Goal: Task Accomplishment & Management: Manage account settings

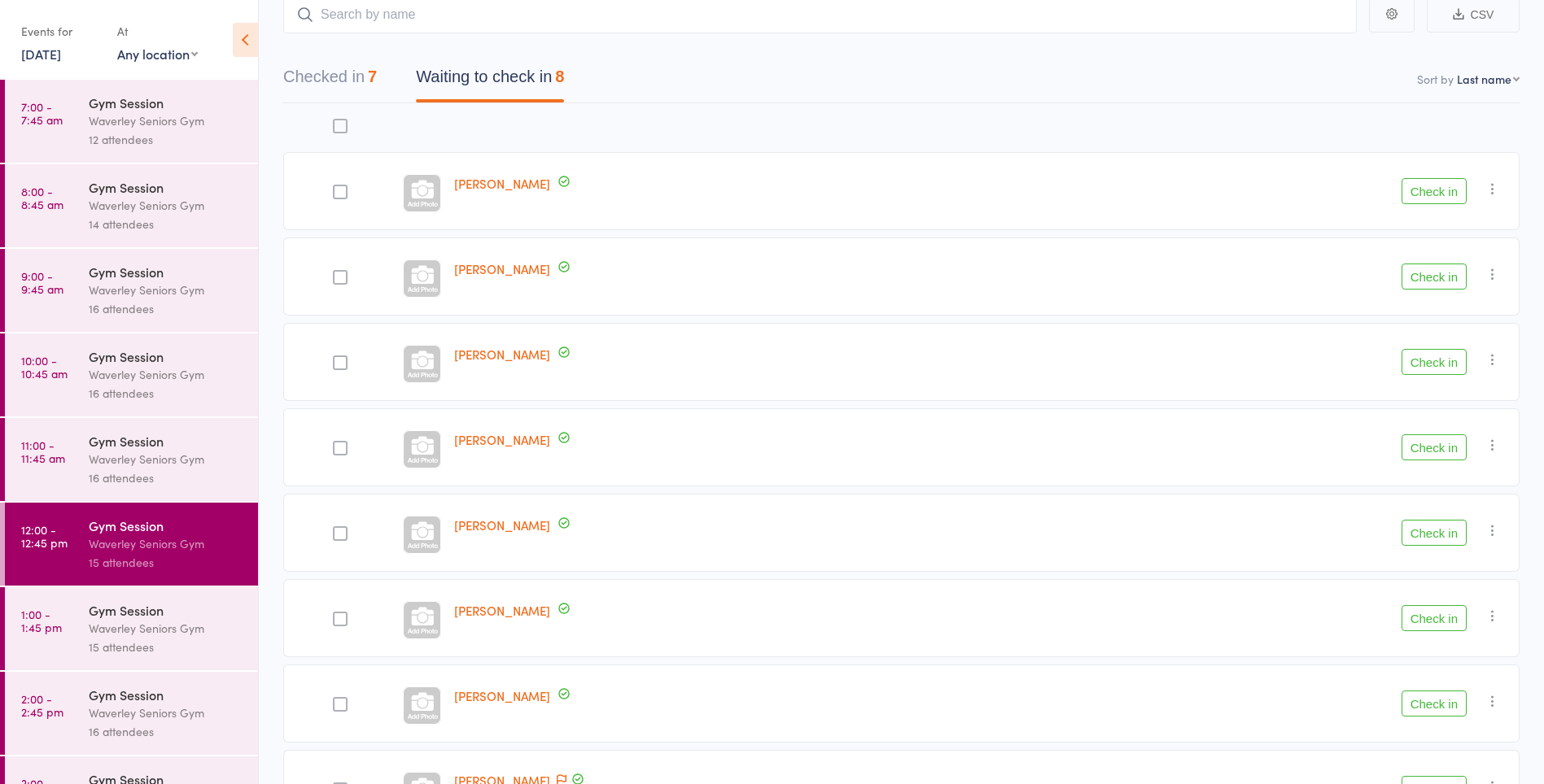
scroll to position [224, 0]
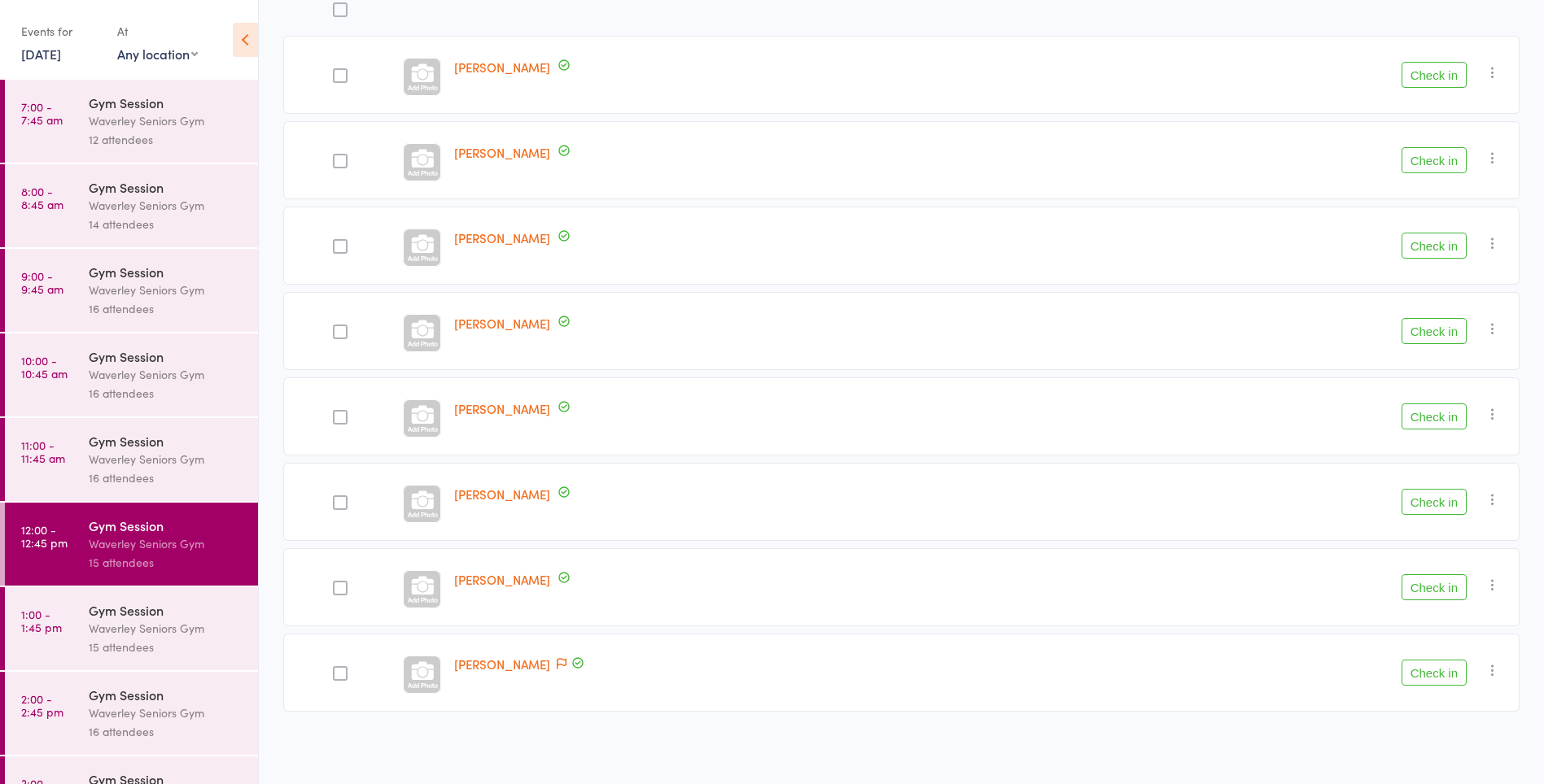
click at [43, 463] on time "11:00 - 11:45 am" at bounding box center [43, 451] width 44 height 26
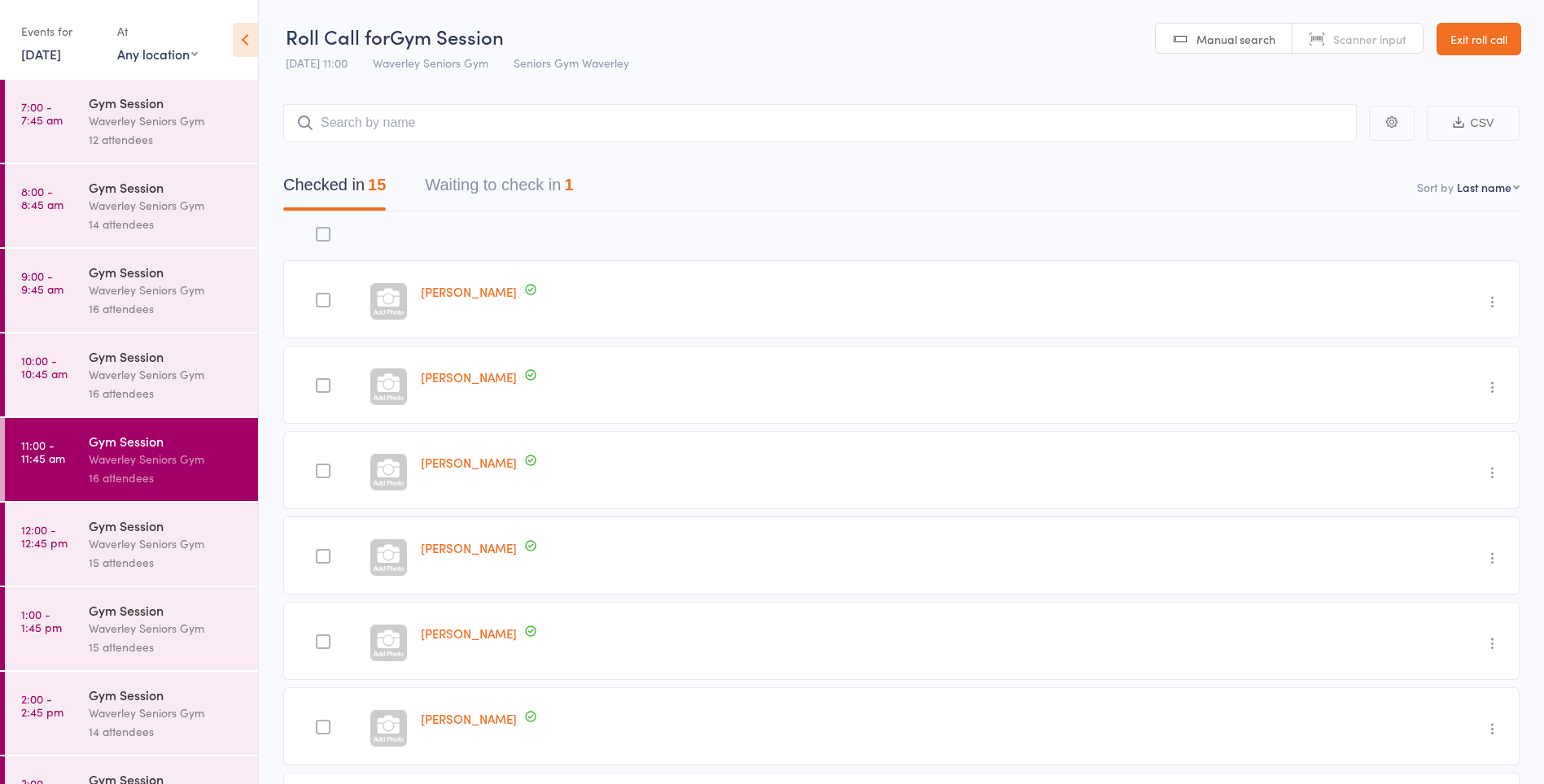
click at [540, 192] on button "Waiting to check in 1" at bounding box center [499, 189] width 148 height 43
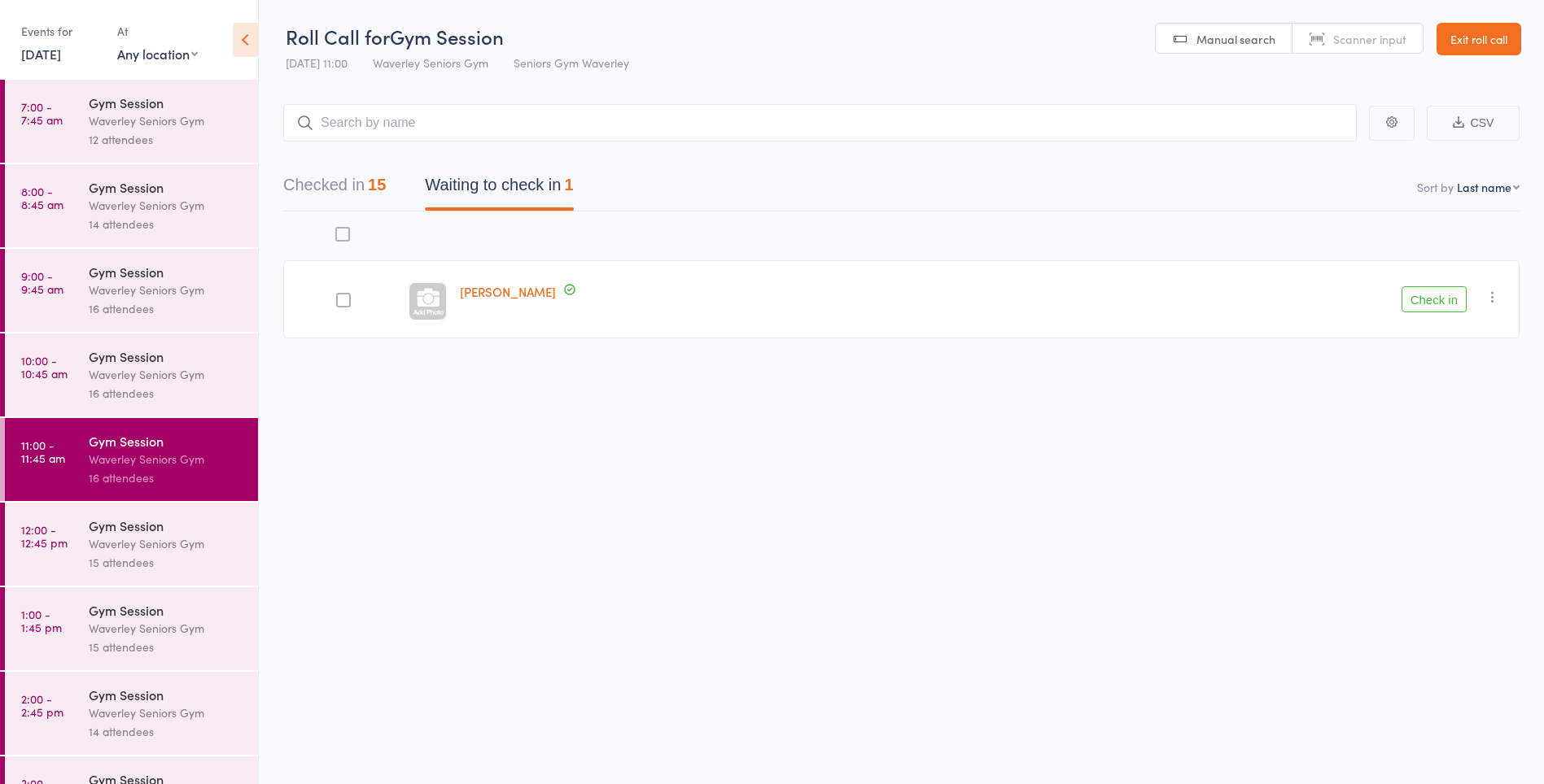
click at [171, 544] on div "Waverley Seniors Gym" at bounding box center [167, 543] width 155 height 18
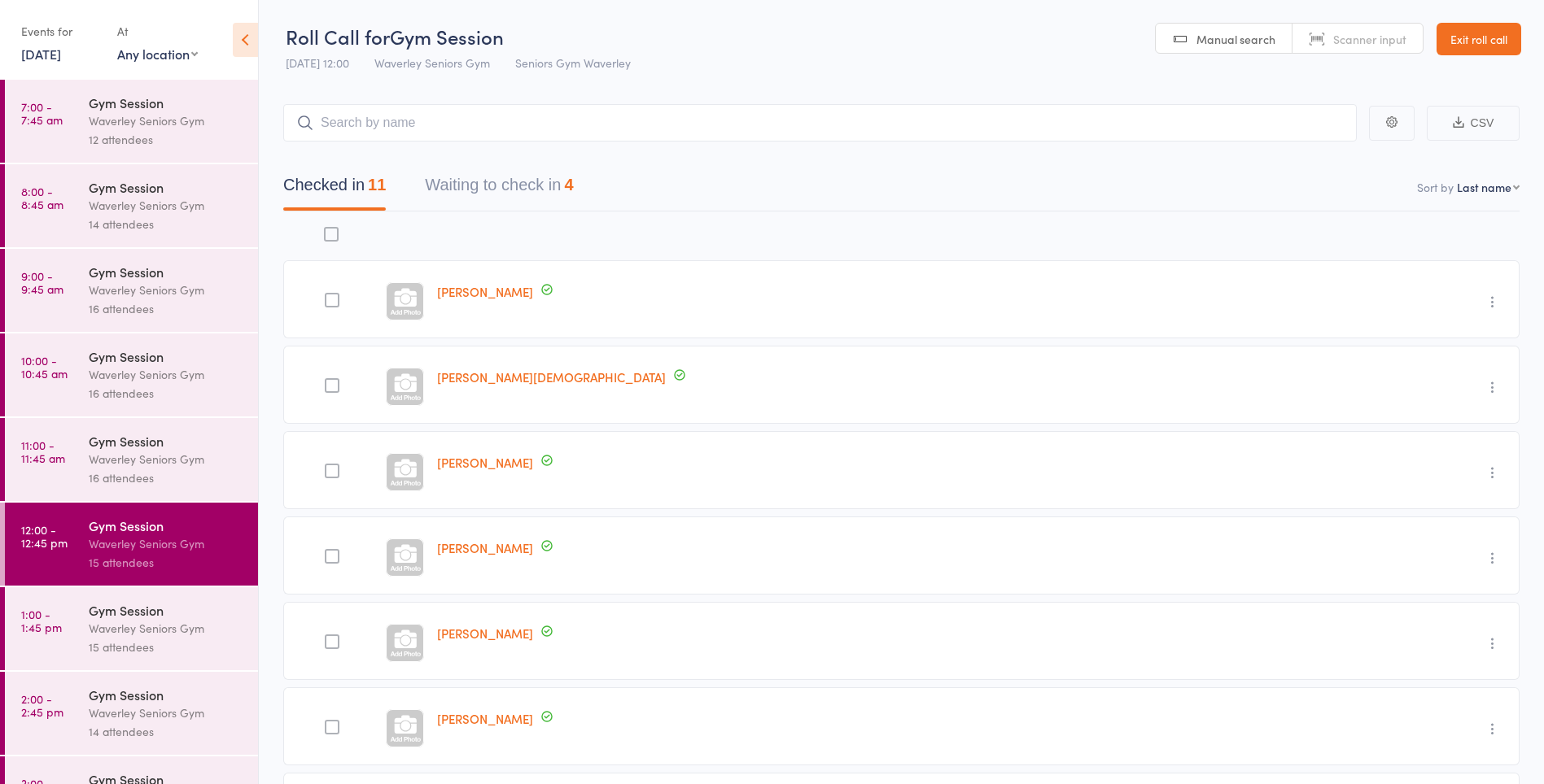
click at [558, 192] on button "Waiting to check in 4" at bounding box center [499, 189] width 148 height 43
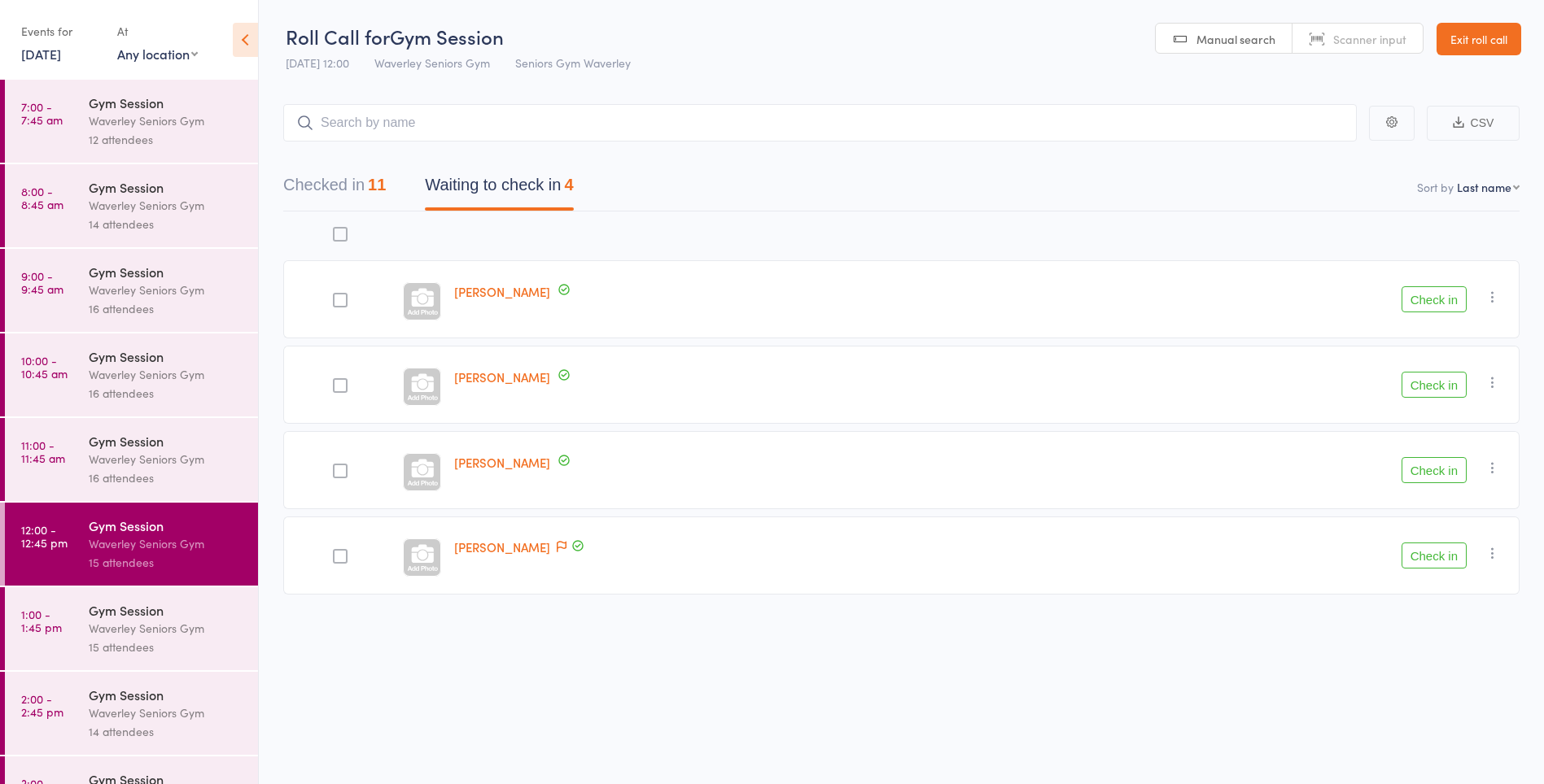
click at [55, 614] on time "1:00 - 1:45 pm" at bounding box center [41, 621] width 41 height 26
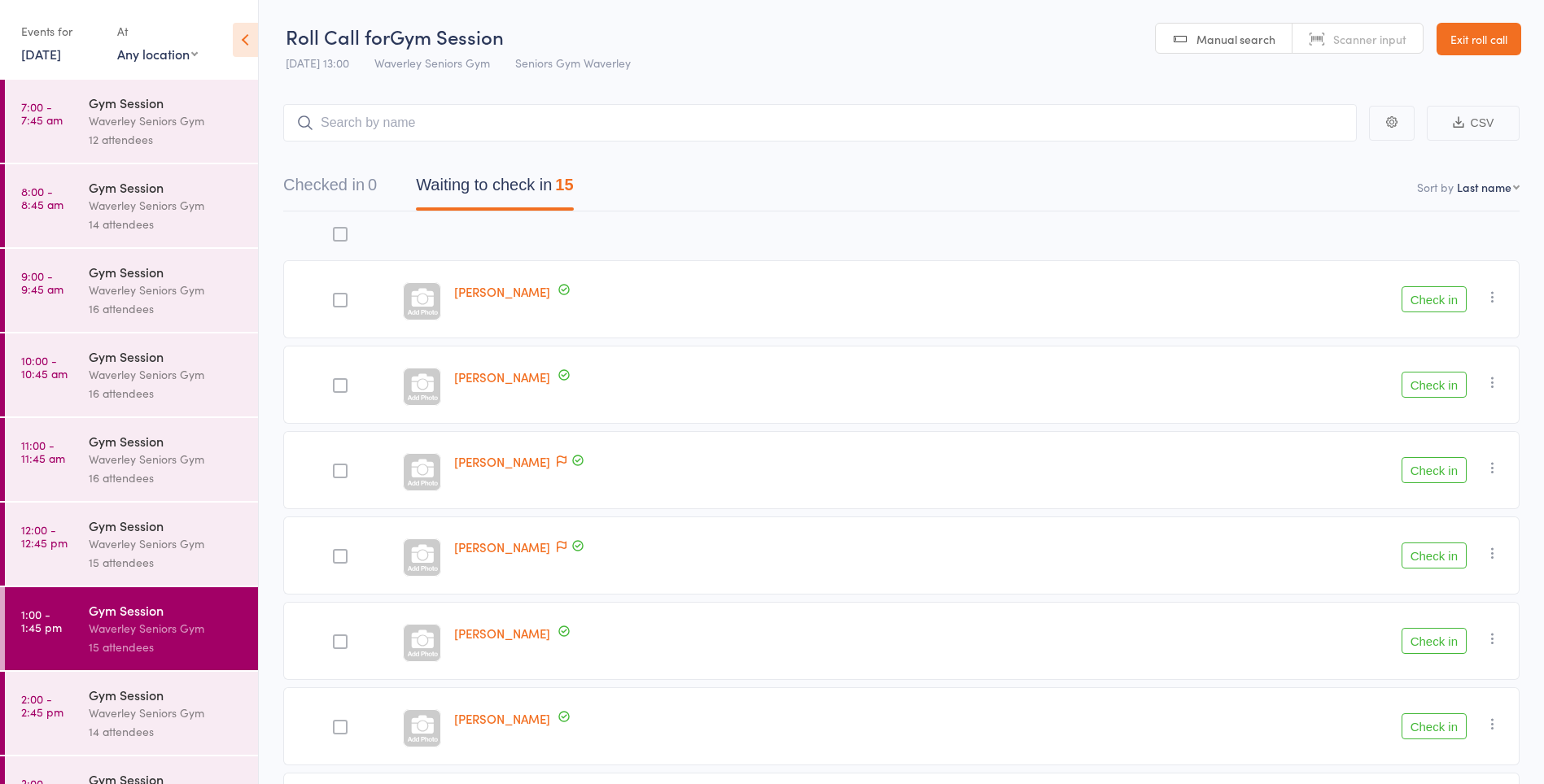
click at [140, 552] on div "Waverley Seniors Gym" at bounding box center [167, 543] width 155 height 18
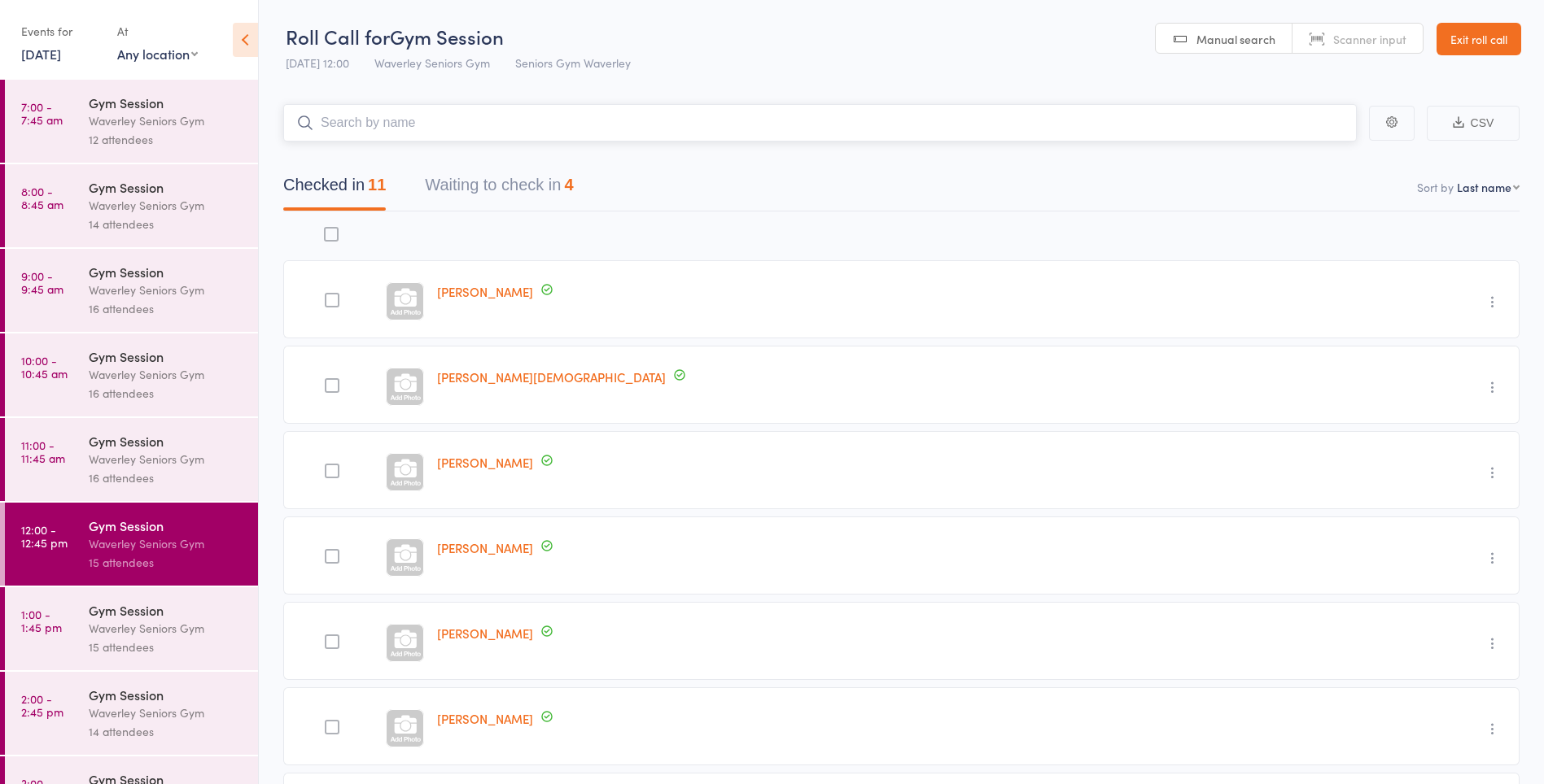
click at [561, 188] on button "Waiting to check in 4" at bounding box center [499, 189] width 148 height 43
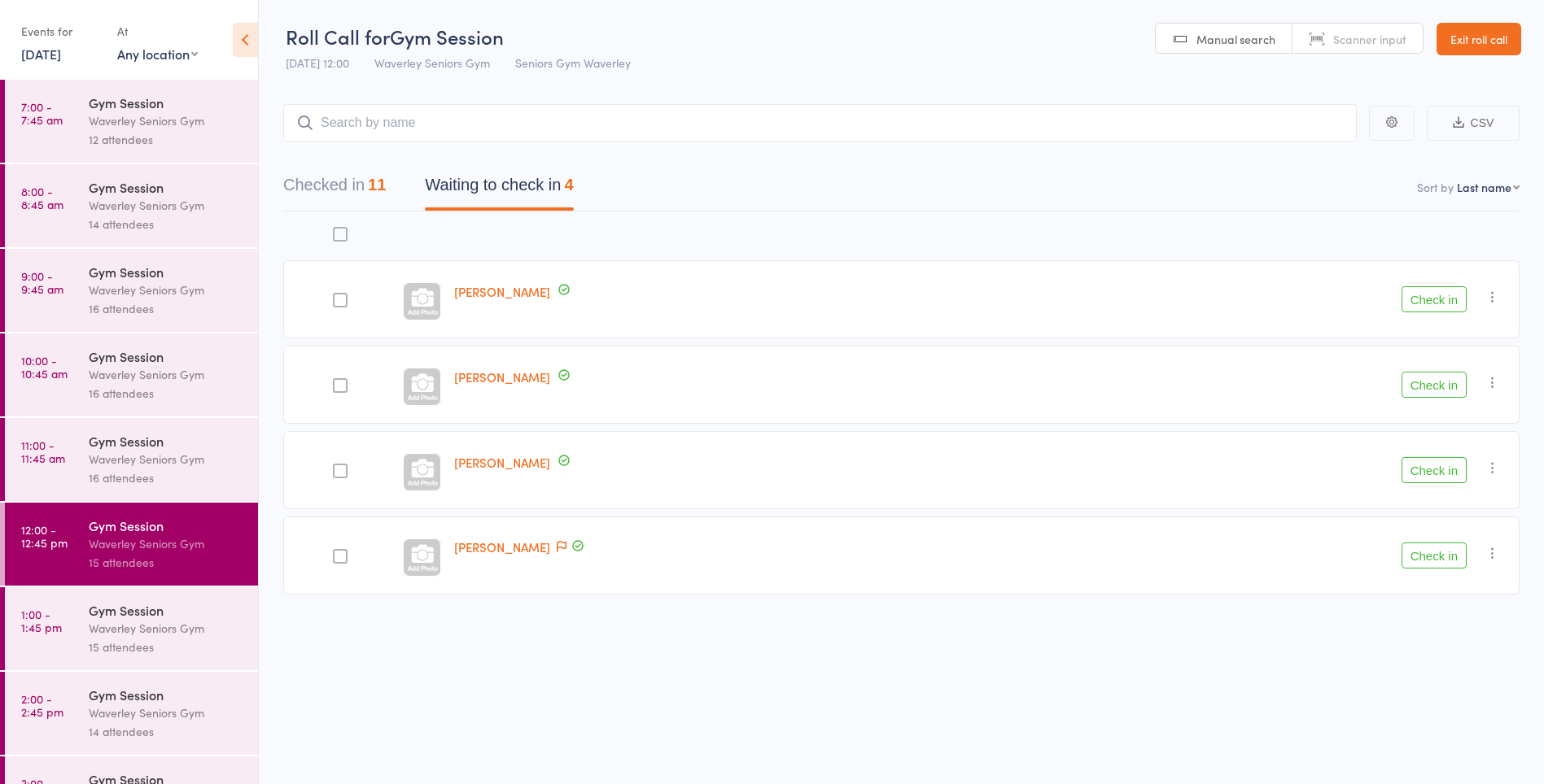
click at [1495, 548] on icon "button" at bounding box center [1492, 553] width 17 height 17
click at [1440, 716] on li "Mark absent" at bounding box center [1435, 716] width 134 height 22
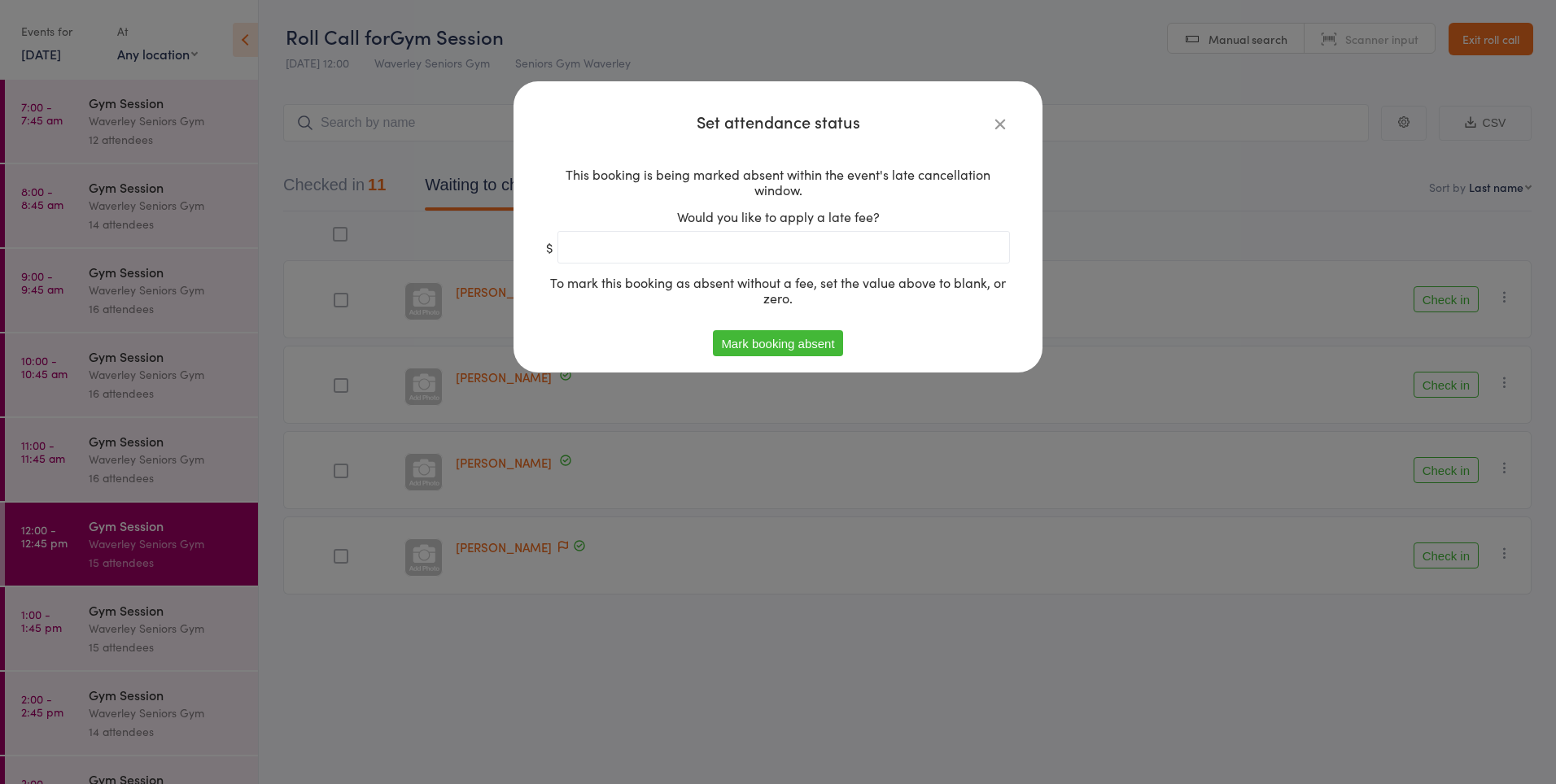
click at [795, 344] on button "Mark booking absent" at bounding box center [777, 343] width 129 height 26
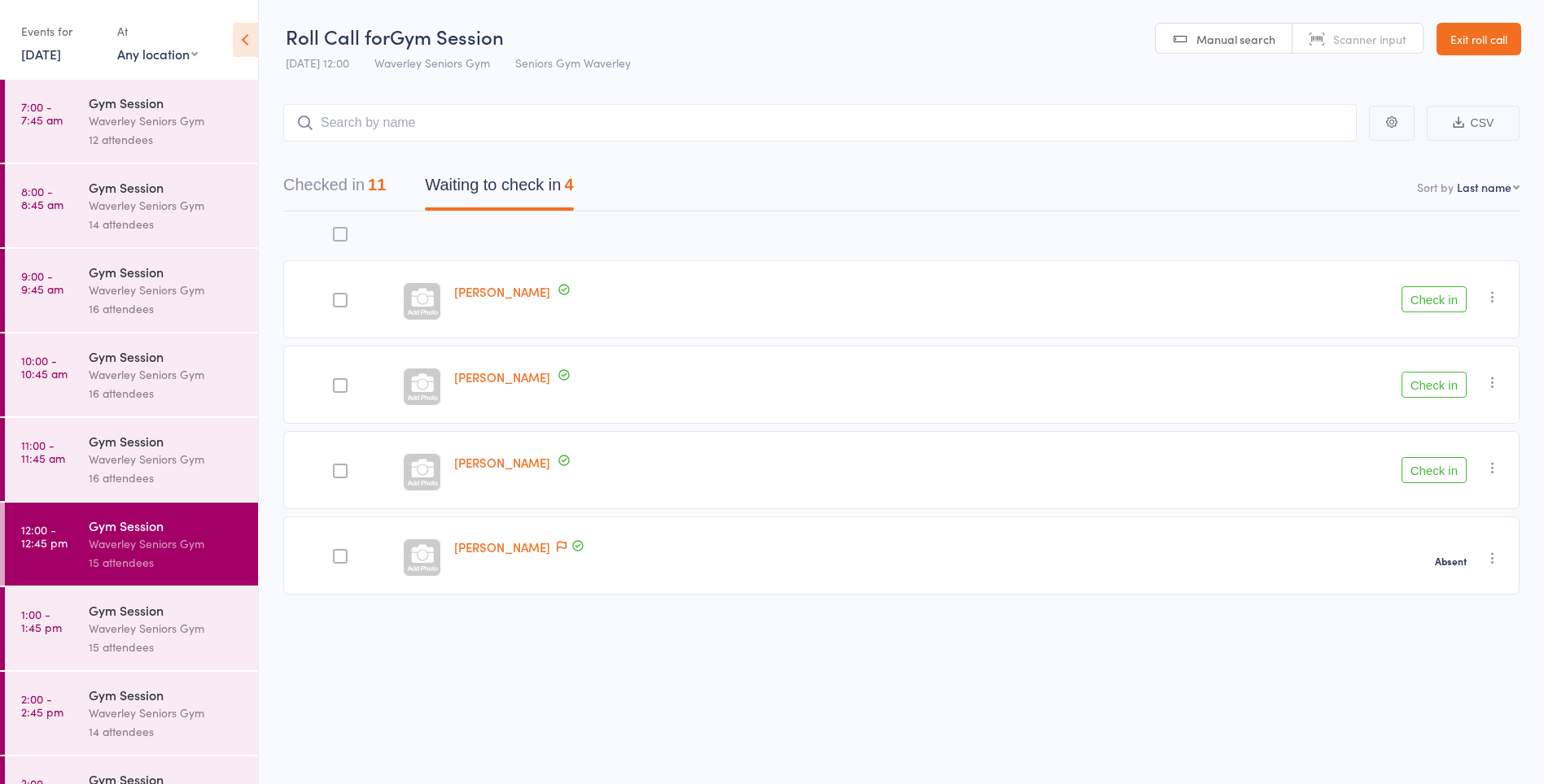
click at [1433, 295] on button "Check in" at bounding box center [1434, 299] width 65 height 26
click at [143, 622] on div "Waverley Seniors Gym" at bounding box center [167, 628] width 155 height 18
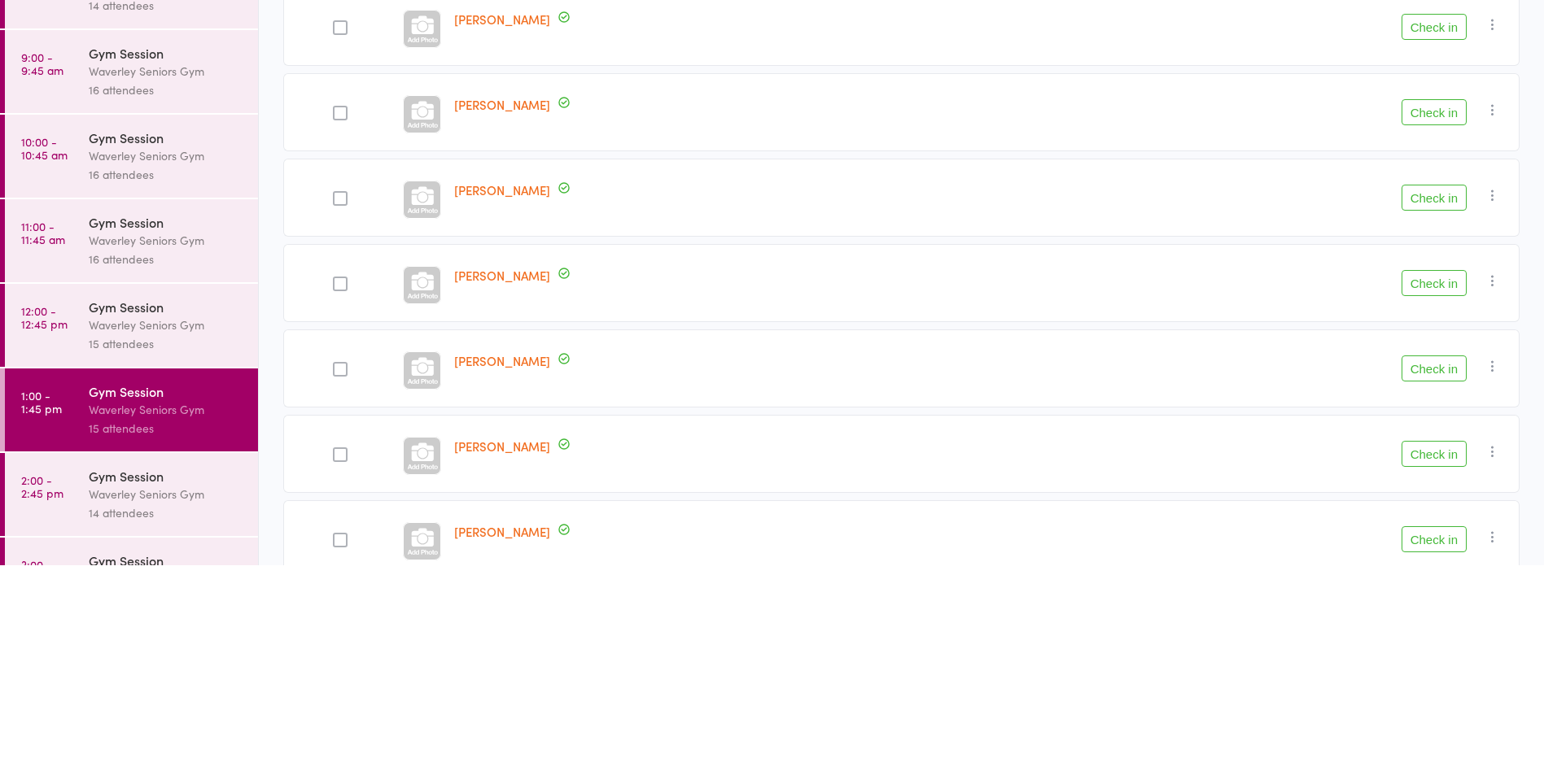
scroll to position [752, 0]
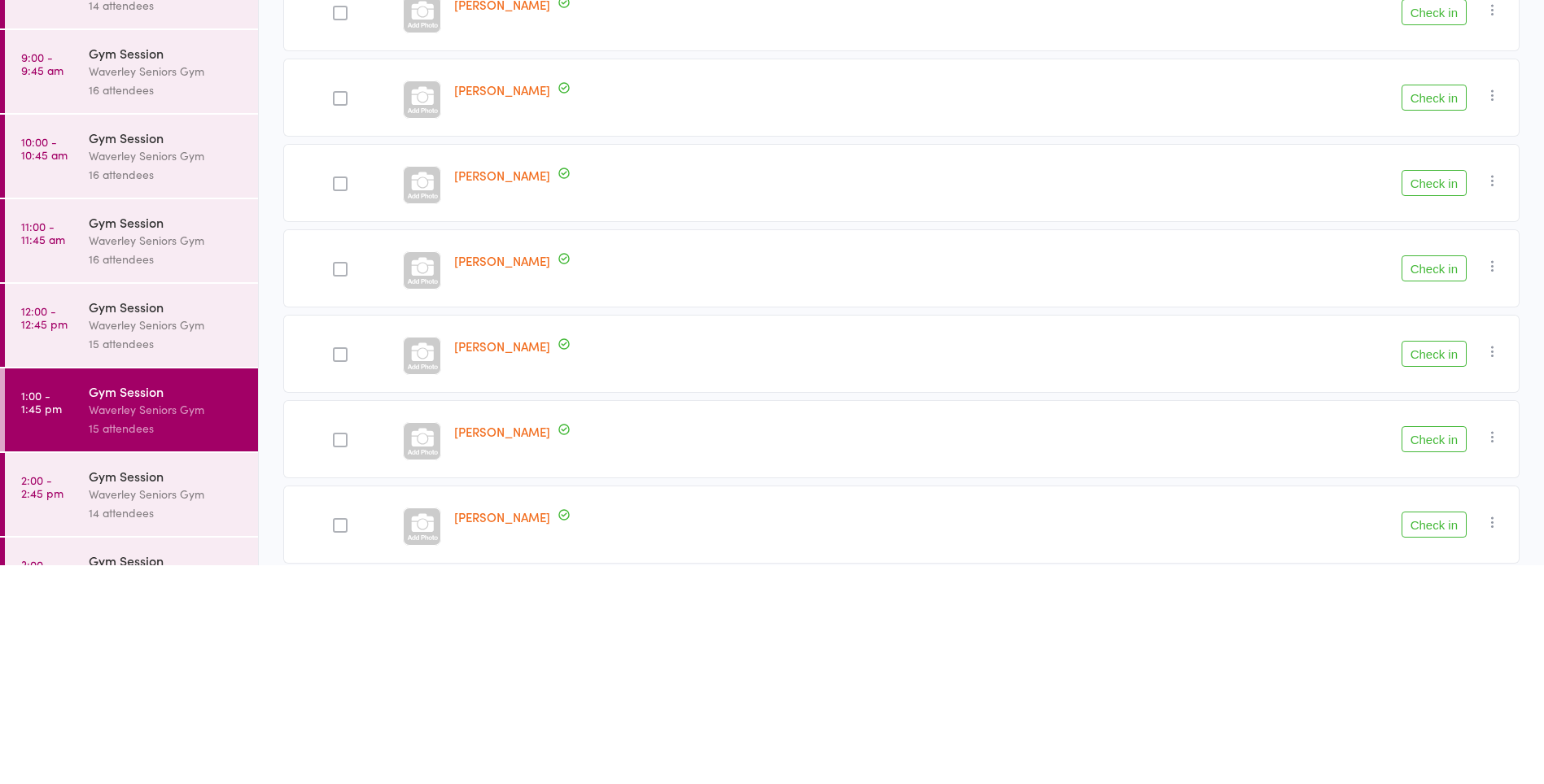
click at [1429, 662] on button "Check in" at bounding box center [1434, 658] width 65 height 26
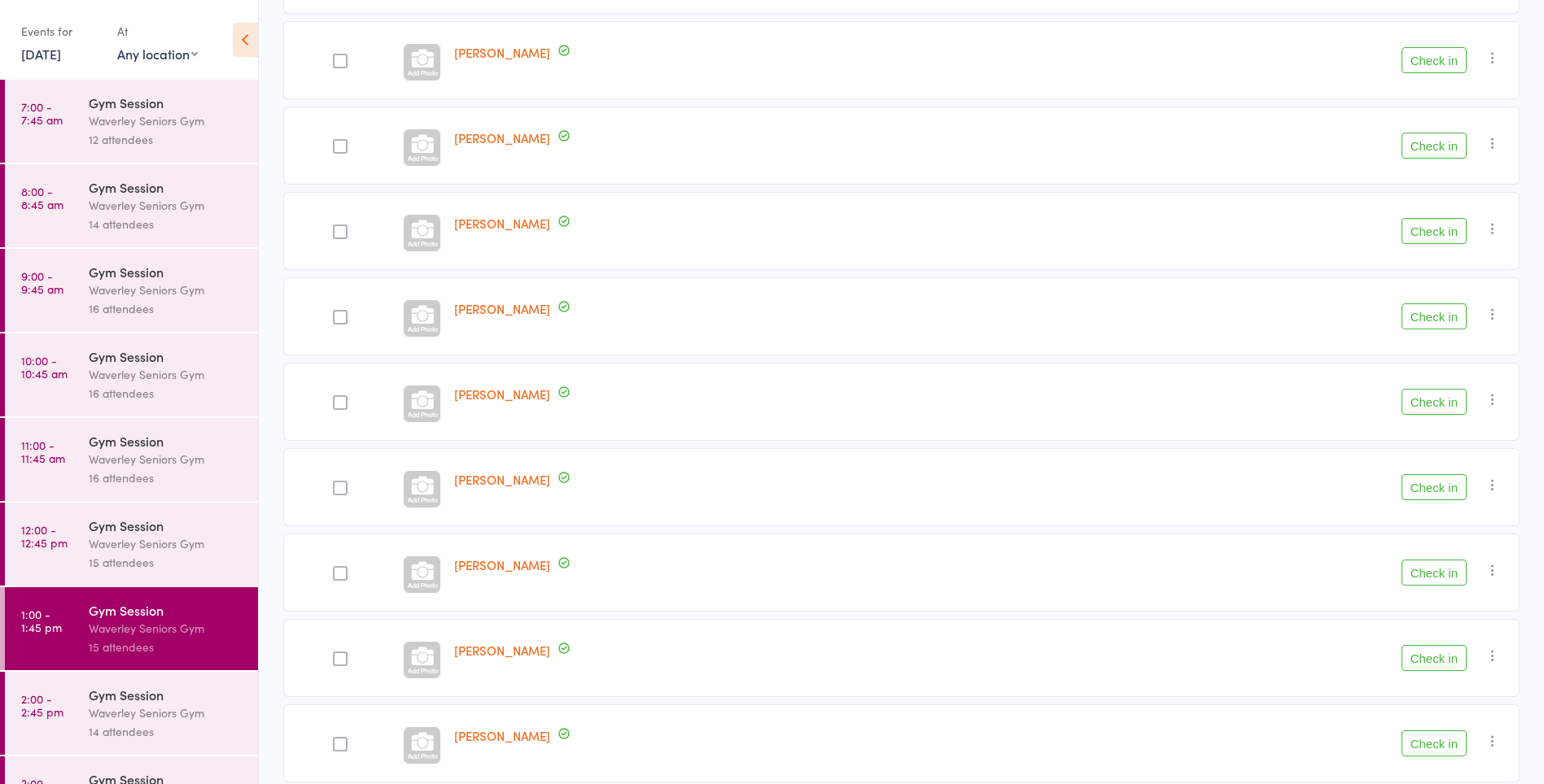
scroll to position [737, 0]
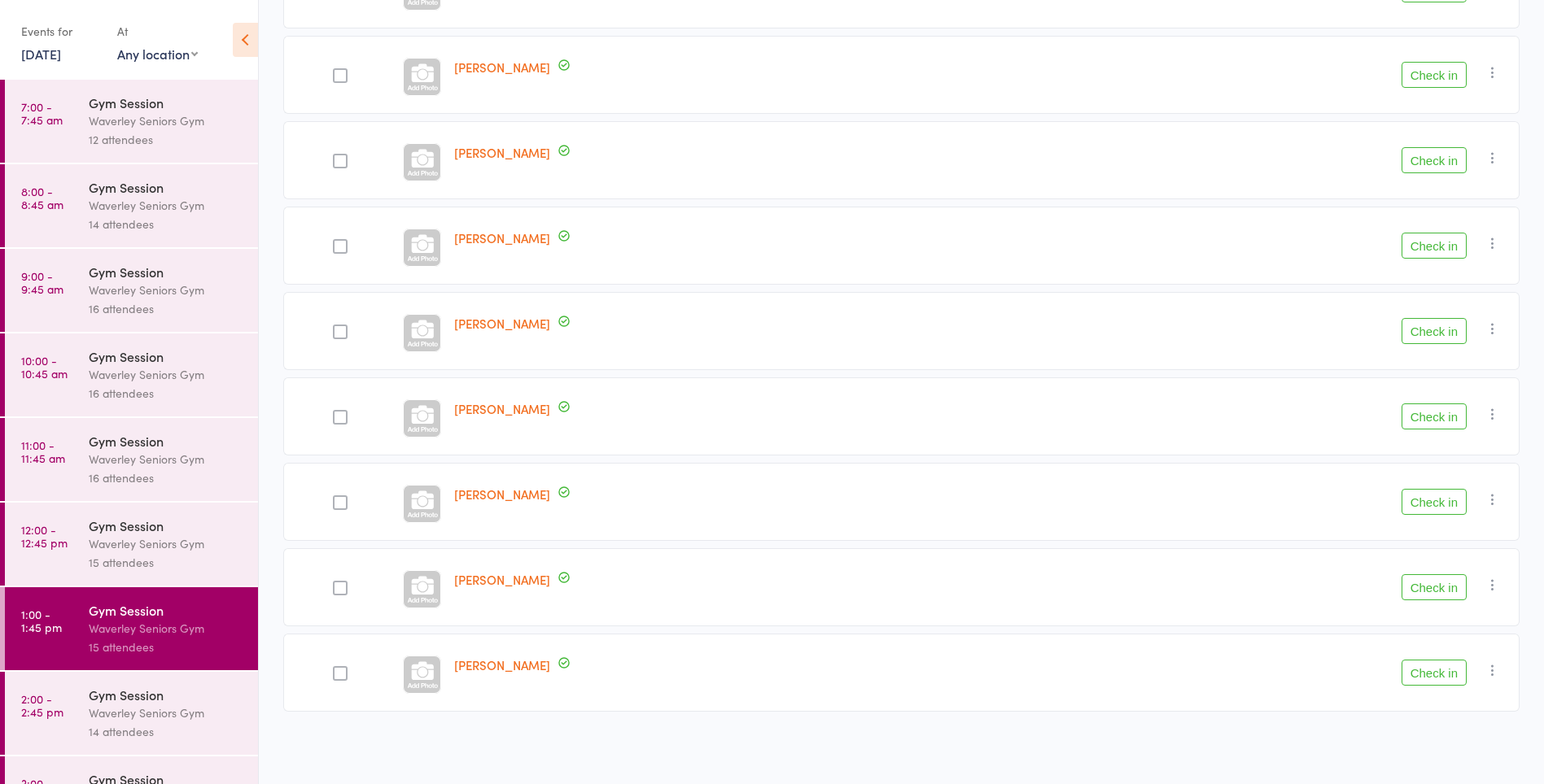
click at [1436, 162] on button "Check in" at bounding box center [1434, 161] width 65 height 26
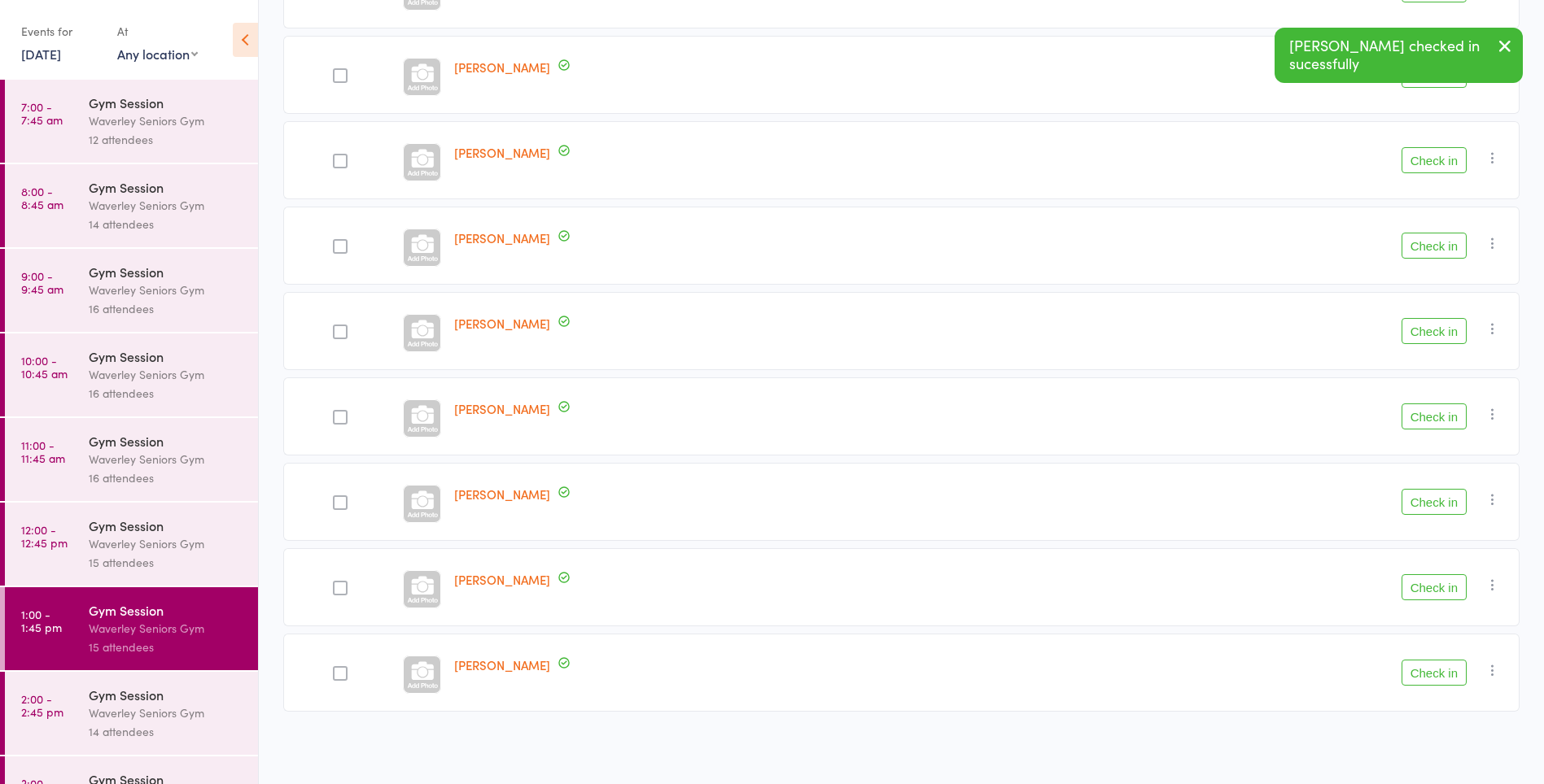
click at [176, 554] on div "15 attendees" at bounding box center [167, 562] width 155 height 18
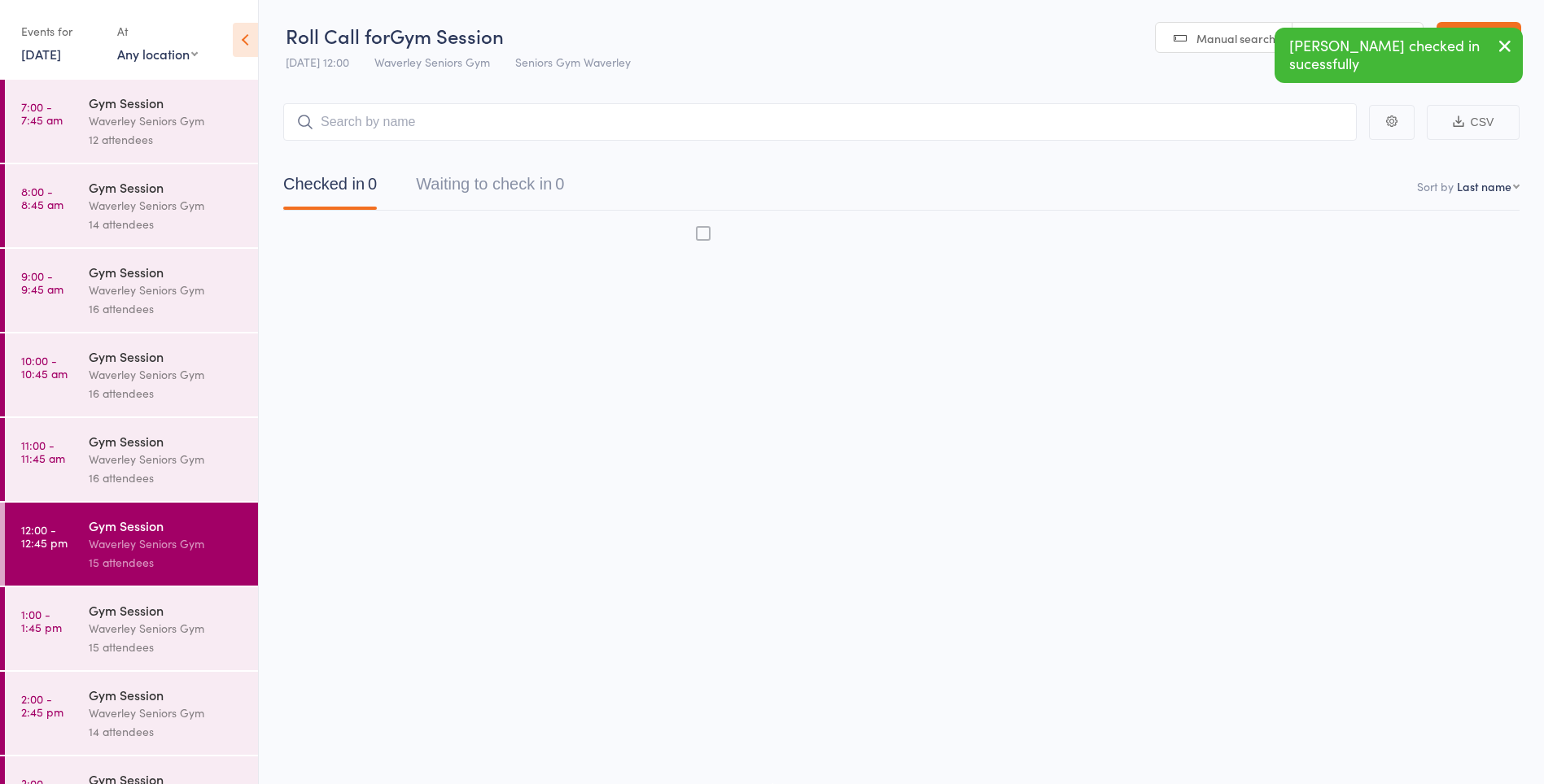
scroll to position [1, 0]
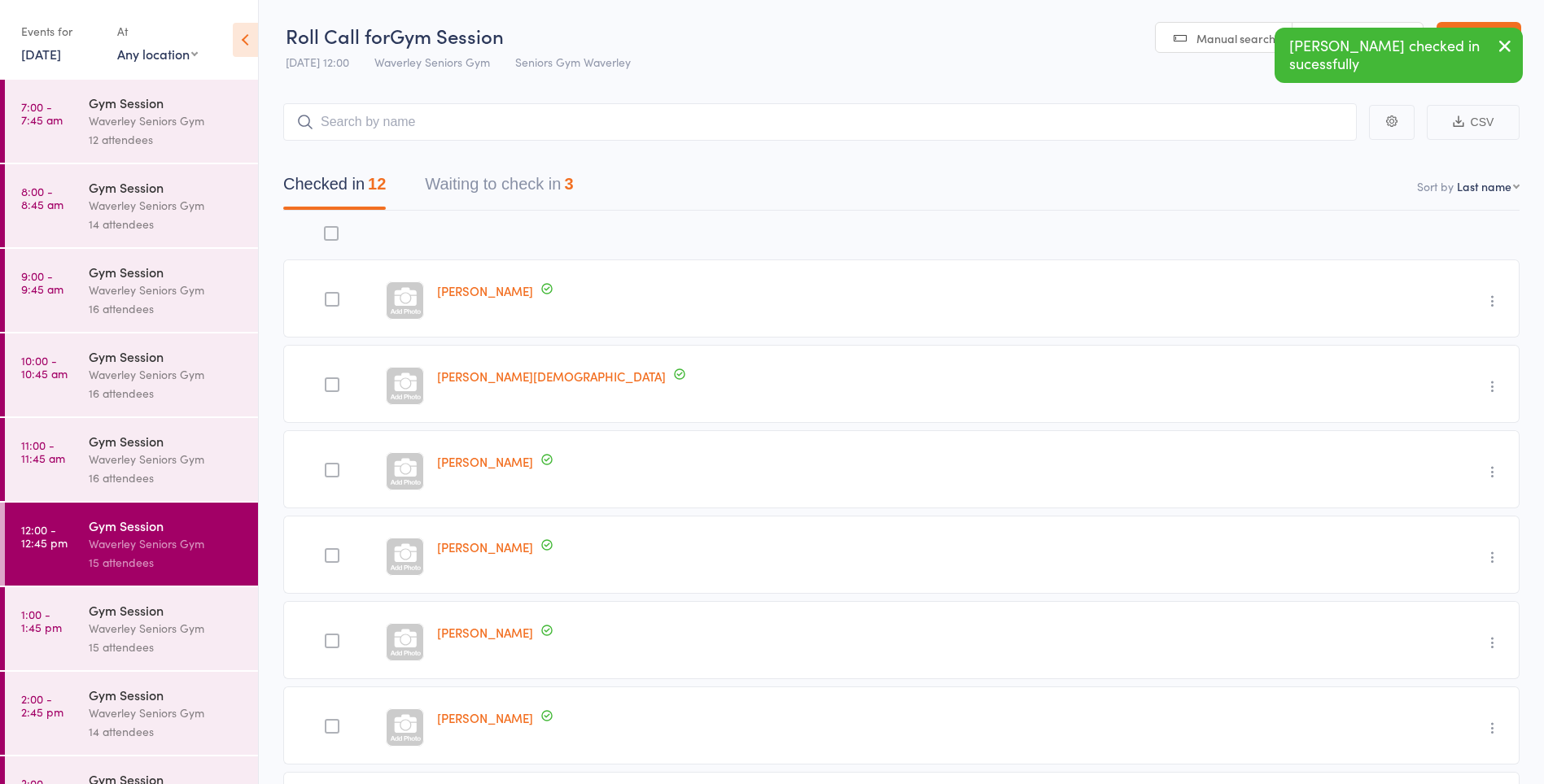
click at [539, 139] on input "search" at bounding box center [819, 121] width 1073 height 38
click at [534, 187] on button "Waiting to check in 3" at bounding box center [499, 188] width 148 height 43
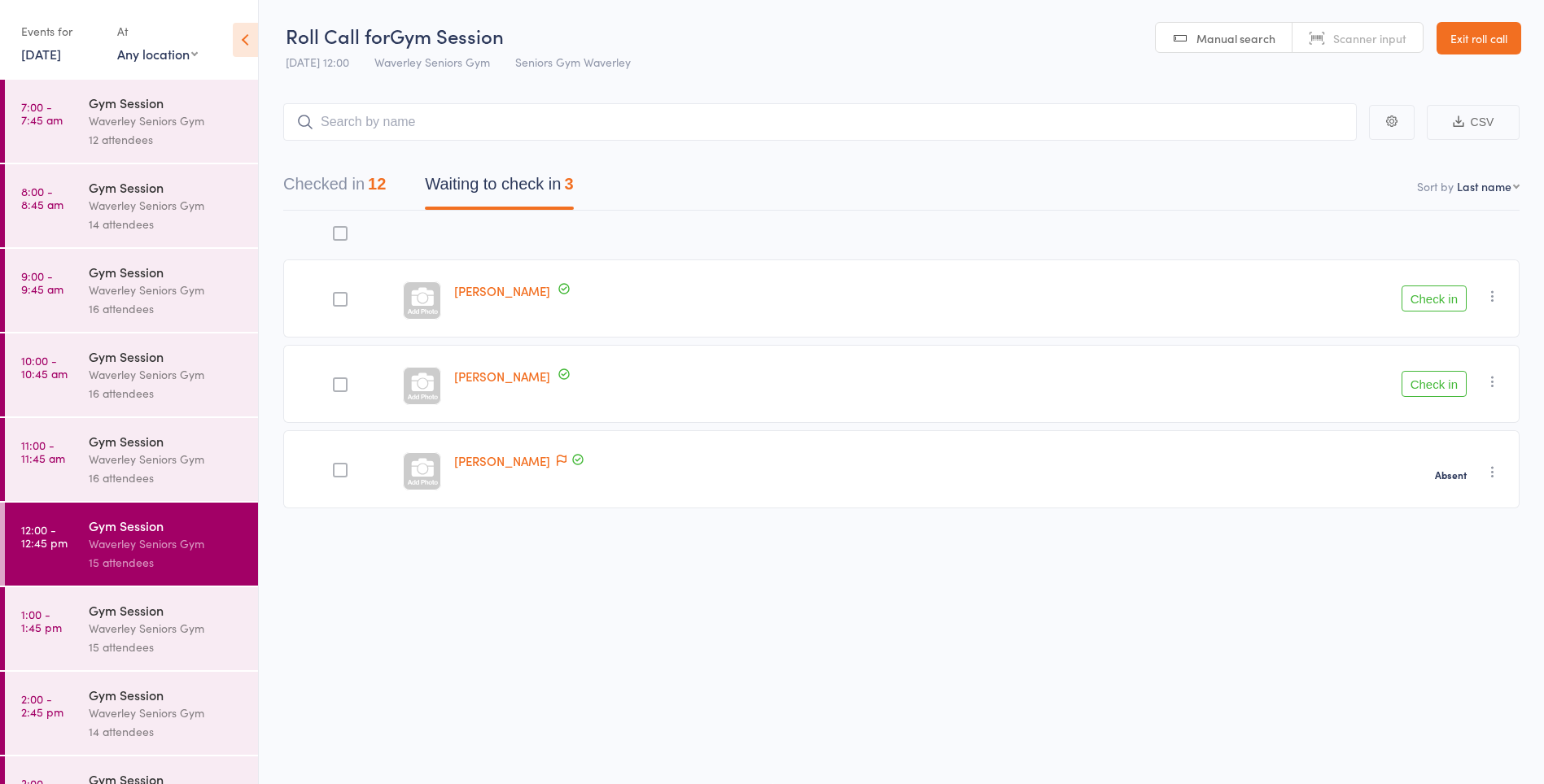
click at [1451, 298] on button "Check in" at bounding box center [1434, 299] width 65 height 26
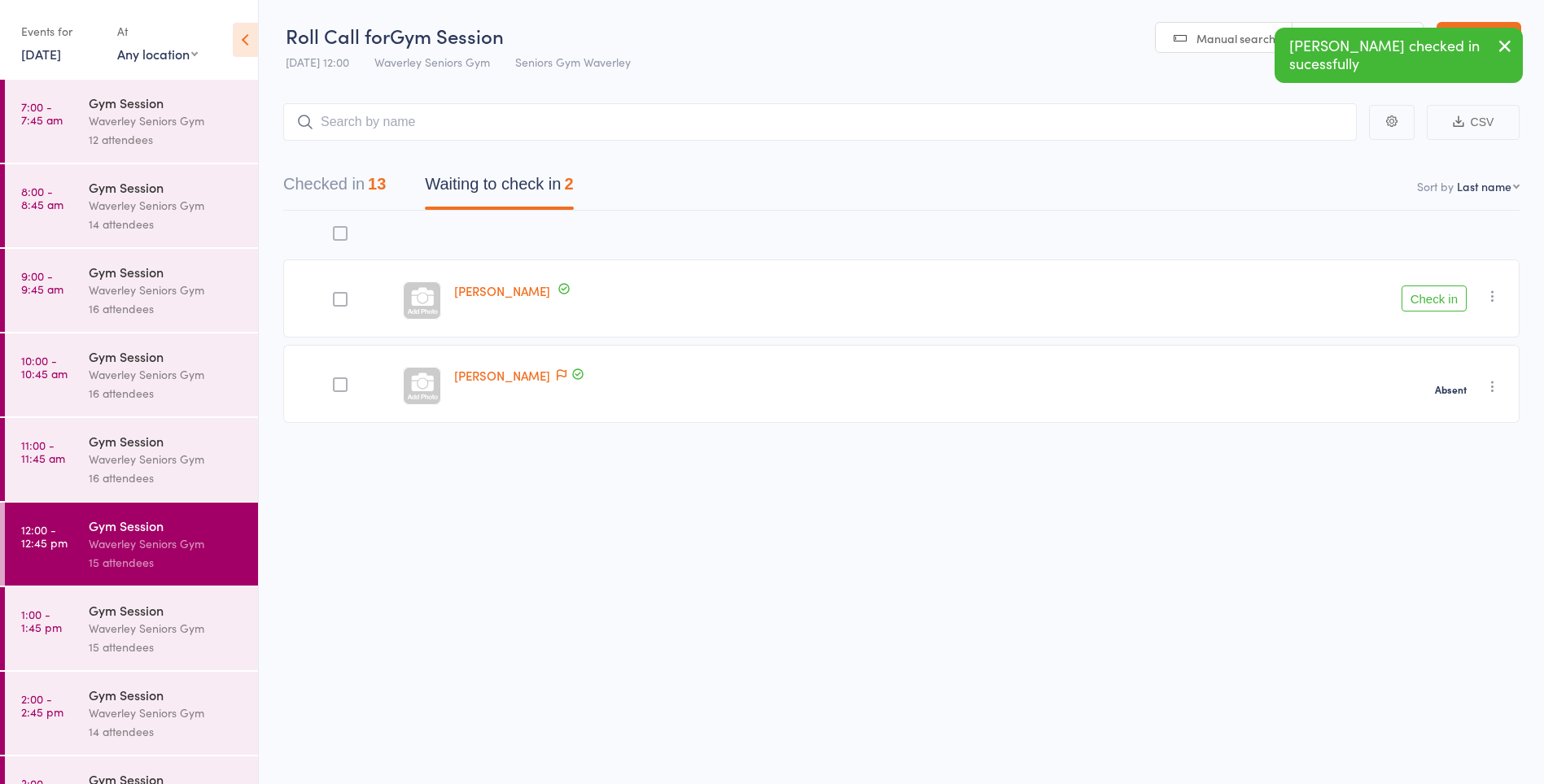
click at [137, 610] on div "Gym Session" at bounding box center [167, 610] width 155 height 18
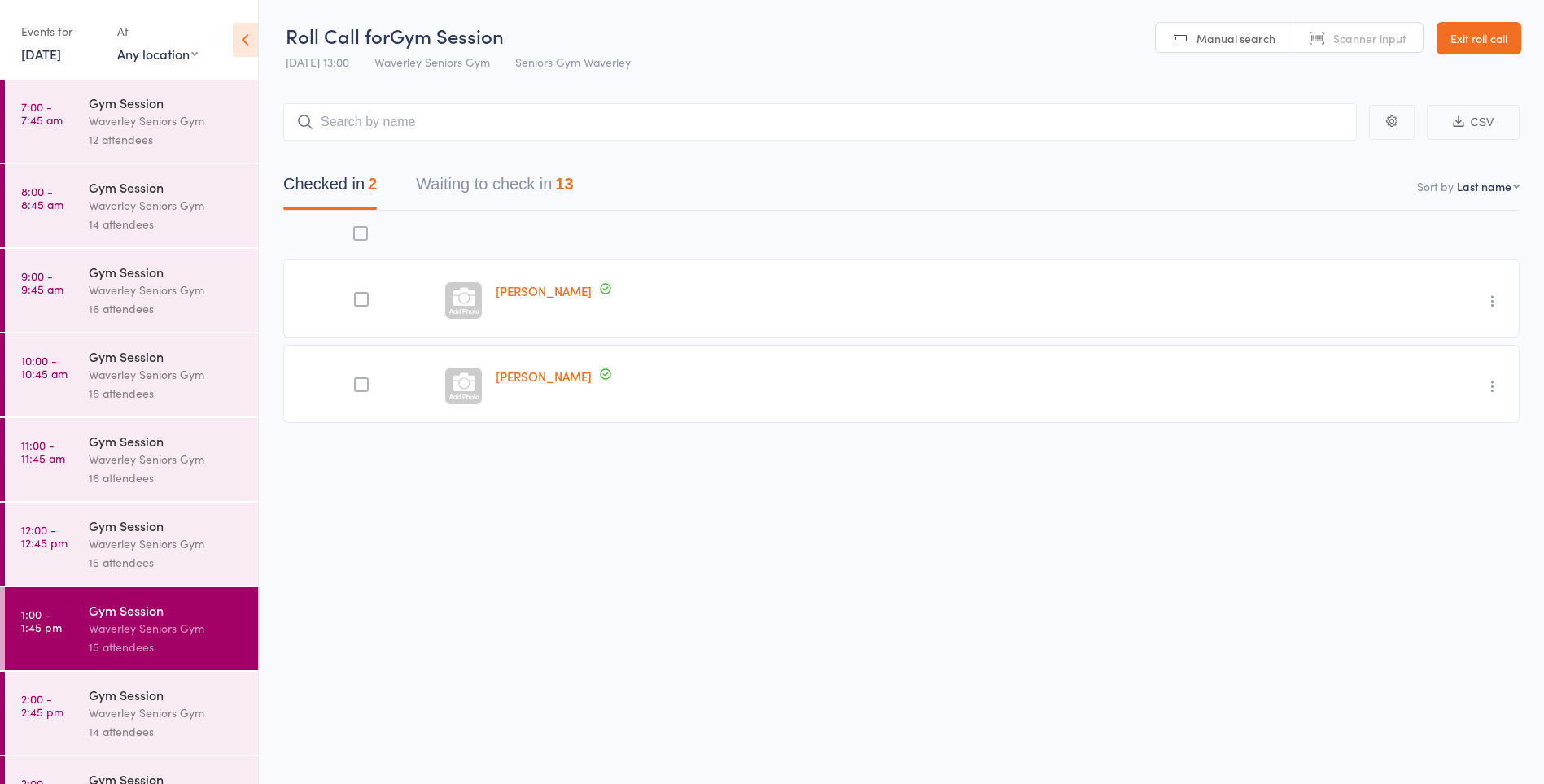
click at [555, 187] on button "Waiting to check in 13" at bounding box center [494, 188] width 157 height 43
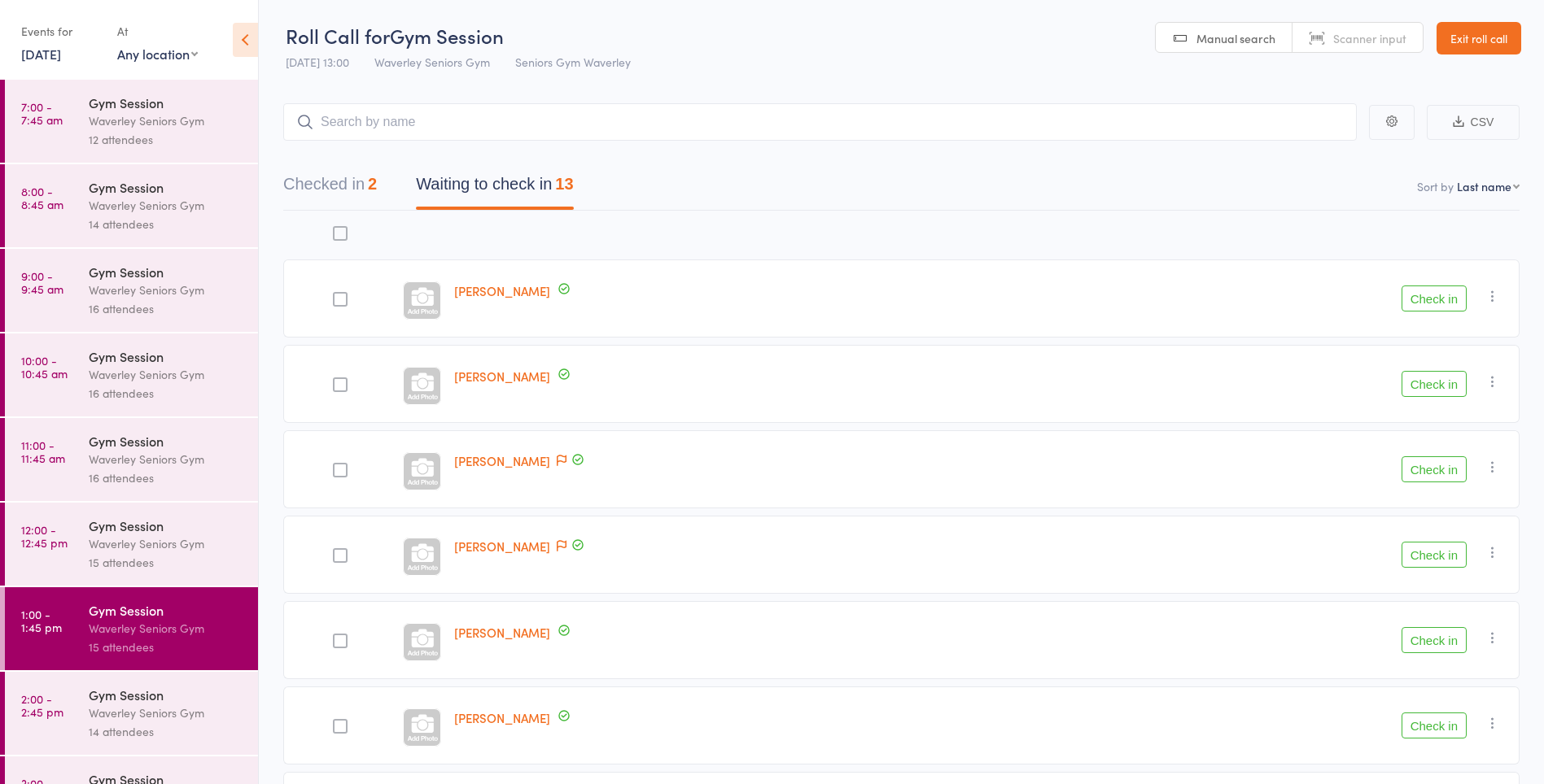
click at [1430, 637] on button "Check in" at bounding box center [1434, 640] width 65 height 26
click at [1444, 642] on button "Check in" at bounding box center [1434, 640] width 65 height 26
click at [1440, 470] on button "Check in" at bounding box center [1434, 470] width 65 height 26
click at [134, 565] on div "15 attendees" at bounding box center [167, 562] width 155 height 18
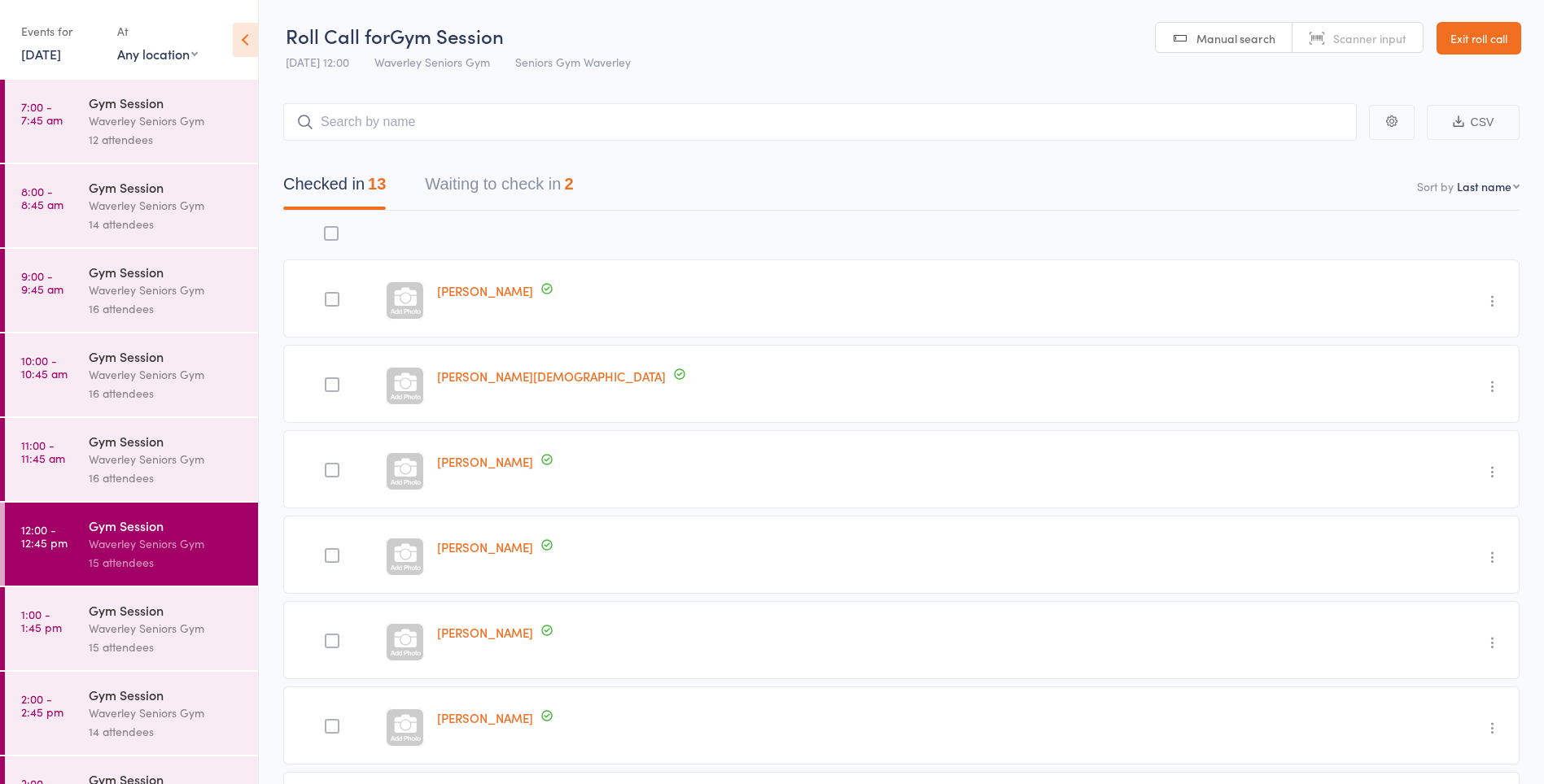
click at [549, 189] on button "Waiting to check in 2" at bounding box center [499, 188] width 148 height 43
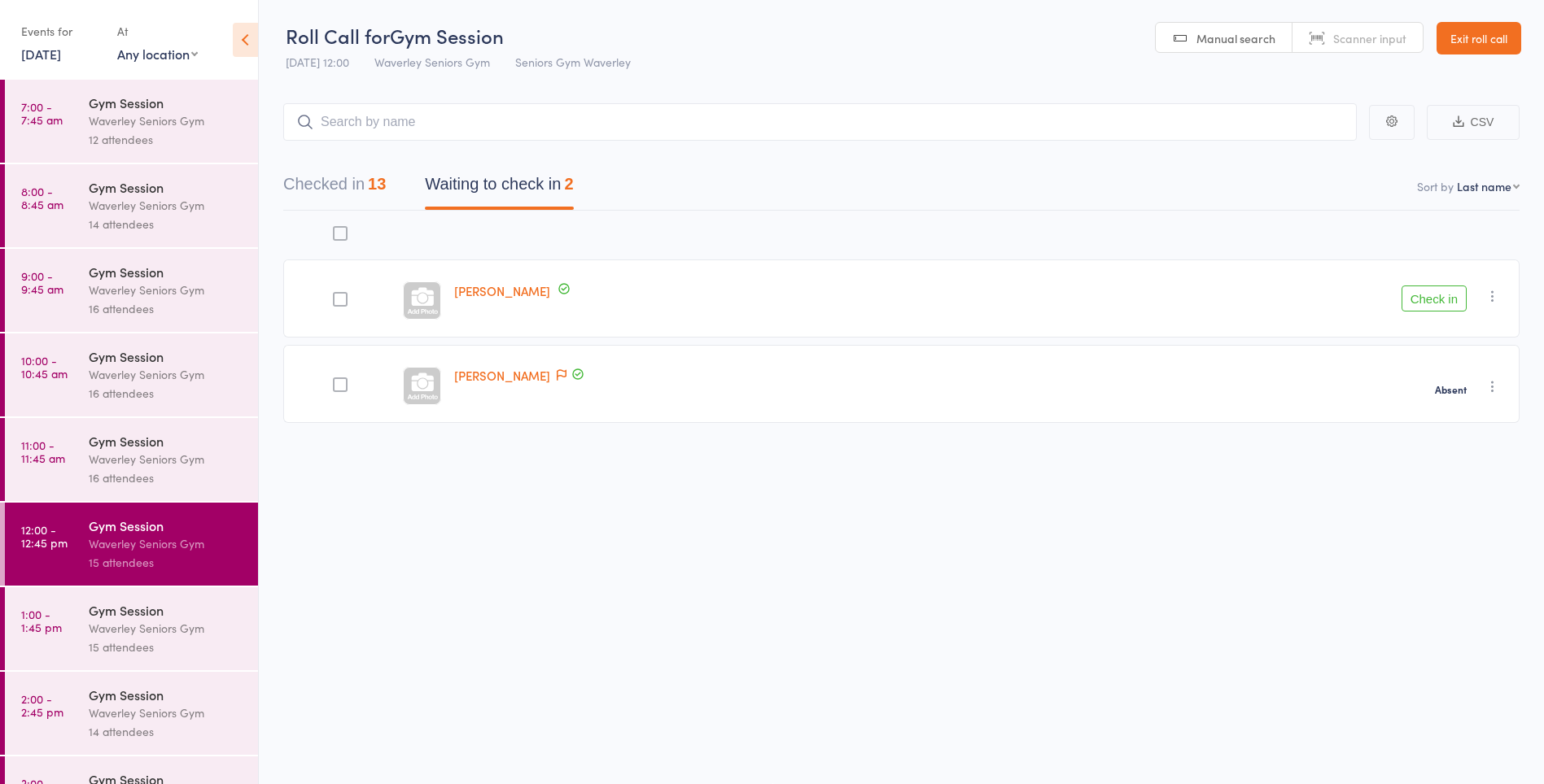
click at [1431, 298] on button "Check in" at bounding box center [1434, 299] width 65 height 26
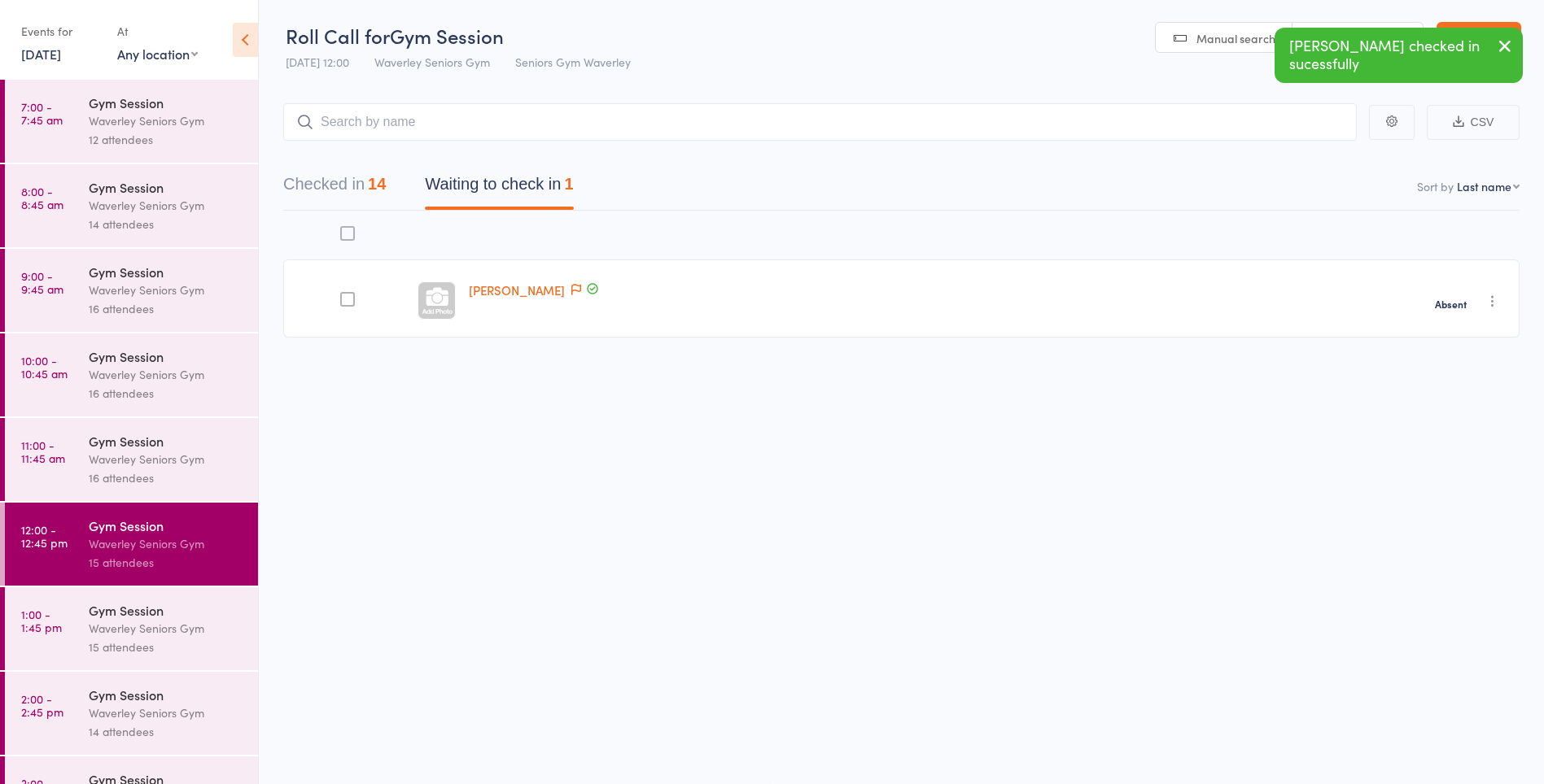
click at [151, 457] on div "Waverley Seniors Gym" at bounding box center [167, 458] width 155 height 18
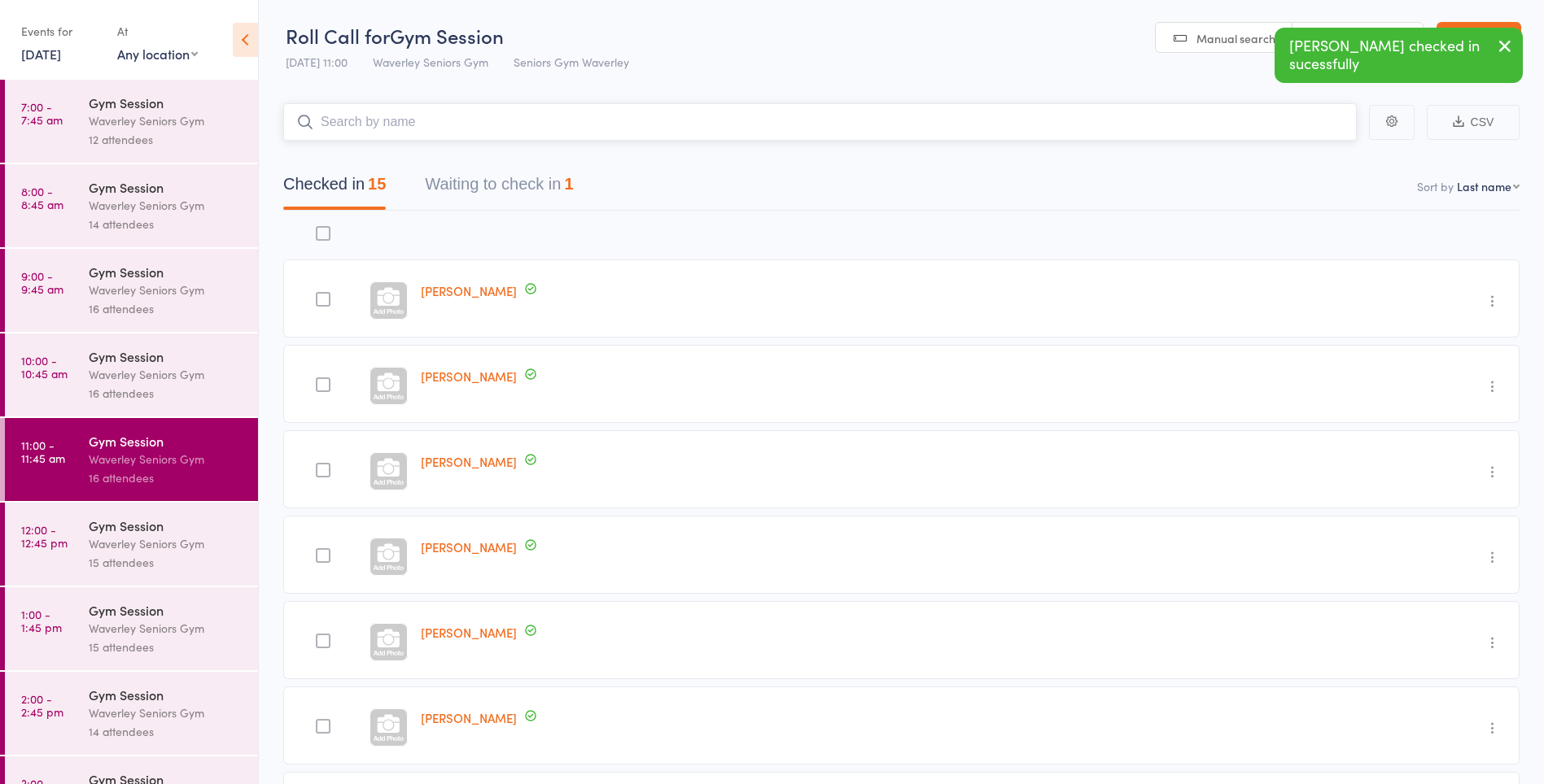
click at [507, 181] on button "Waiting to check in 1" at bounding box center [499, 188] width 148 height 43
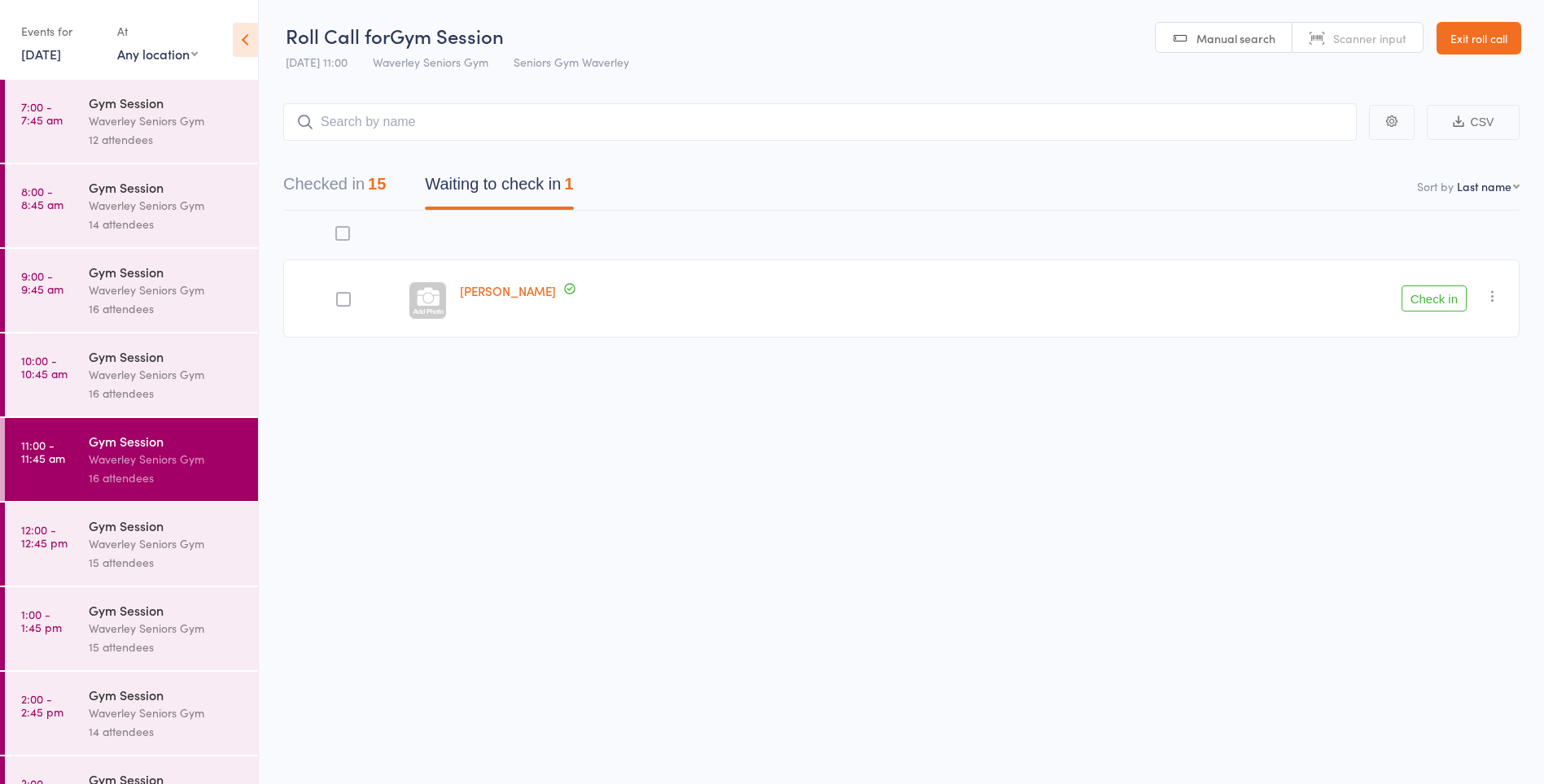
click at [145, 624] on div "Waverley Seniors Gym" at bounding box center [167, 628] width 155 height 18
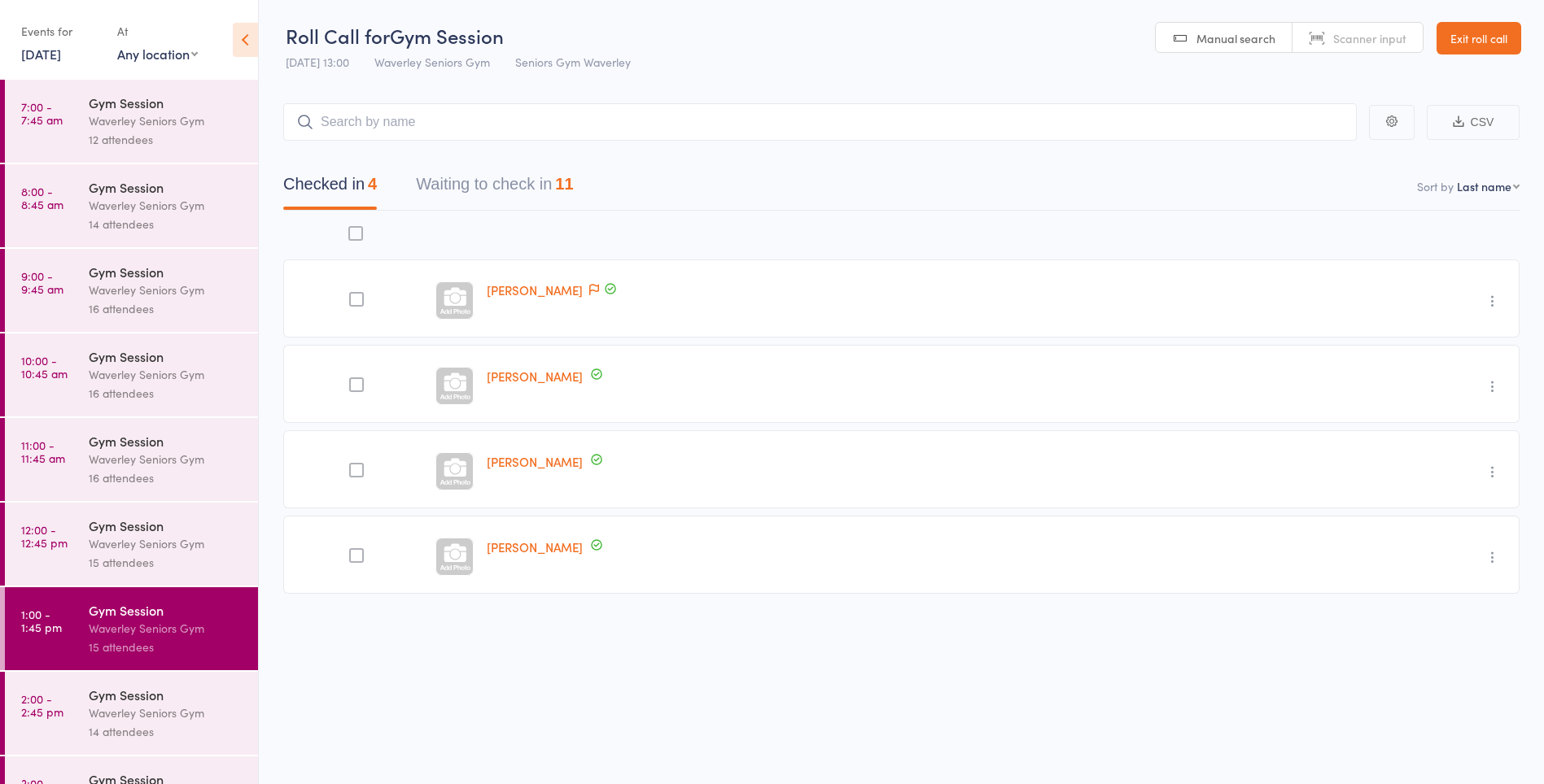
click at [560, 179] on button "Waiting to check in 11" at bounding box center [494, 188] width 157 height 43
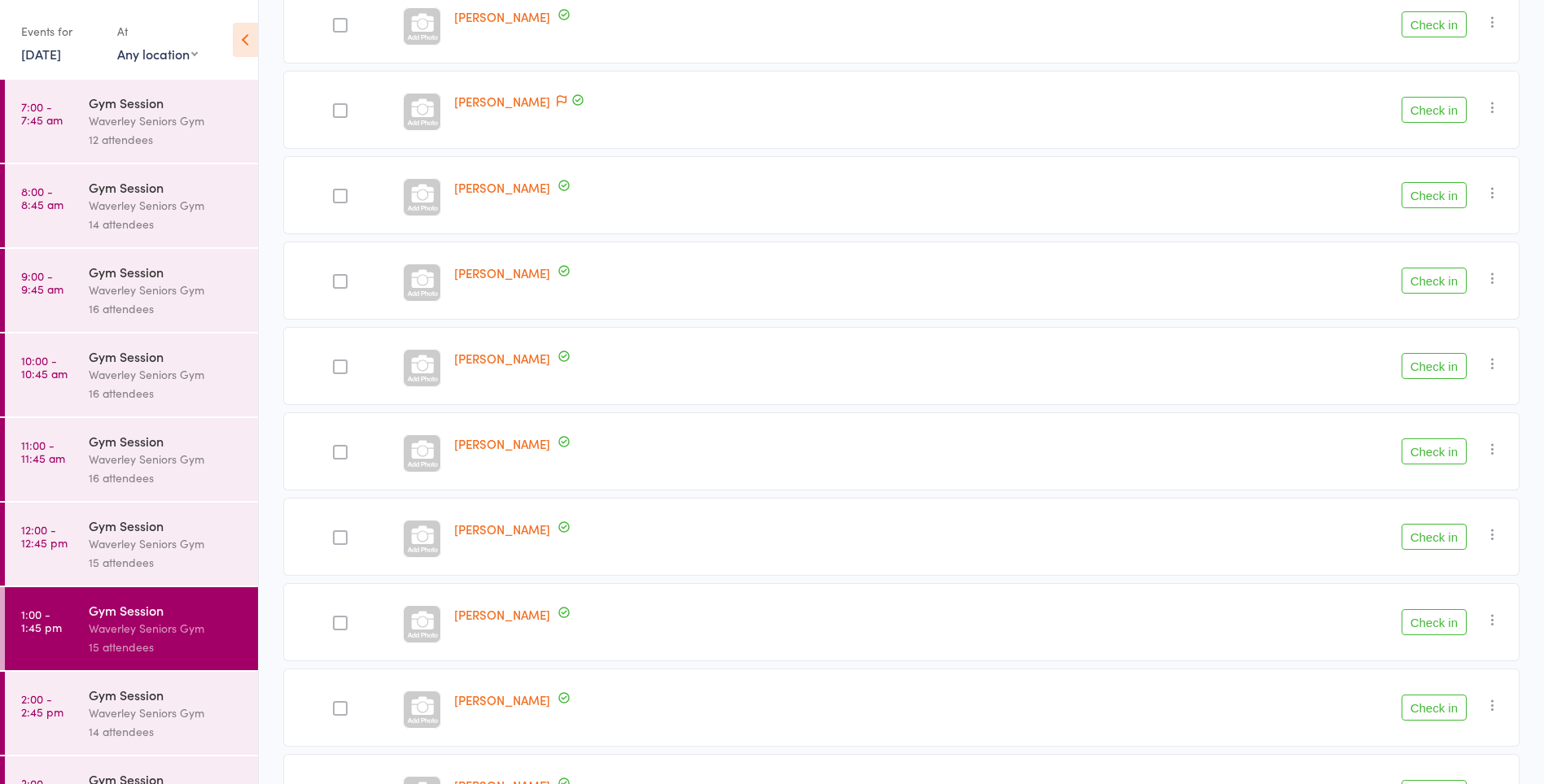
scroll to position [481, 0]
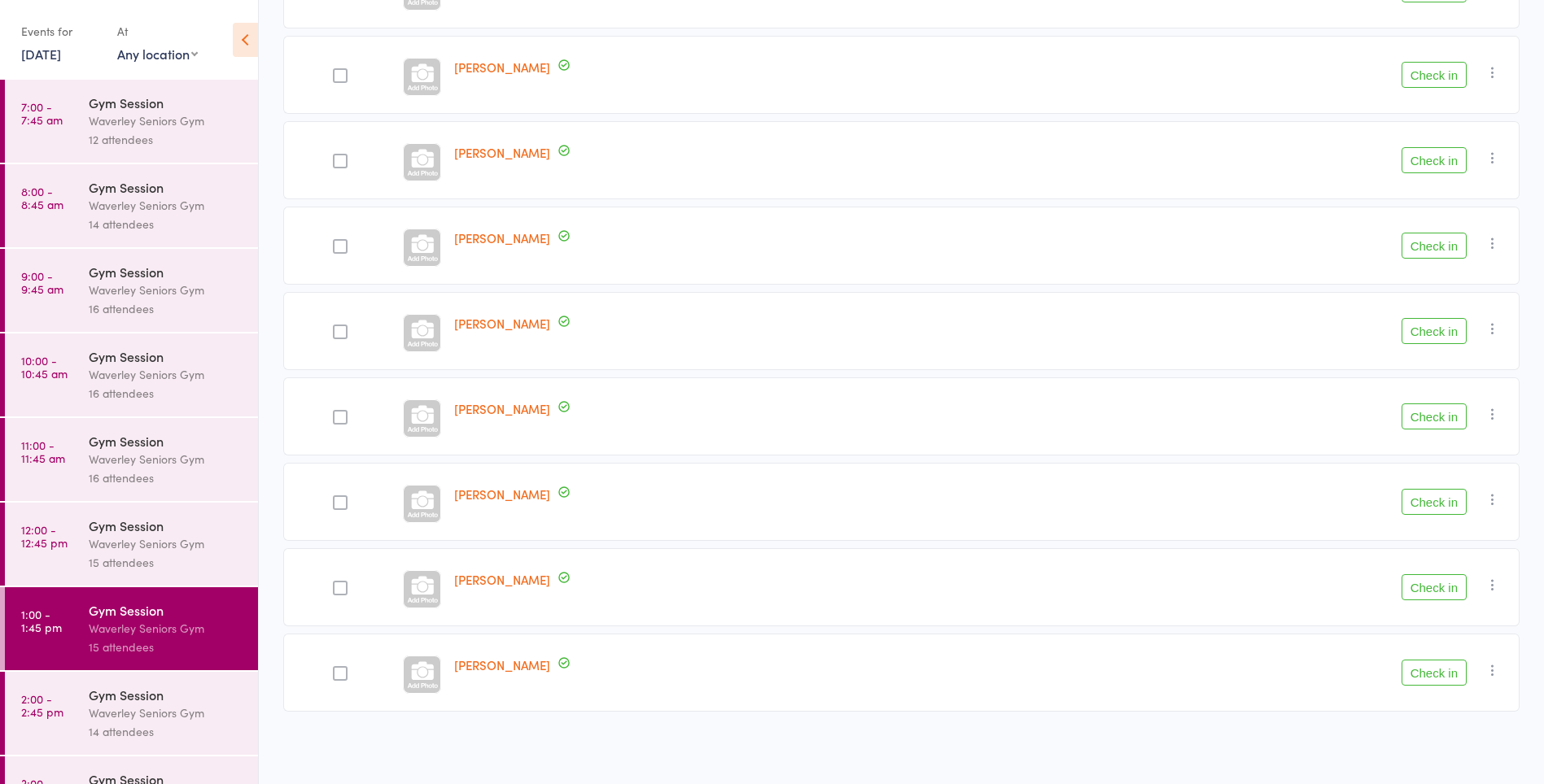
click at [1445, 670] on button "Check in" at bounding box center [1434, 673] width 65 height 26
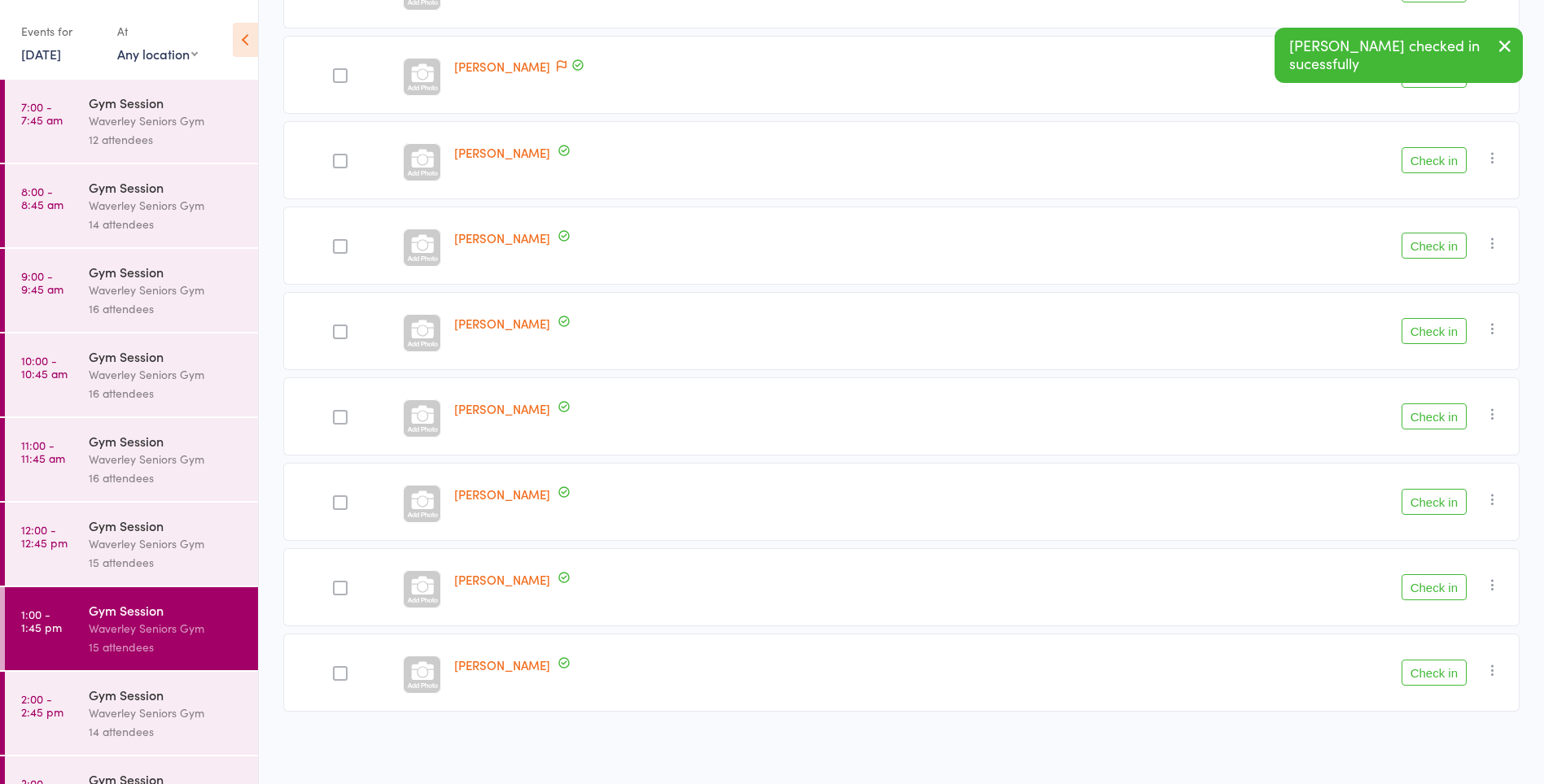
scroll to position [395, 0]
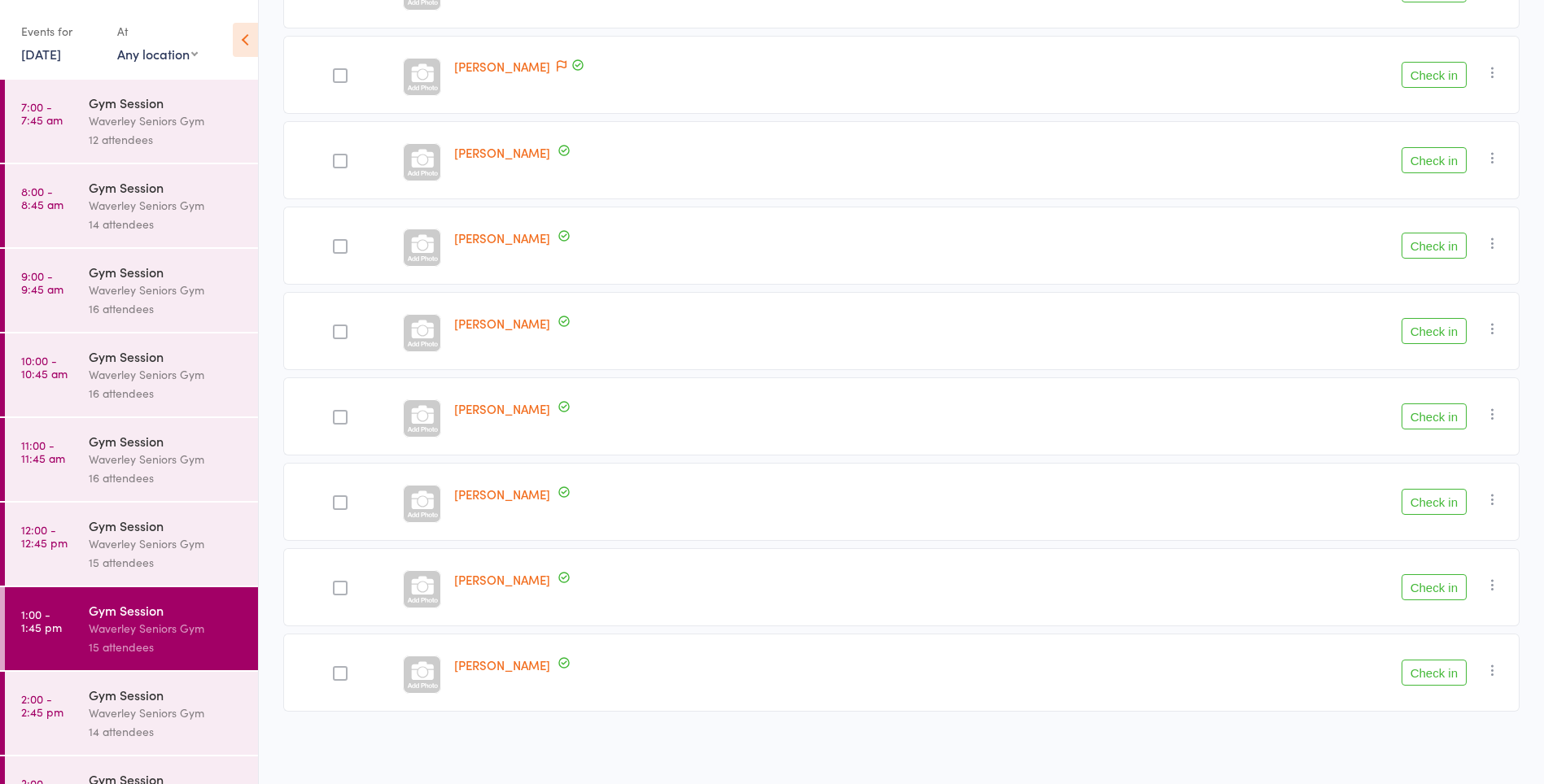
click at [54, 475] on link "11:00 - 11:45 am Gym Session Waverley Seniors Gym 16 attendees" at bounding box center [132, 459] width 253 height 83
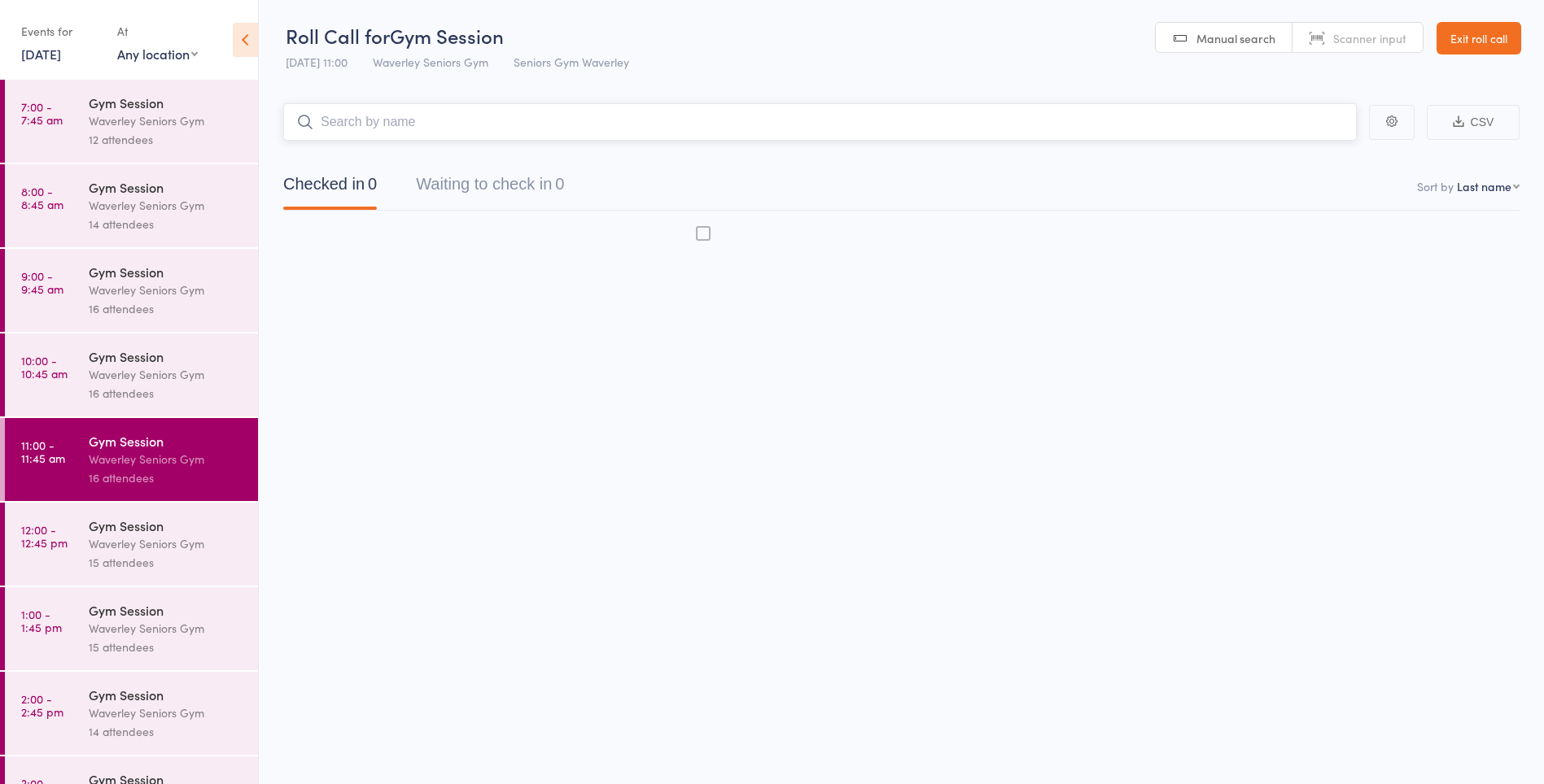
scroll to position [1, 0]
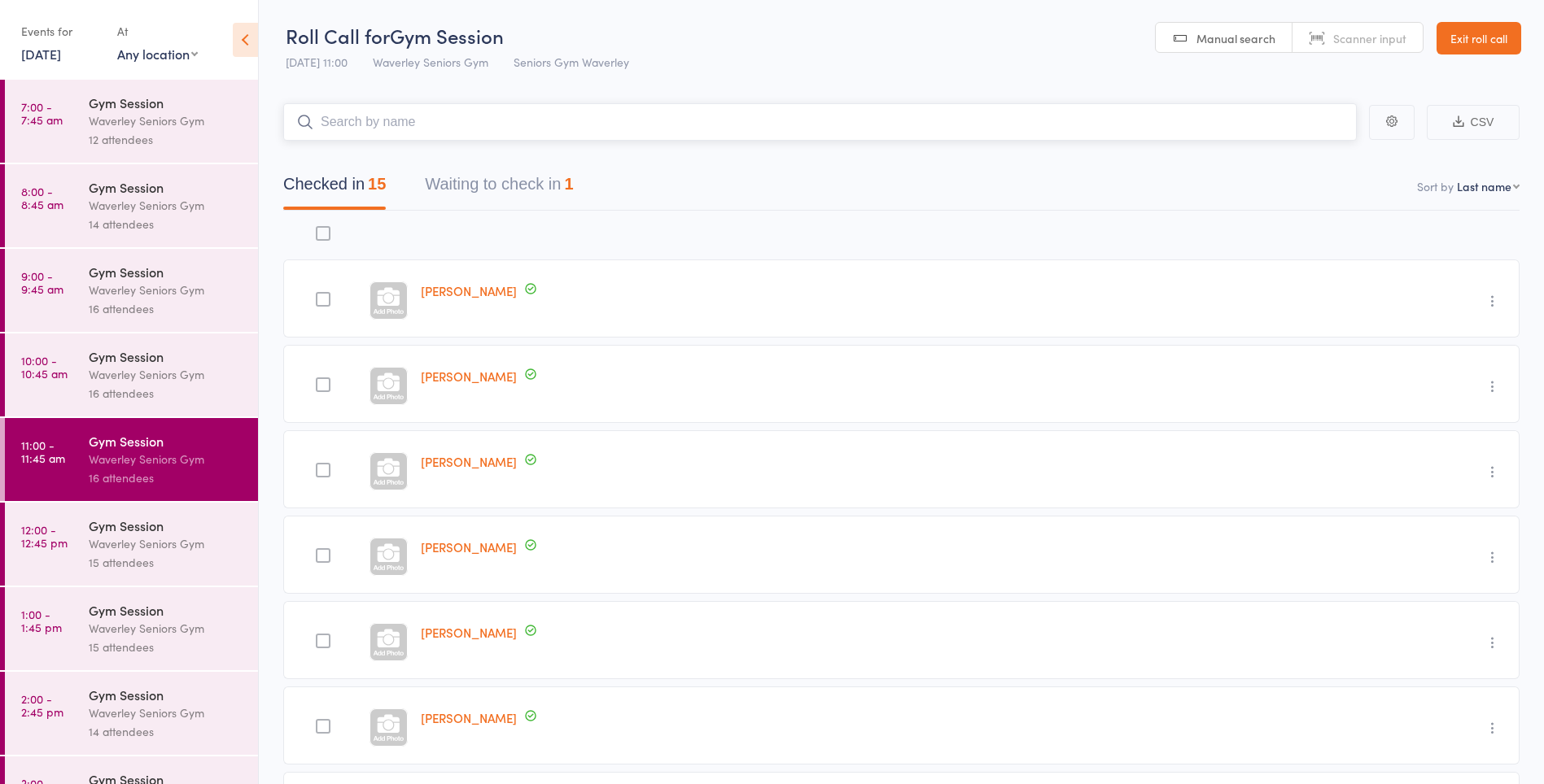
click at [515, 191] on button "Waiting to check in 1" at bounding box center [499, 188] width 148 height 43
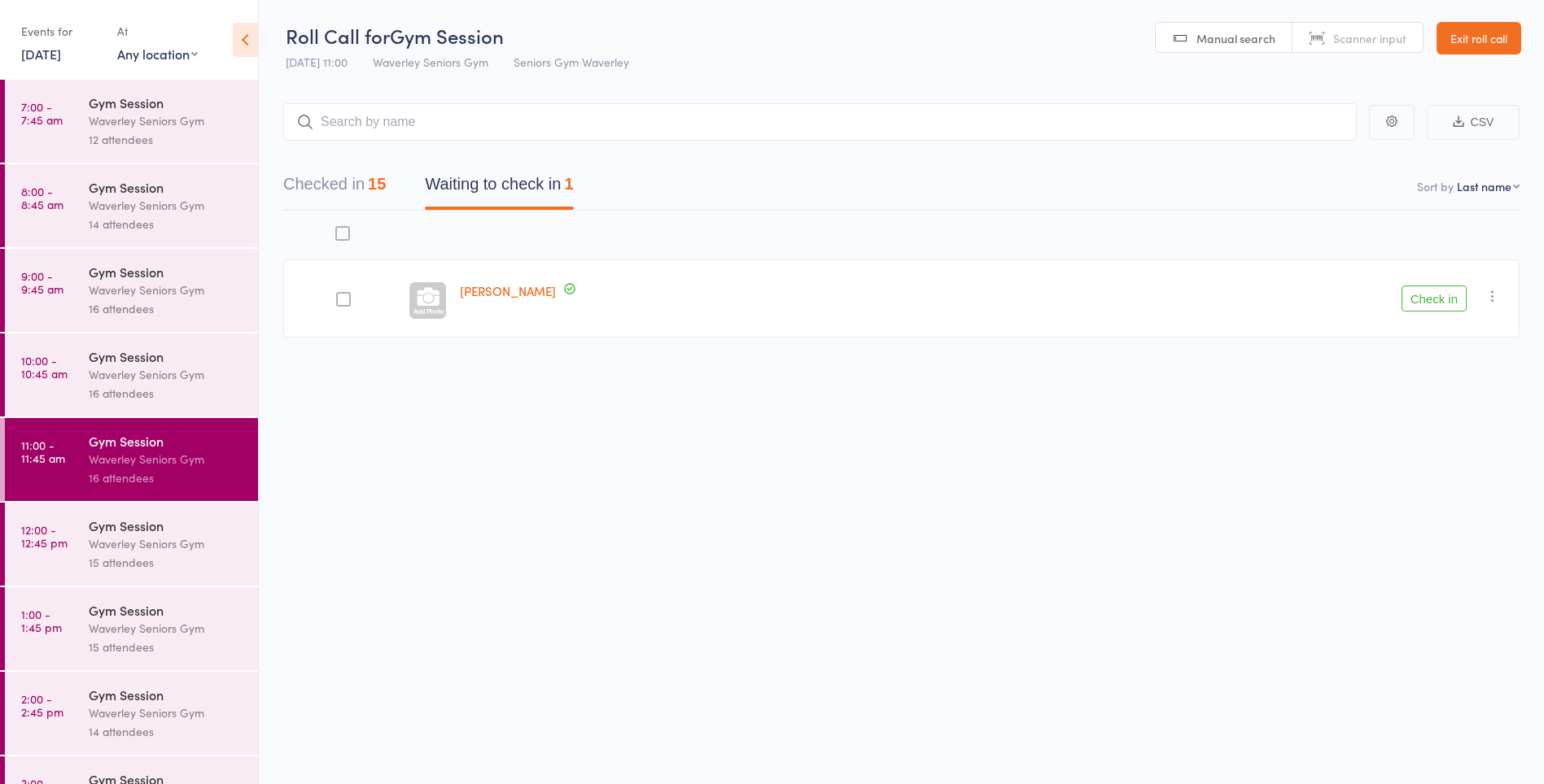
click at [1445, 295] on button "Check in" at bounding box center [1434, 299] width 65 height 26
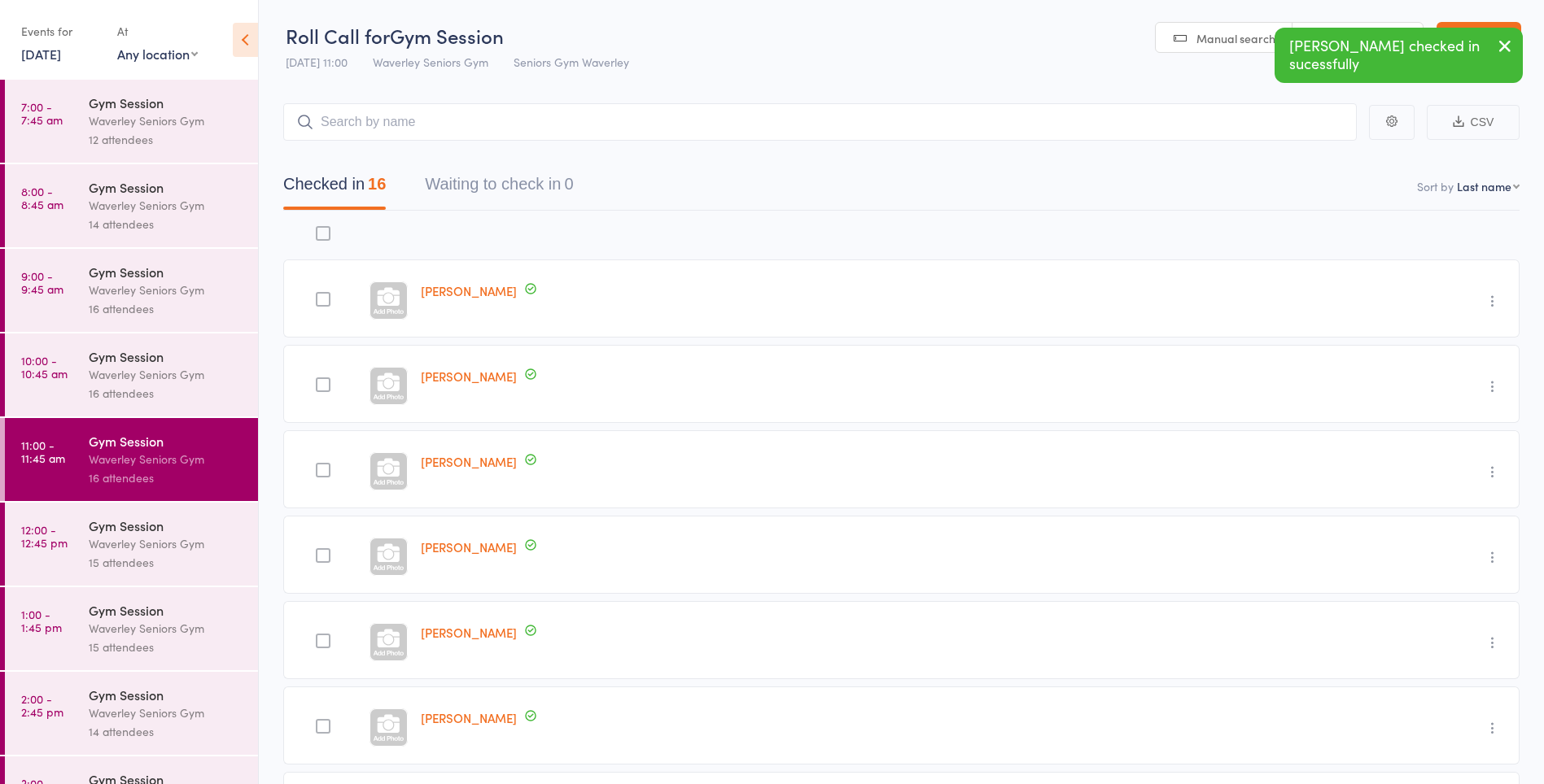
click at [42, 388] on link "10:00 - 10:45 am Gym Session Waverley Seniors Gym 16 attendees" at bounding box center [132, 375] width 253 height 83
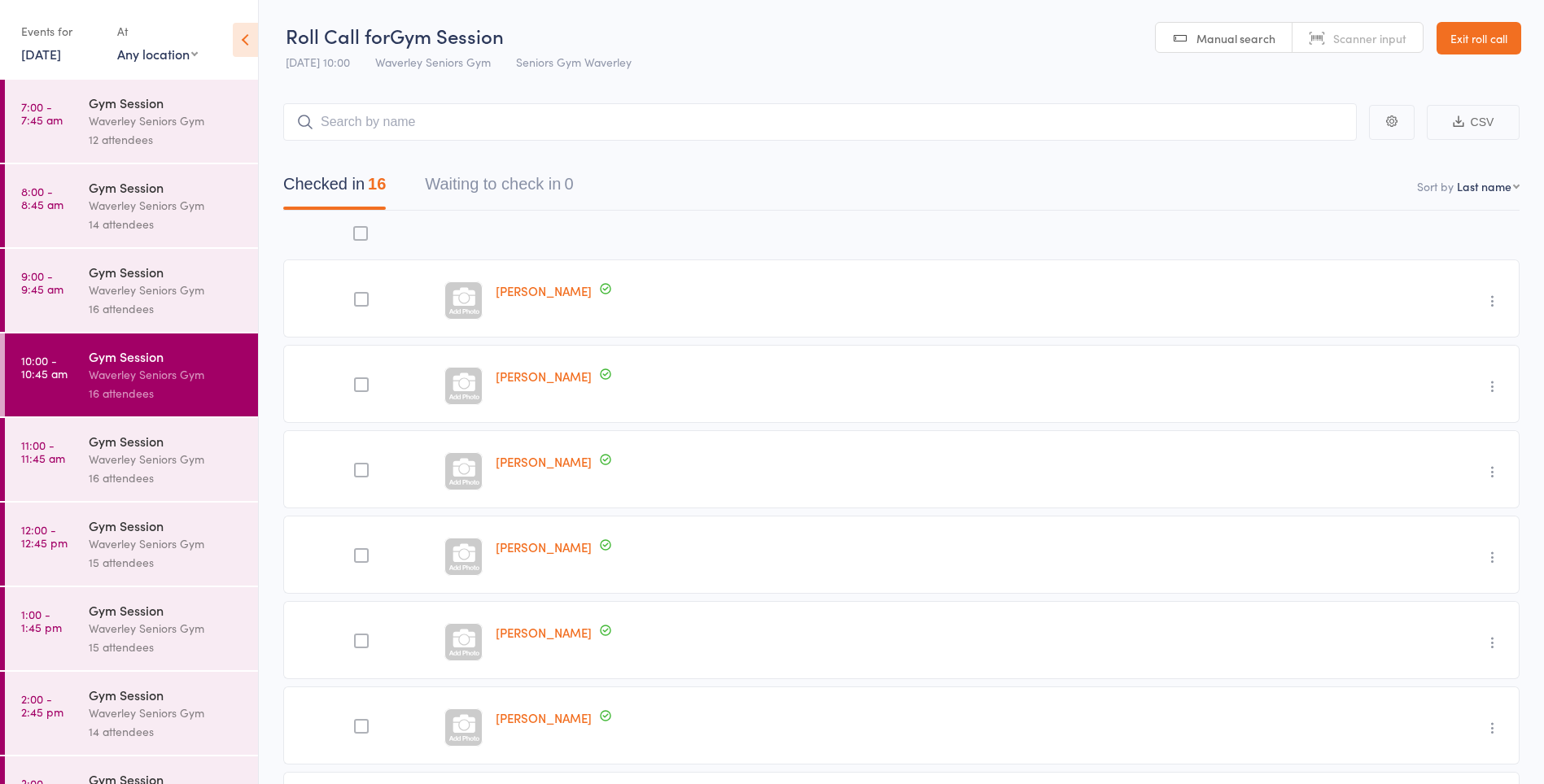
click at [44, 620] on time "1:00 - 1:45 pm" at bounding box center [41, 621] width 41 height 26
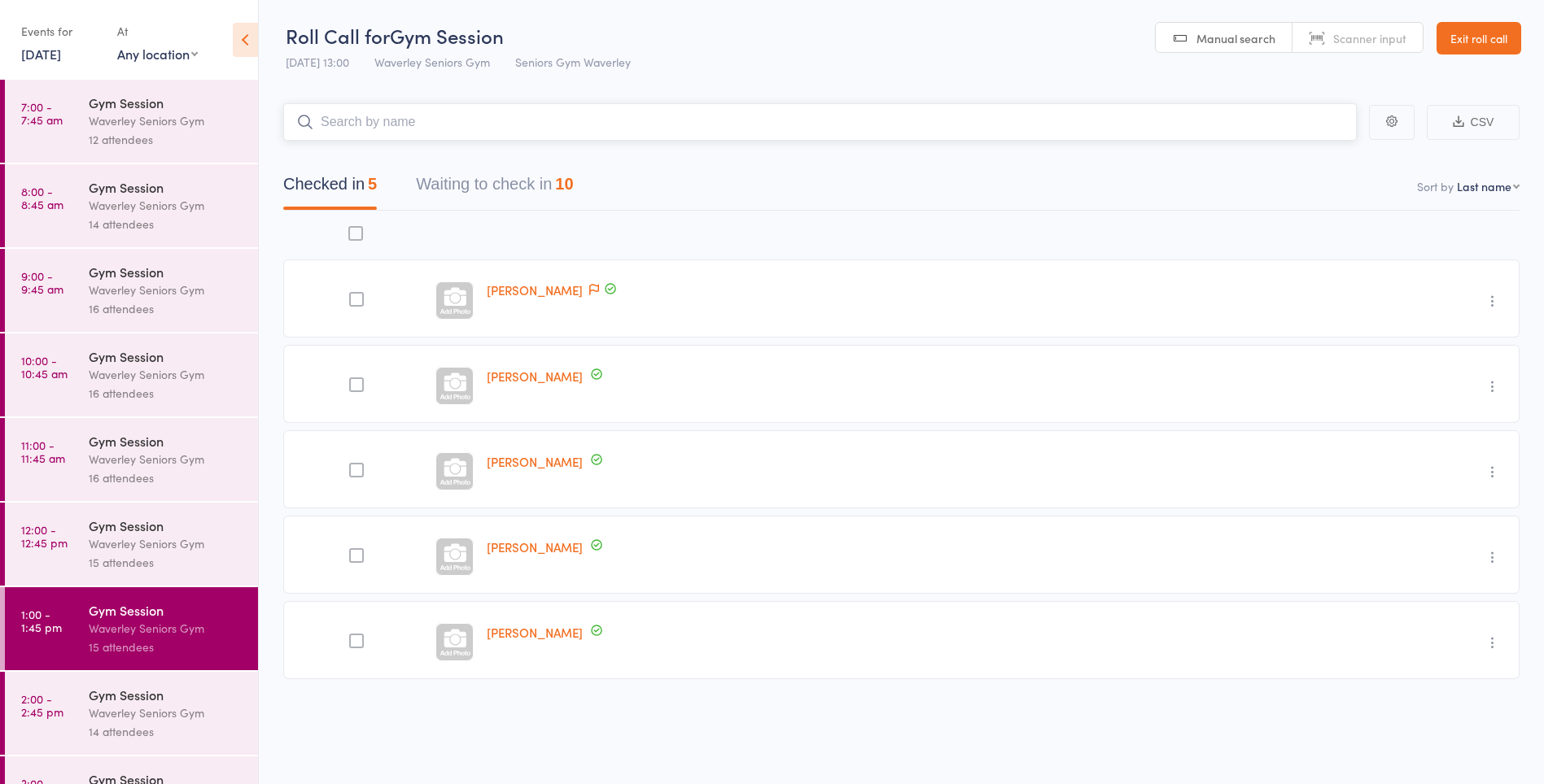
click at [460, 188] on button "Waiting to check in 10" at bounding box center [494, 188] width 157 height 43
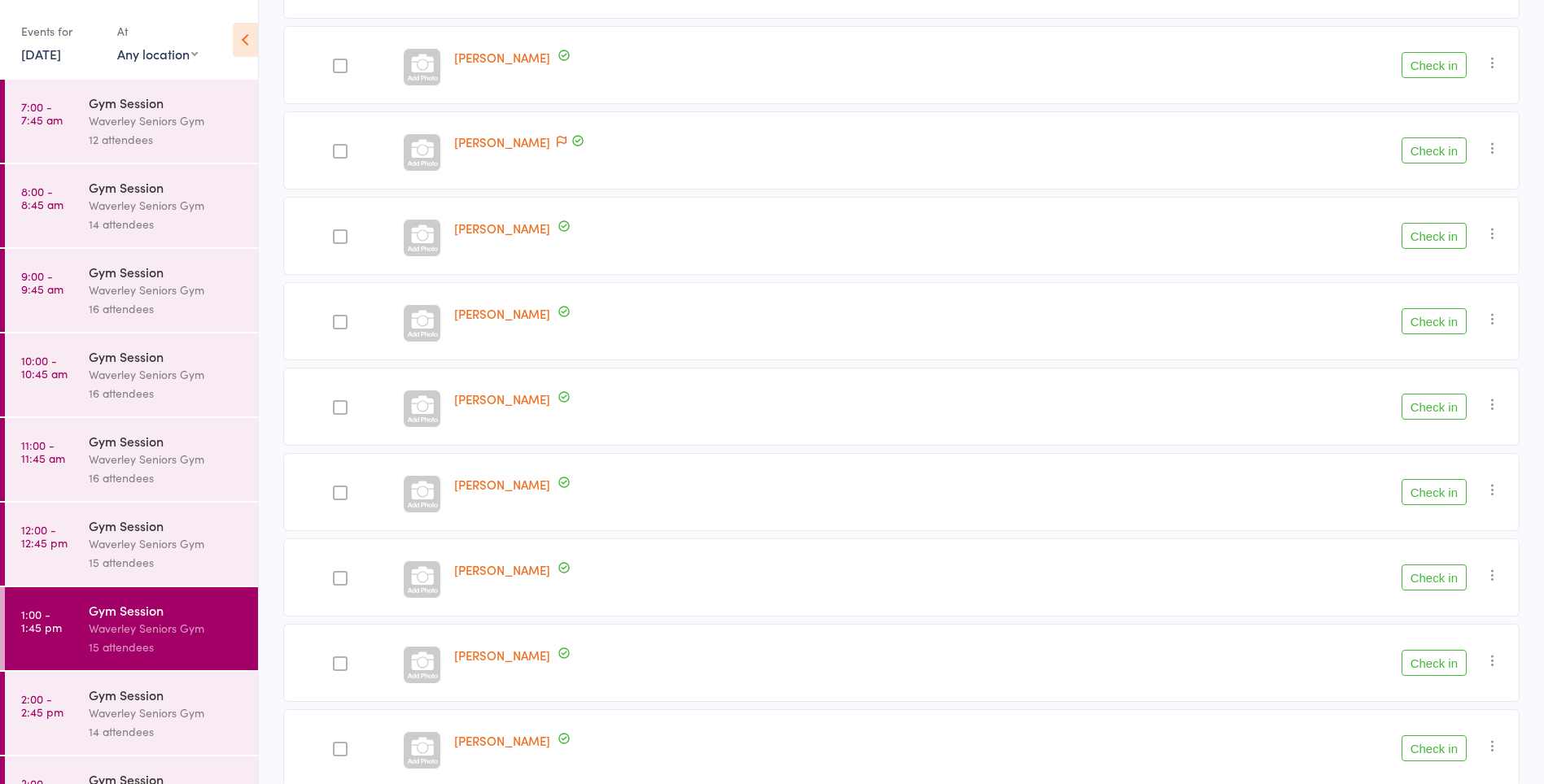
scroll to position [395, 0]
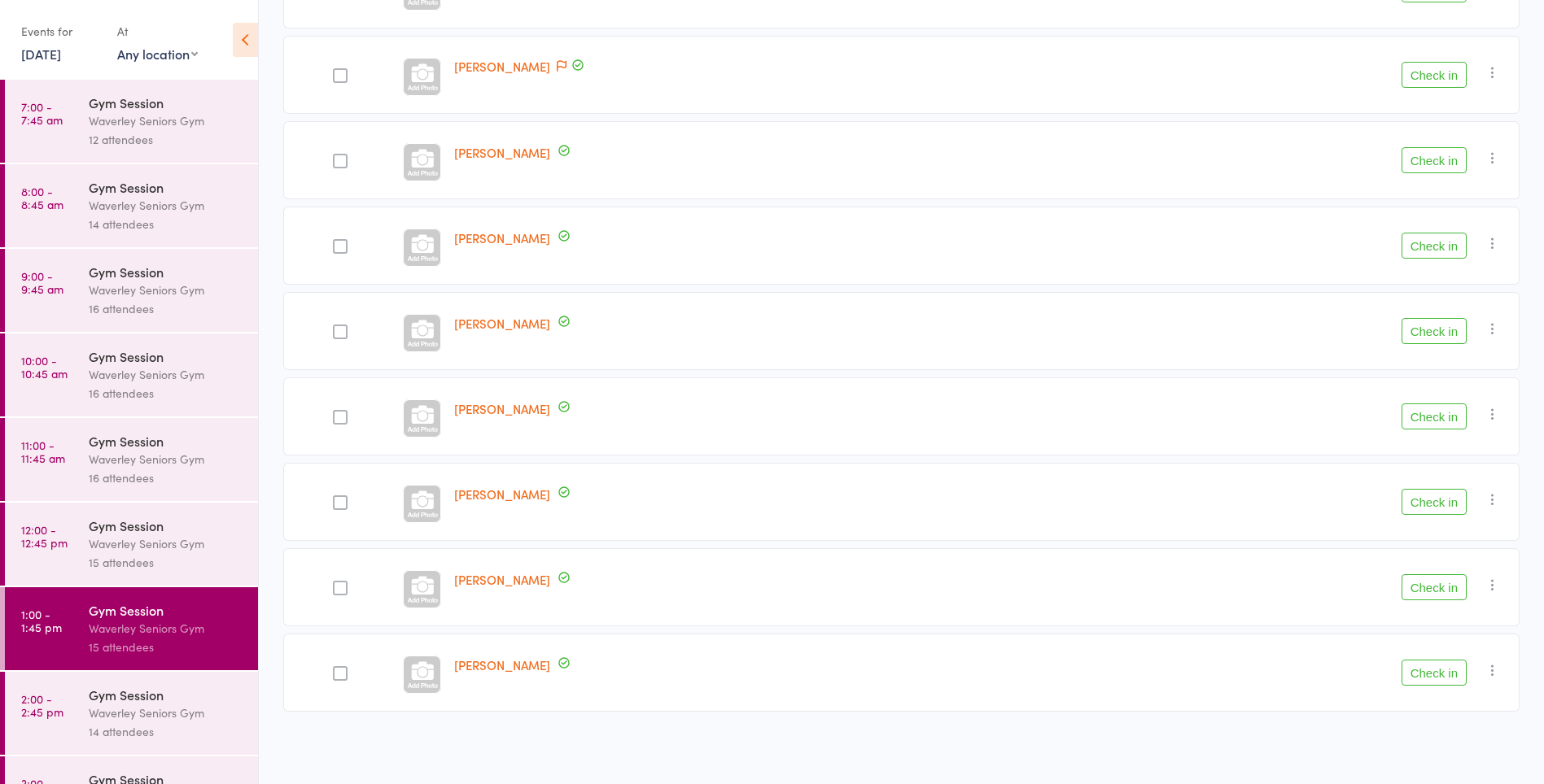
click at [562, 663] on icon at bounding box center [564, 663] width 6 height 4
click at [439, 664] on div at bounding box center [422, 675] width 38 height 38
click at [1452, 675] on button "Check in" at bounding box center [1434, 673] width 65 height 26
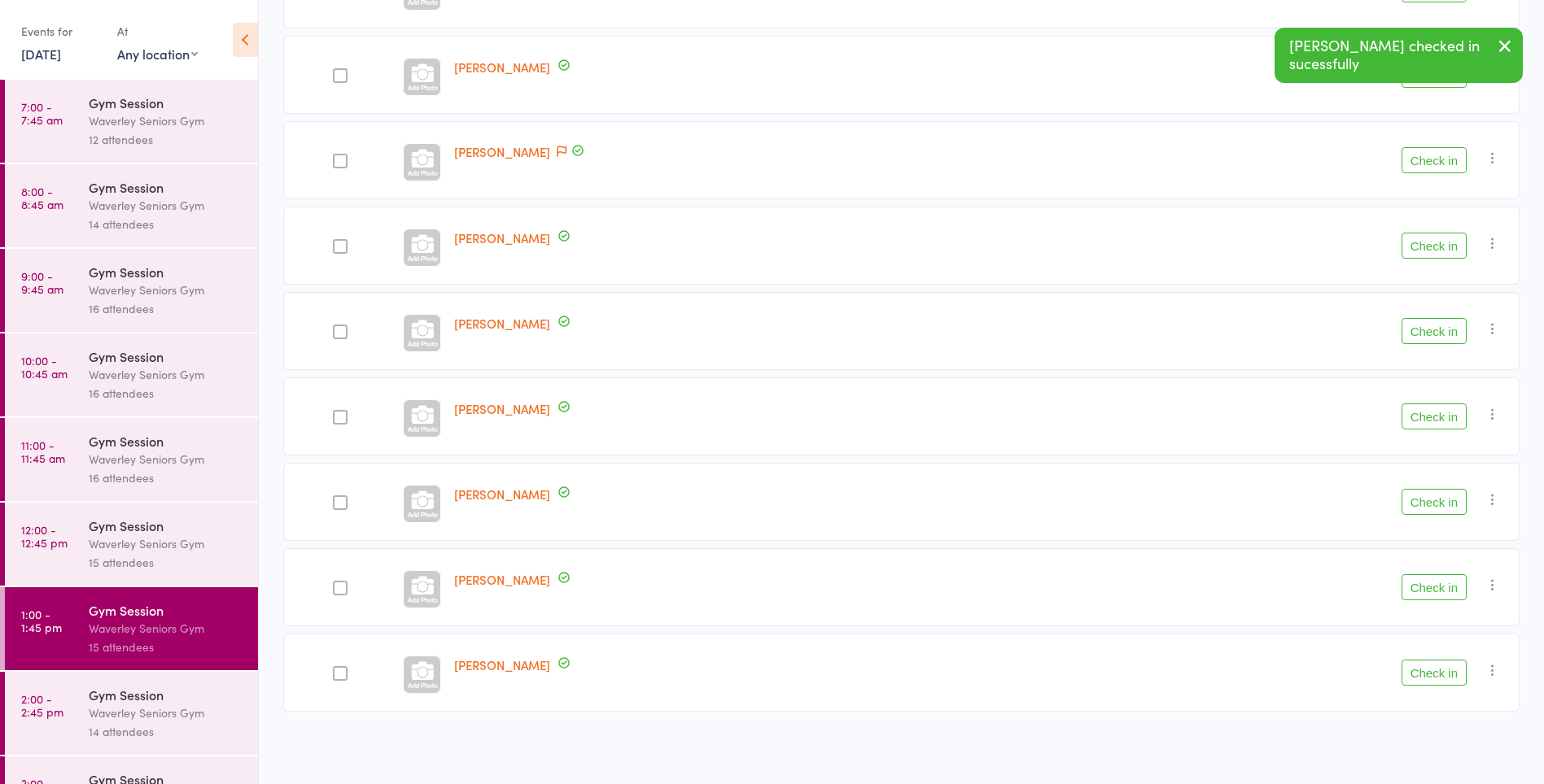
scroll to position [310, 0]
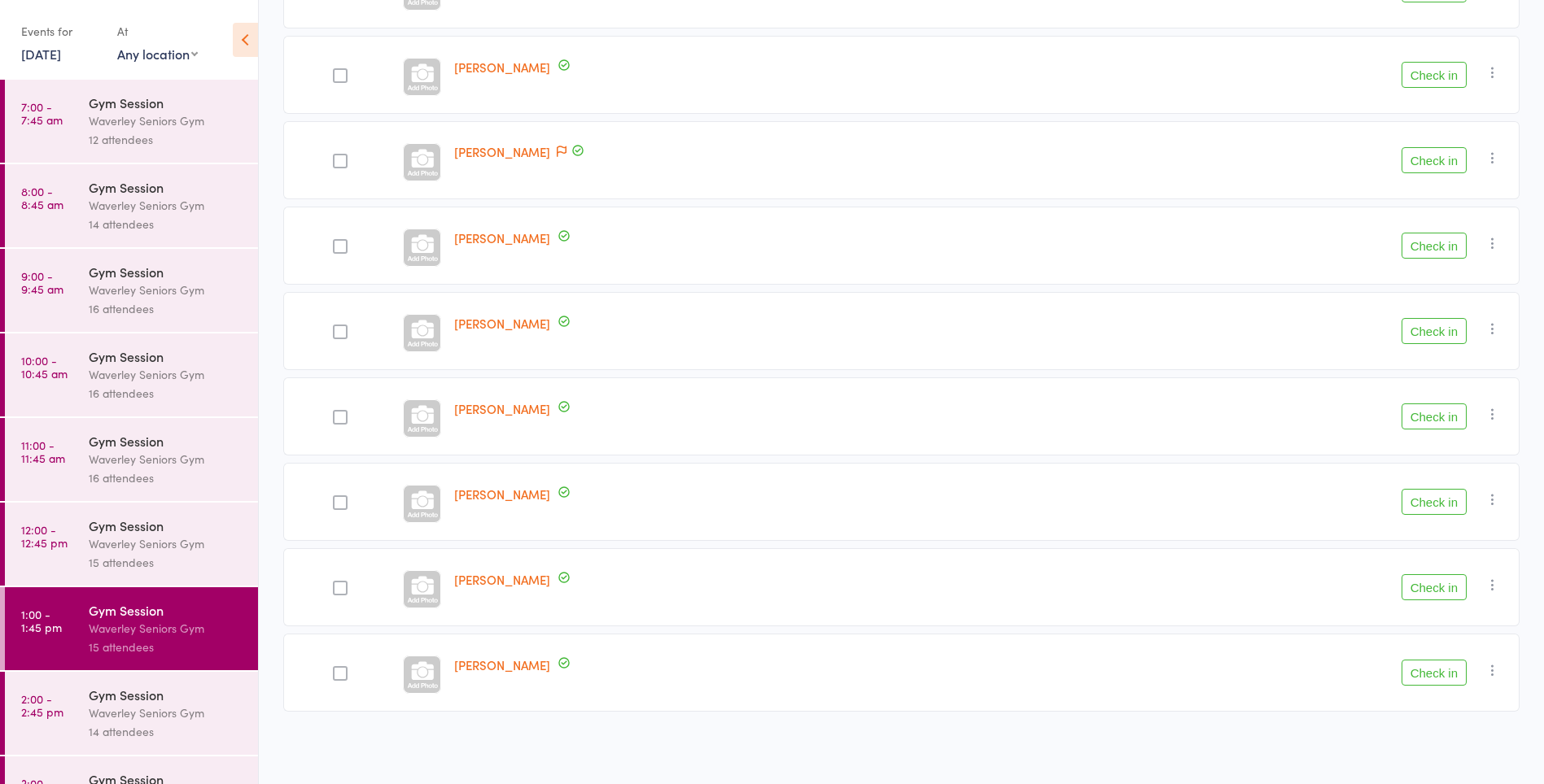
click at [1428, 674] on button "Check in" at bounding box center [1434, 673] width 65 height 26
click at [844, 354] on div "Alison Harvie" at bounding box center [734, 331] width 574 height 78
click at [1433, 593] on button "Check in" at bounding box center [1434, 588] width 65 height 26
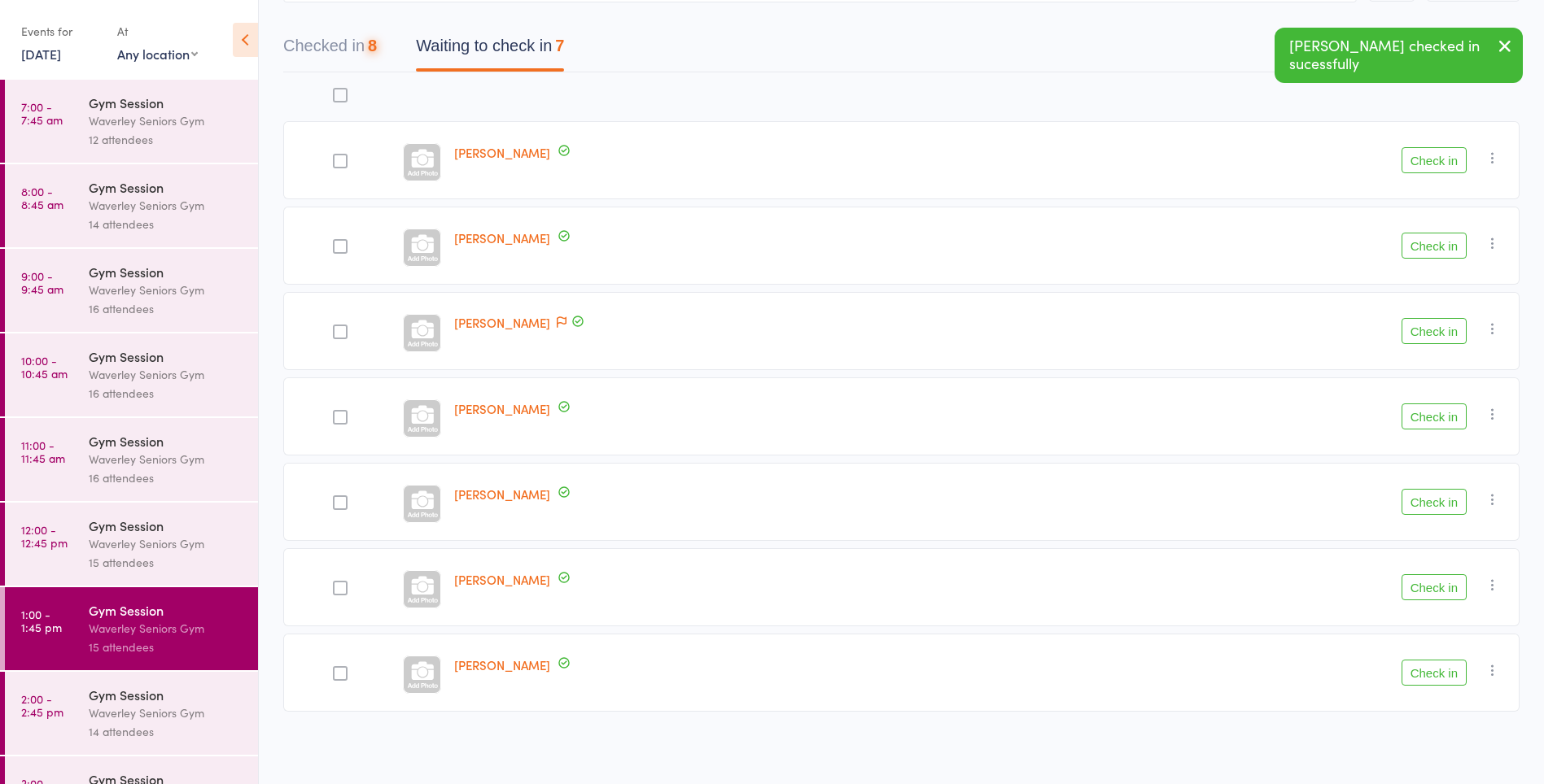
scroll to position [139, 0]
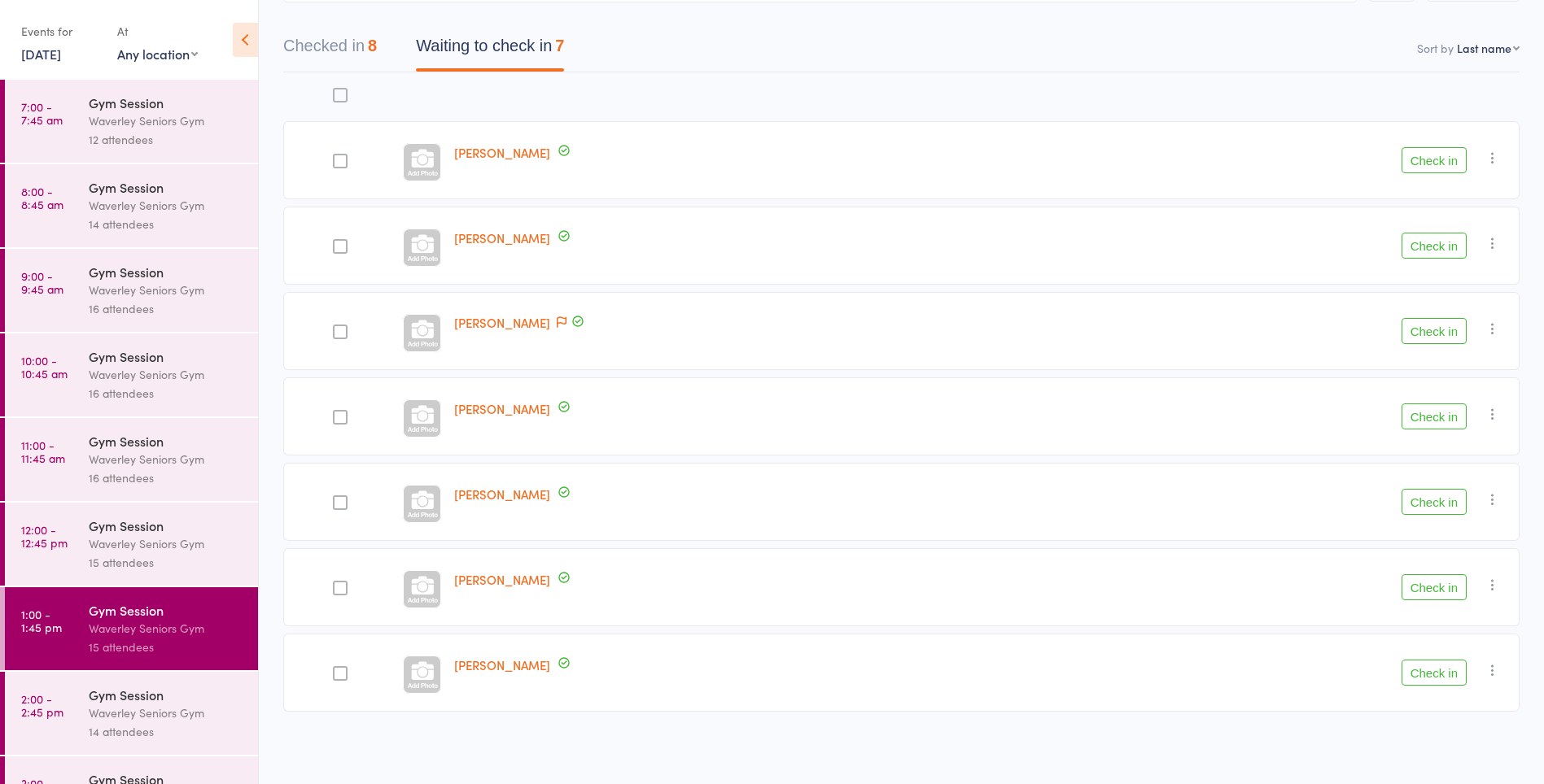
click at [327, 52] on button "Checked in 8" at bounding box center [329, 50] width 93 height 43
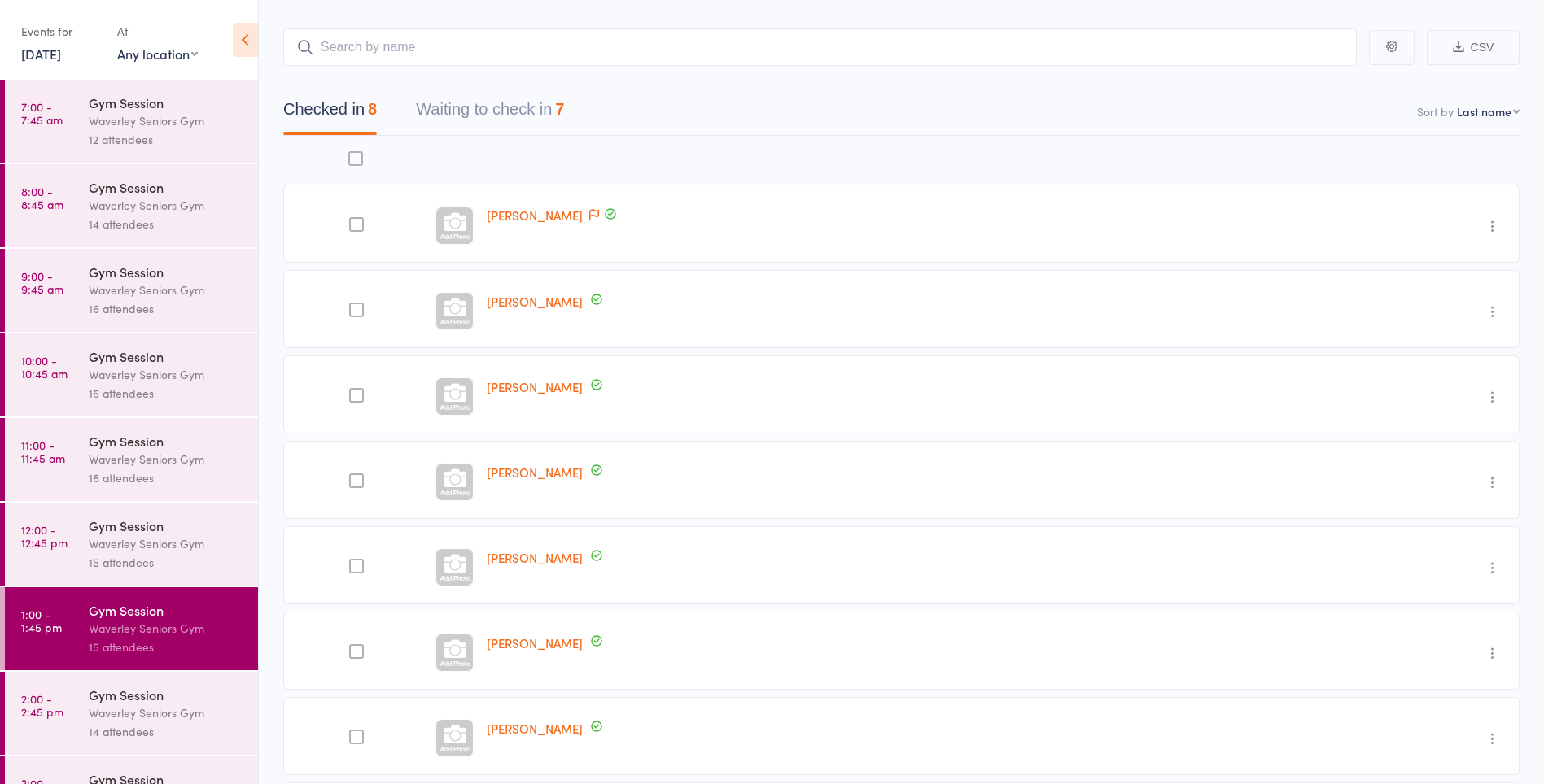
scroll to position [72, 0]
click at [503, 114] on button "Waiting to check in 7" at bounding box center [490, 116] width 148 height 43
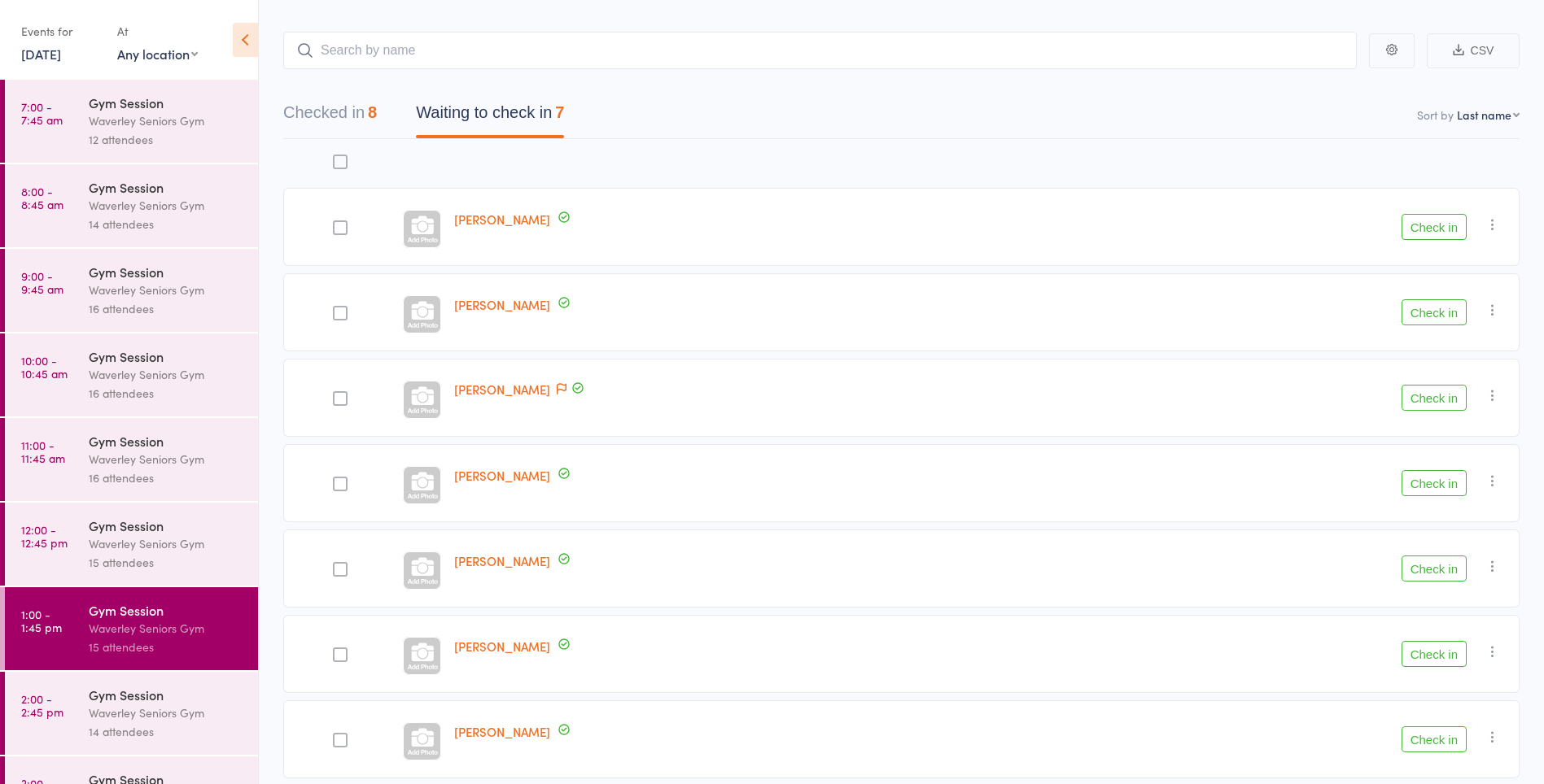
click at [1430, 315] on button "Check in" at bounding box center [1434, 313] width 65 height 26
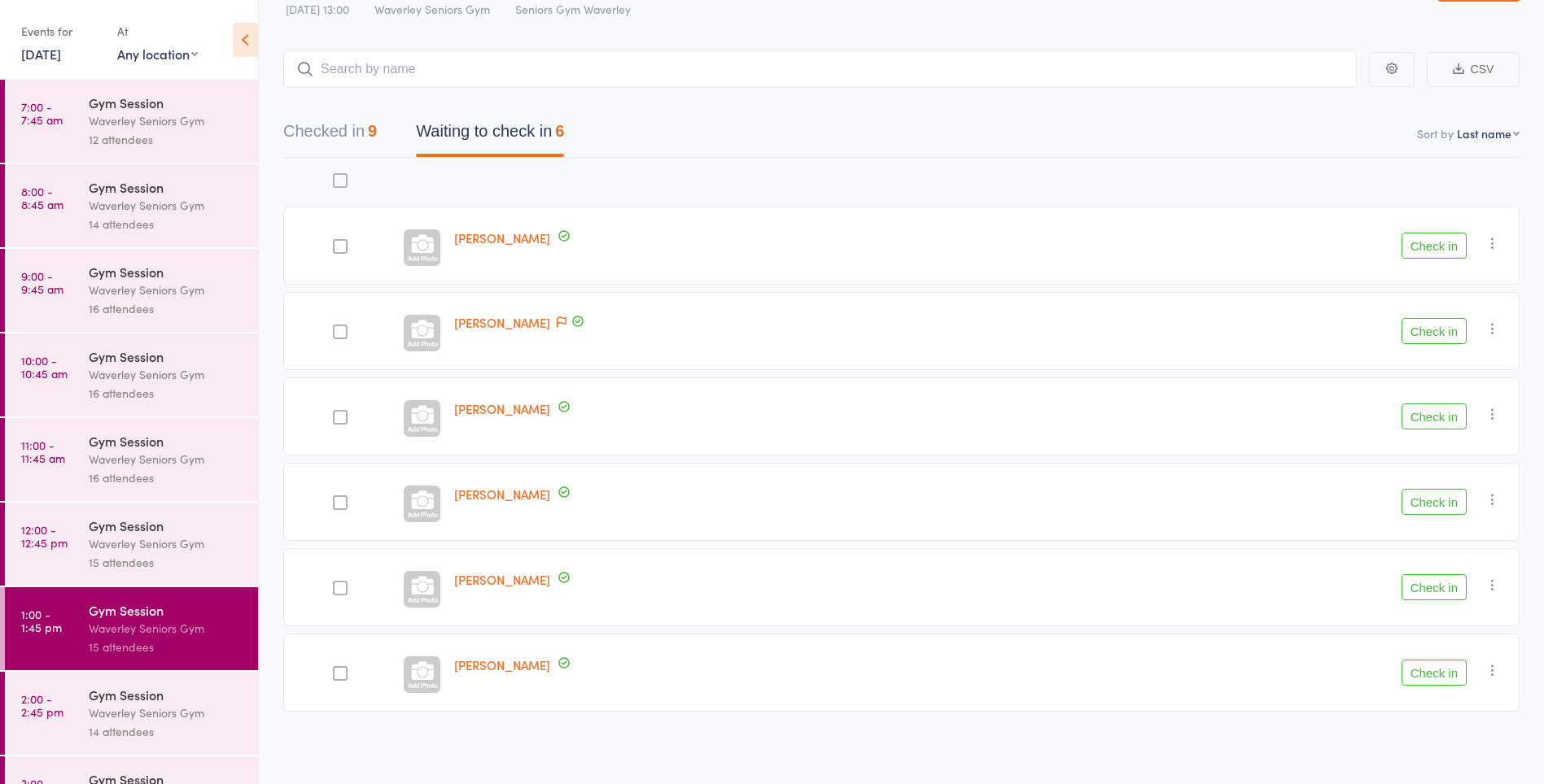
click at [1428, 668] on button "Check in" at bounding box center [1434, 673] width 65 height 26
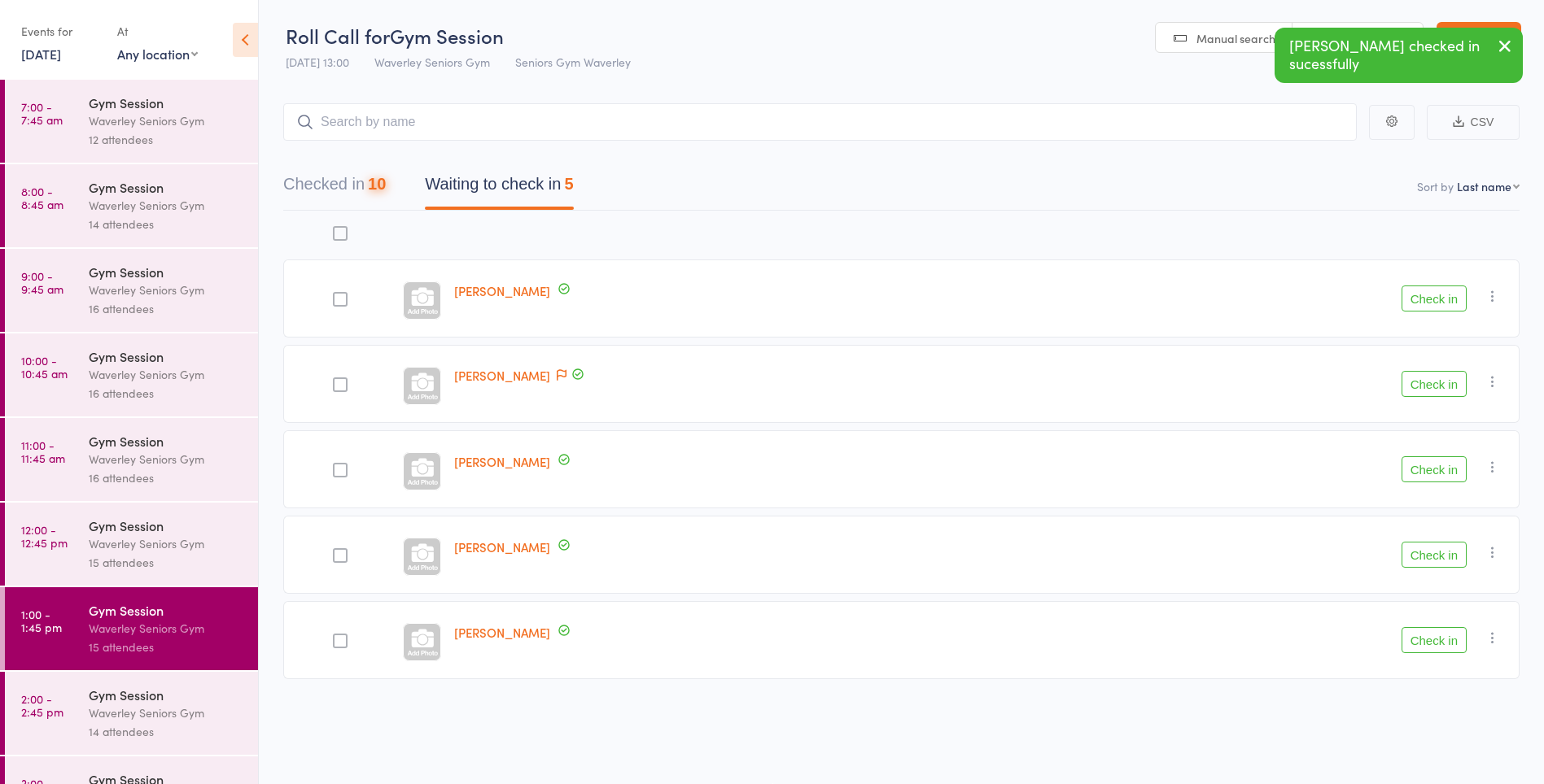
scroll to position [1, 0]
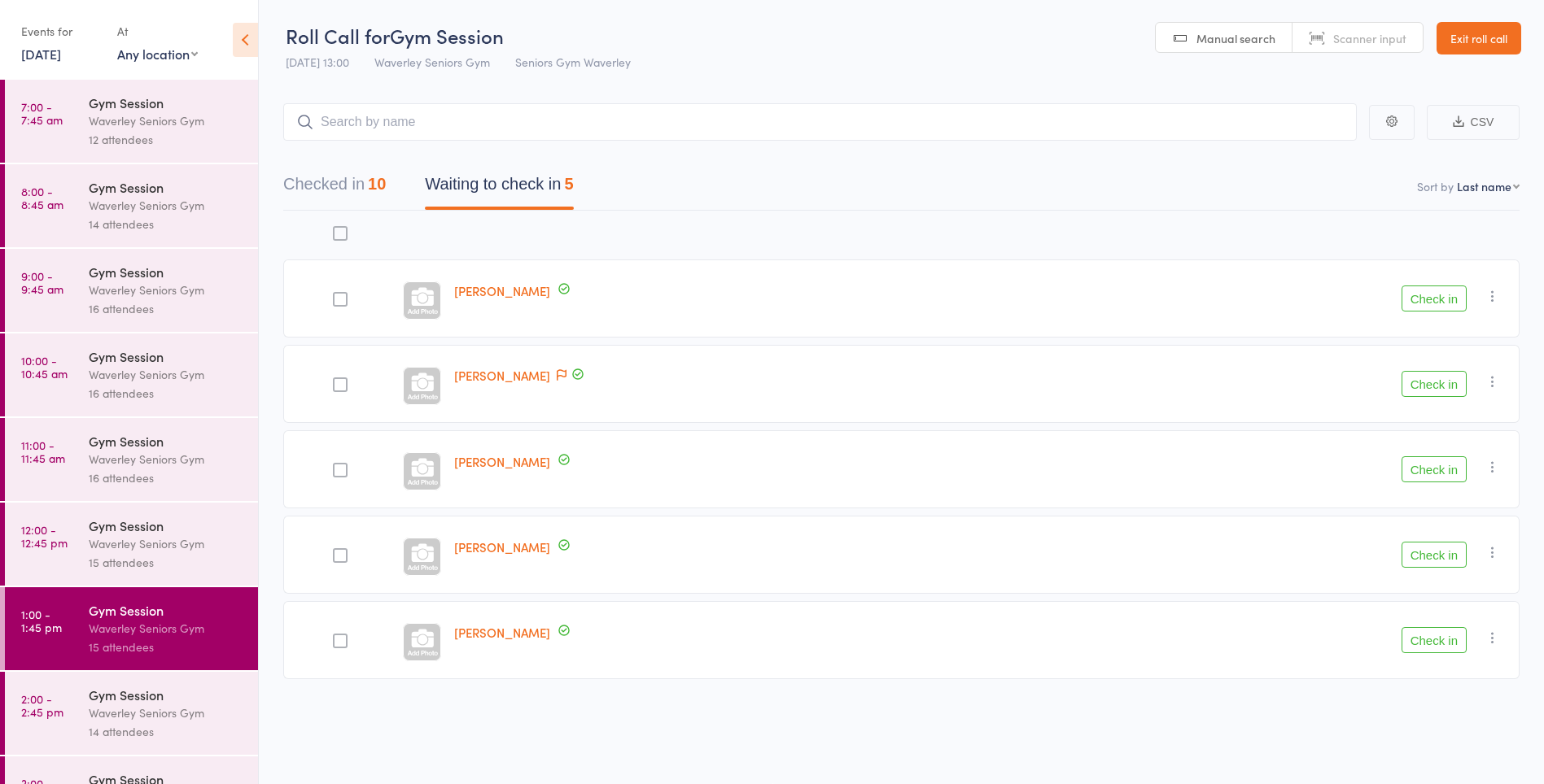
click at [1494, 382] on icon "button" at bounding box center [1492, 382] width 17 height 17
click at [1404, 544] on li "Mark absent" at bounding box center [1435, 544] width 134 height 22
click at [1428, 300] on button "Check in" at bounding box center [1434, 299] width 65 height 26
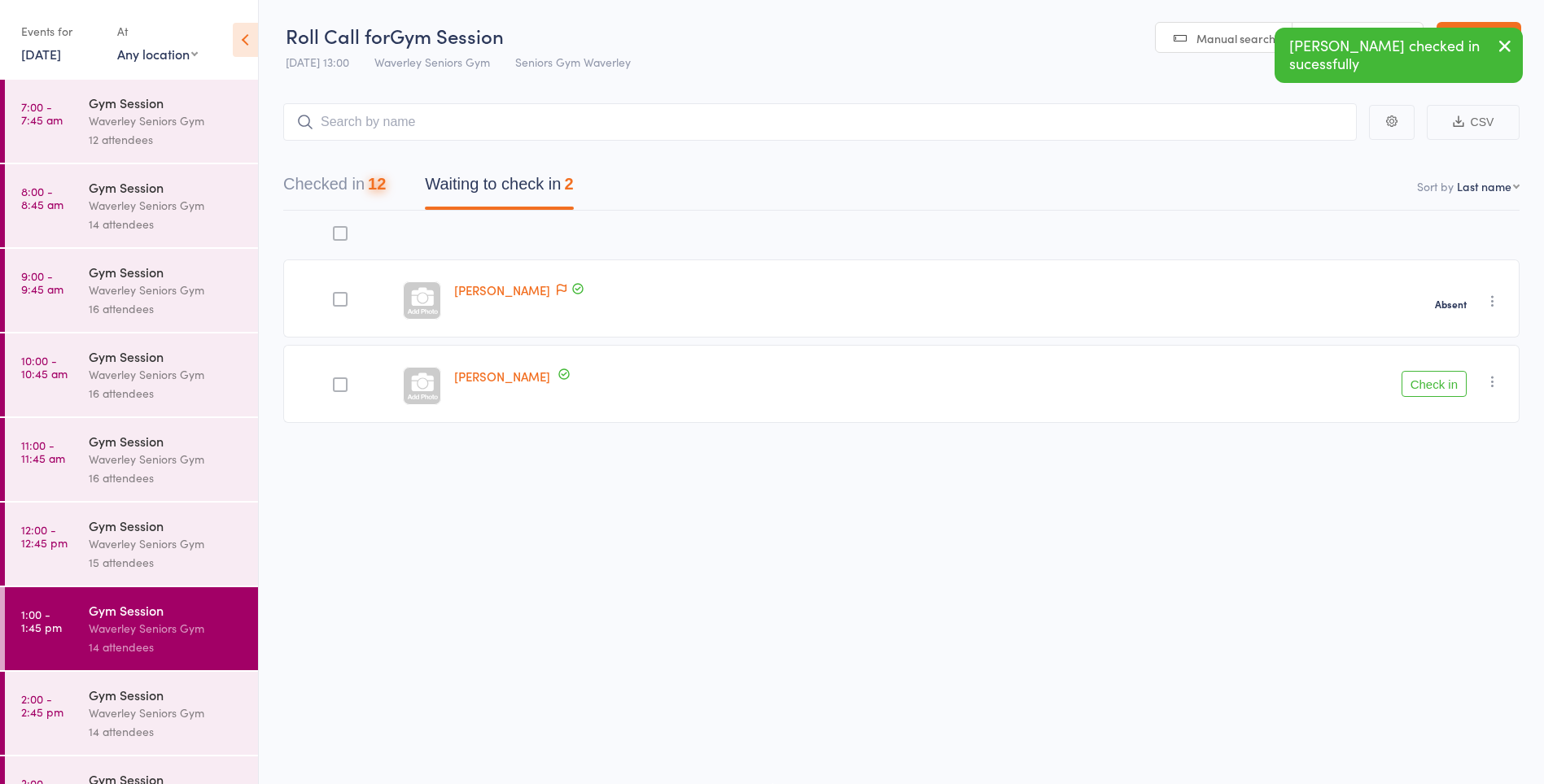
click at [1453, 385] on button "Check in" at bounding box center [1434, 384] width 65 height 26
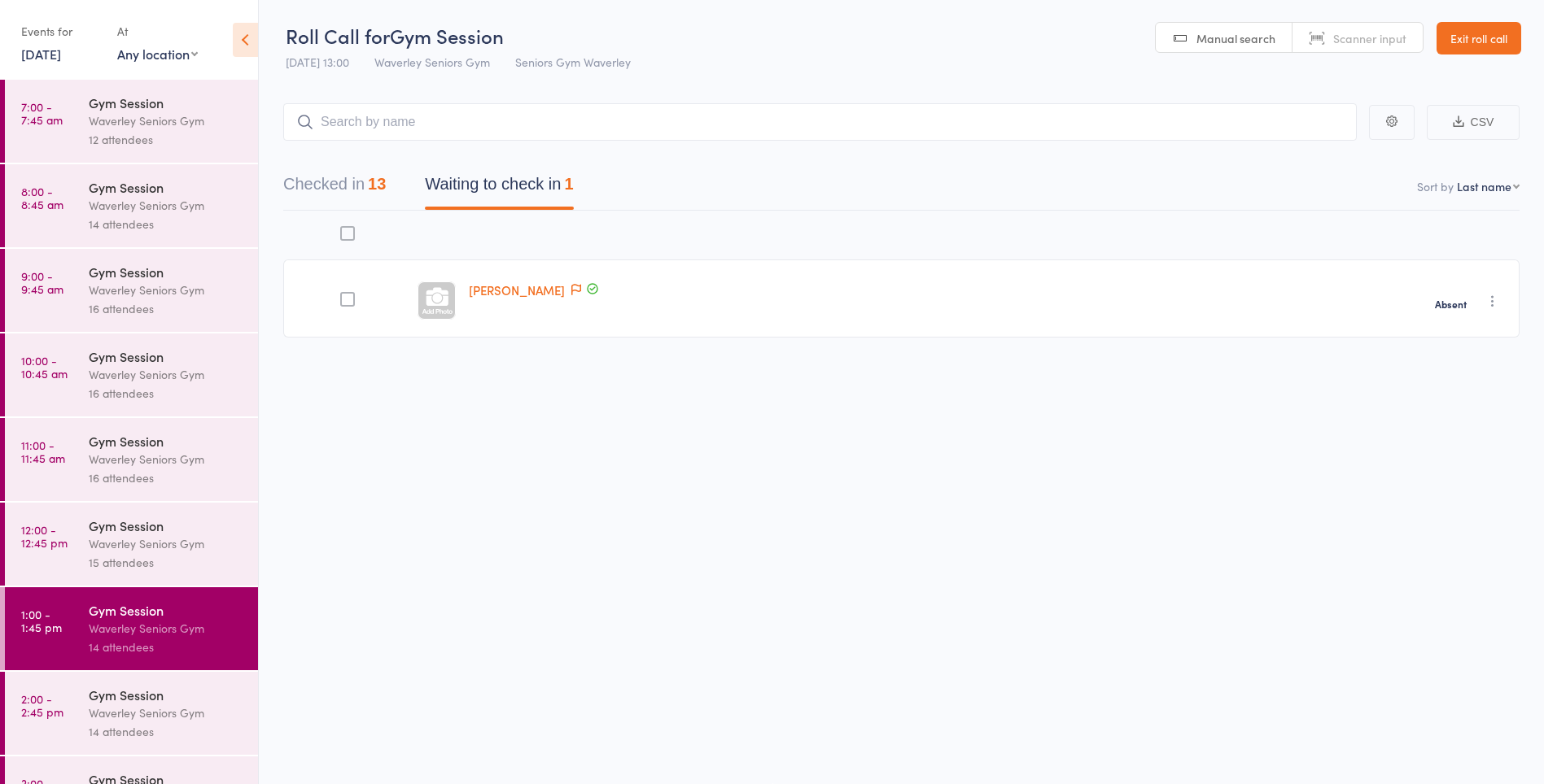
click at [87, 720] on link "2:00 - 2:45 pm Gym Session Waverley Seniors Gym 14 attendees" at bounding box center [132, 713] width 253 height 83
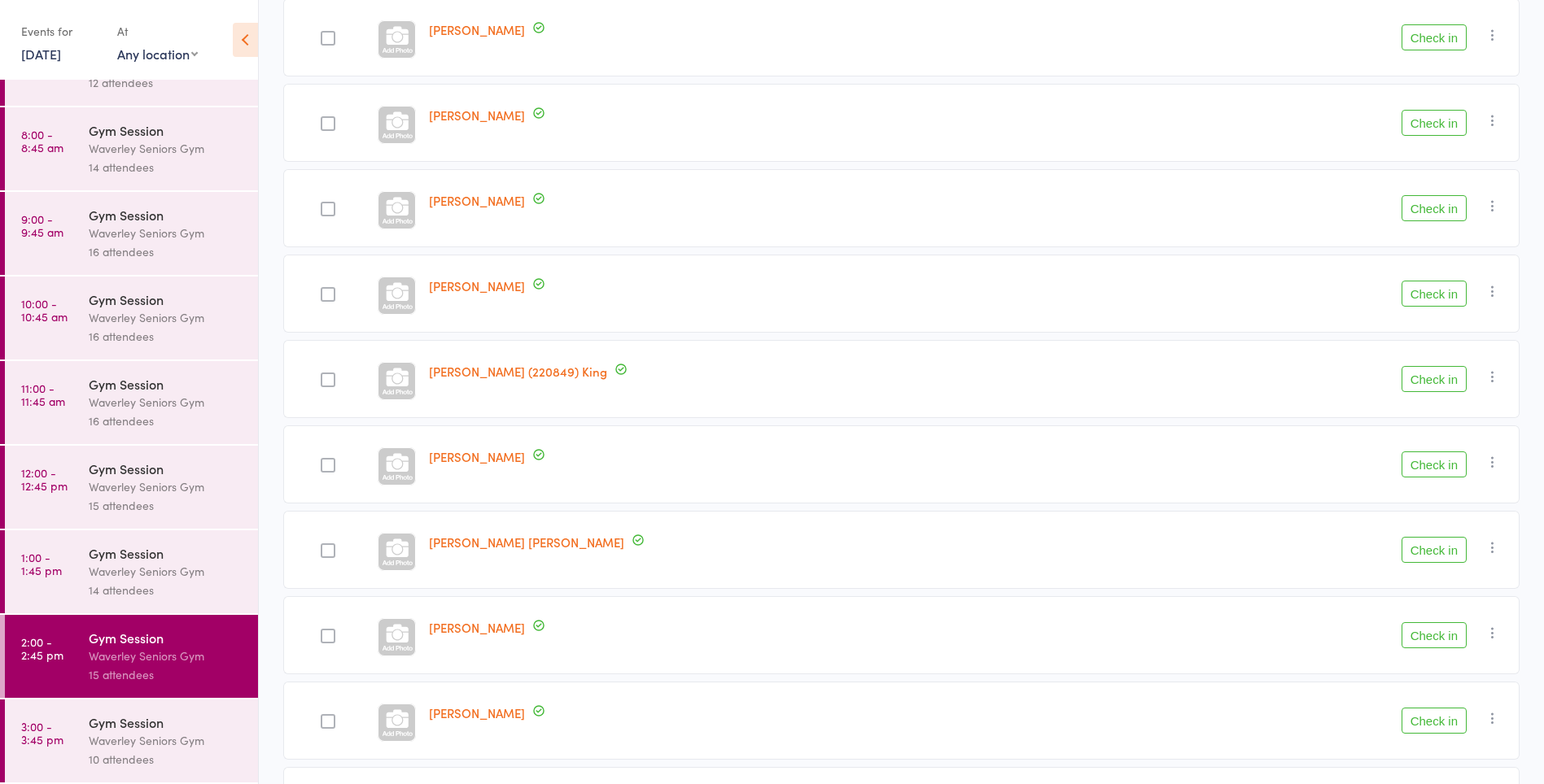
scroll to position [606, 0]
click at [197, 549] on div "Gym Session" at bounding box center [167, 553] width 155 height 18
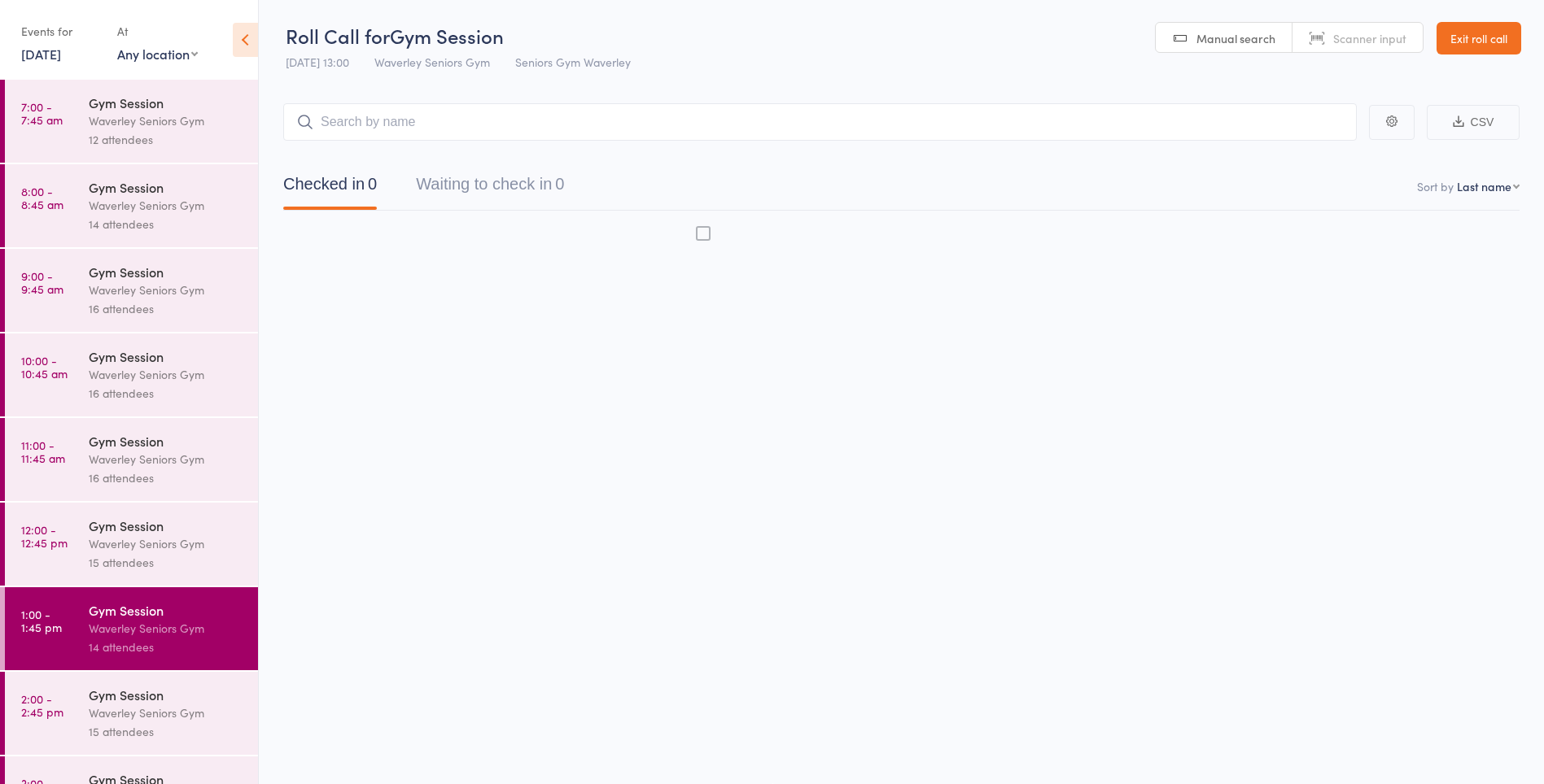
scroll to position [1, 0]
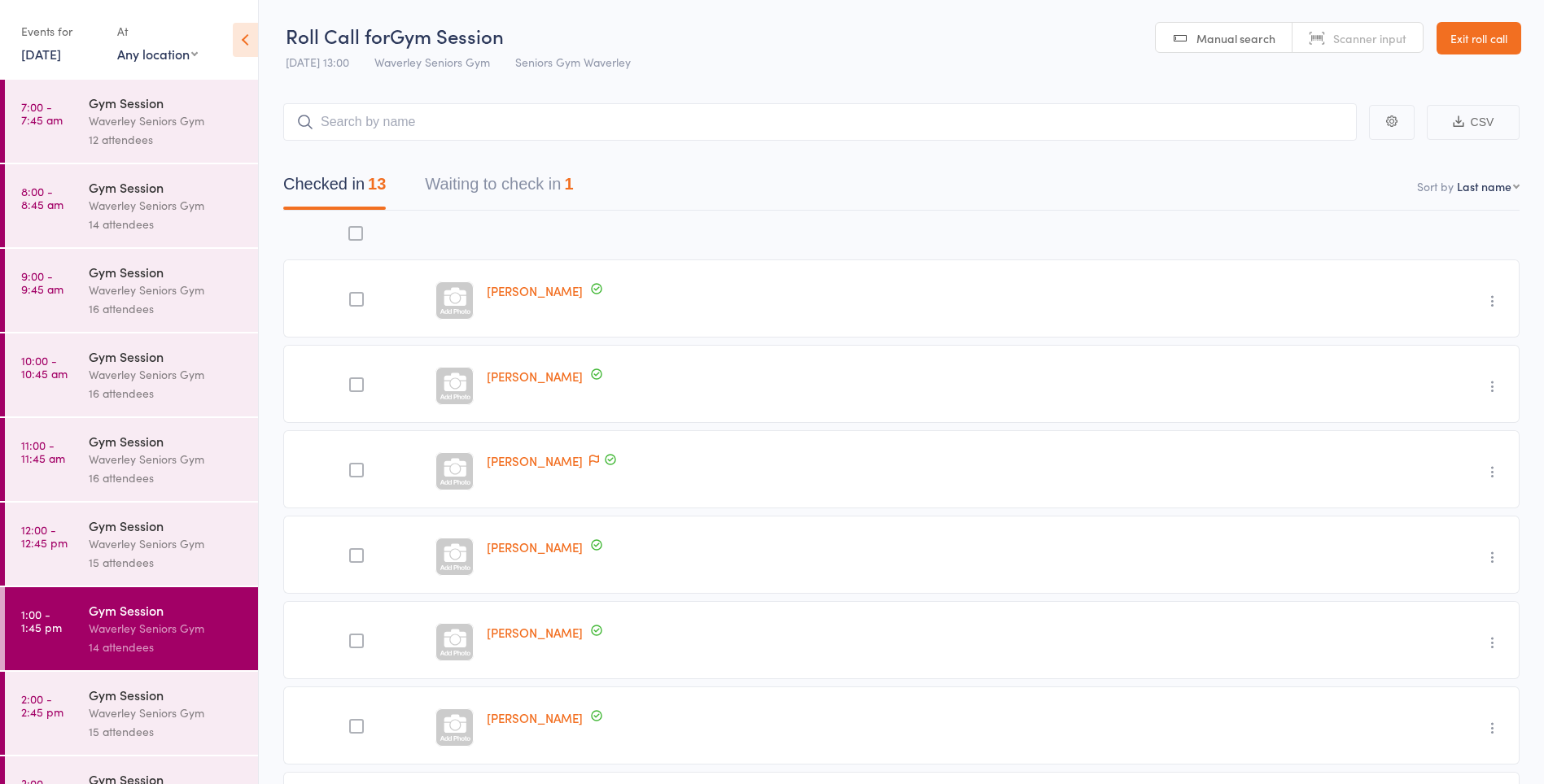
click at [558, 185] on button "Waiting to check in 1" at bounding box center [499, 188] width 148 height 43
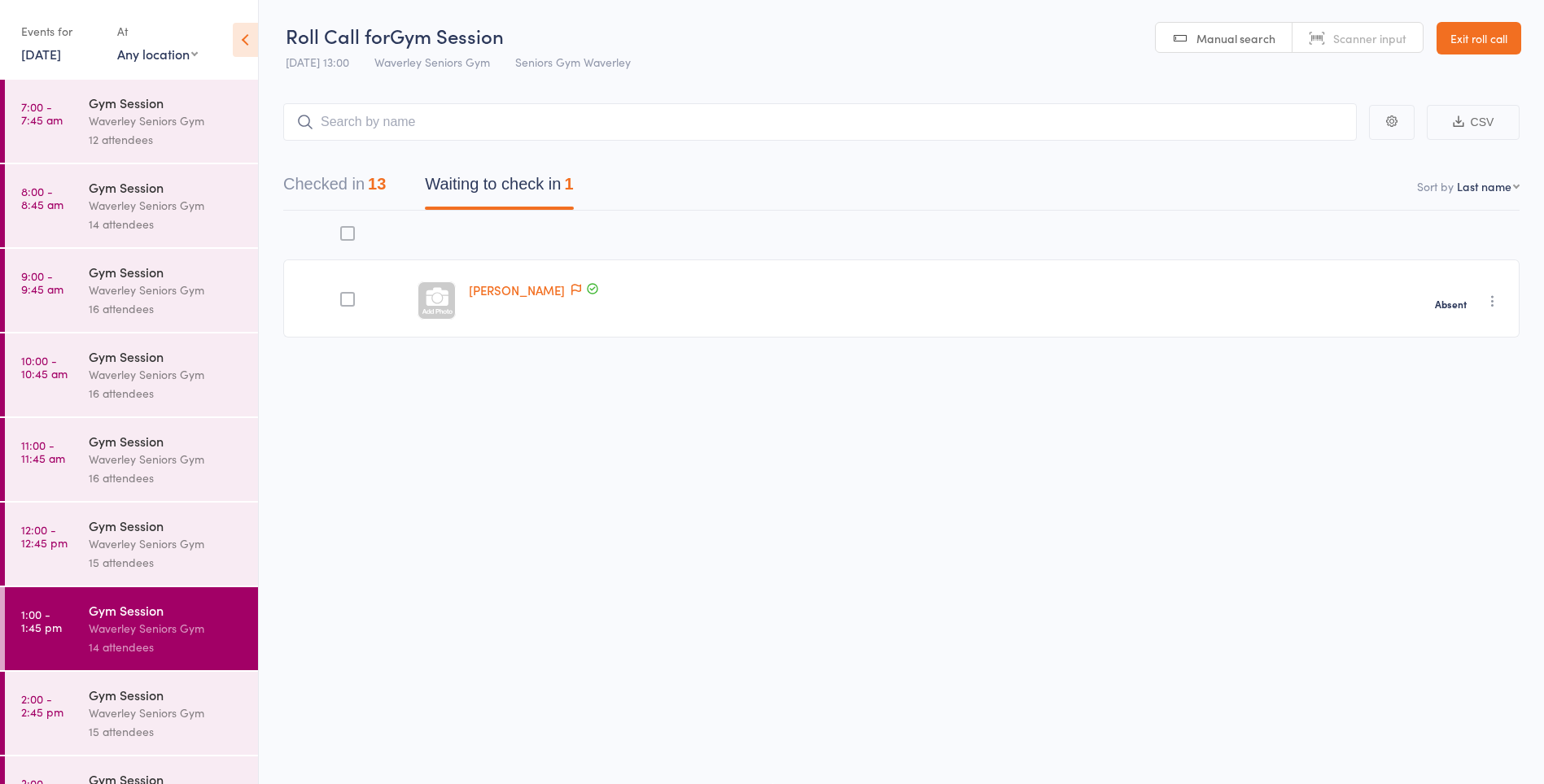
click at [167, 711] on div "Waverley Seniors Gym" at bounding box center [167, 712] width 155 height 18
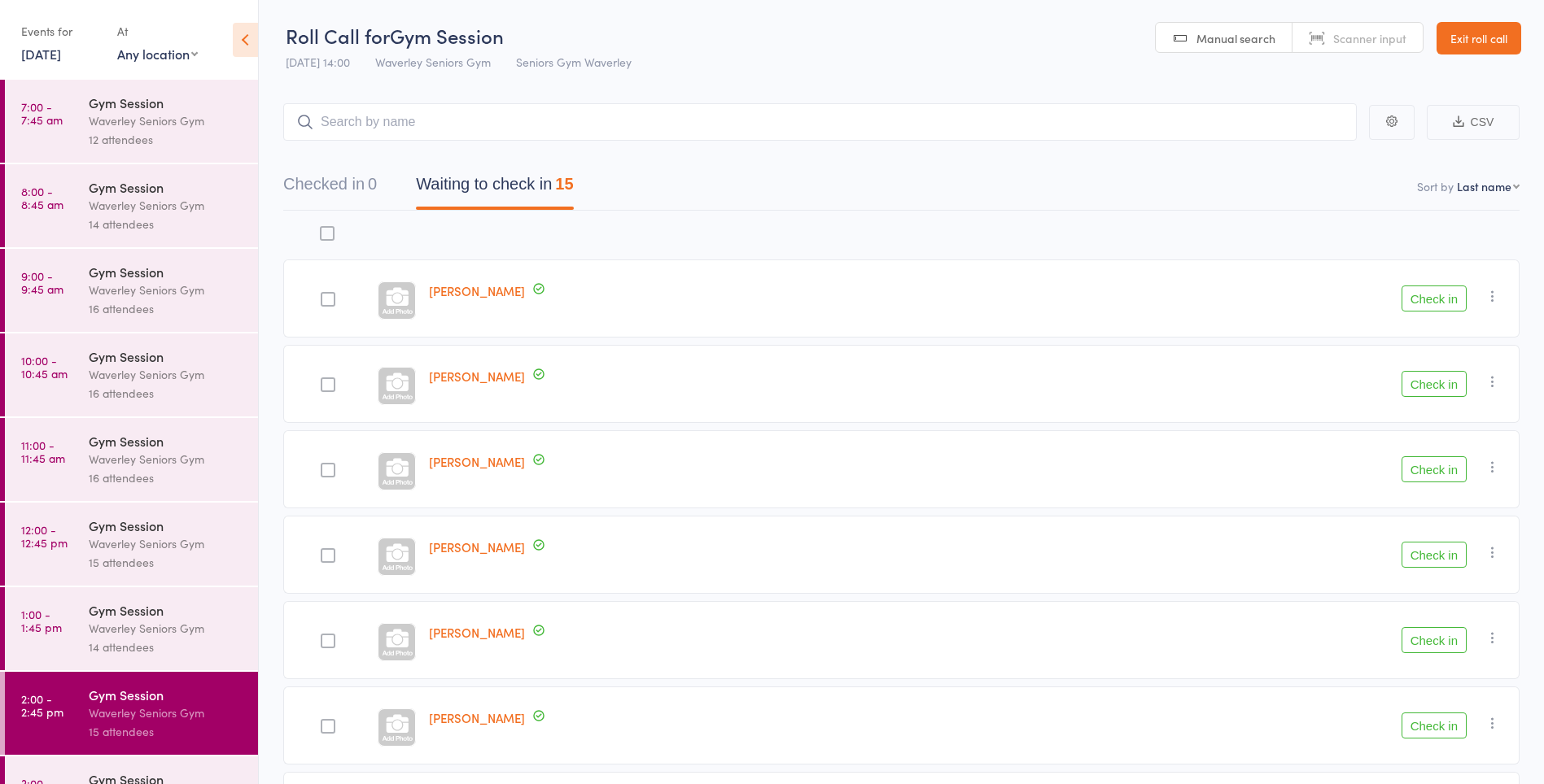
click at [1448, 389] on button "Check in" at bounding box center [1434, 384] width 65 height 26
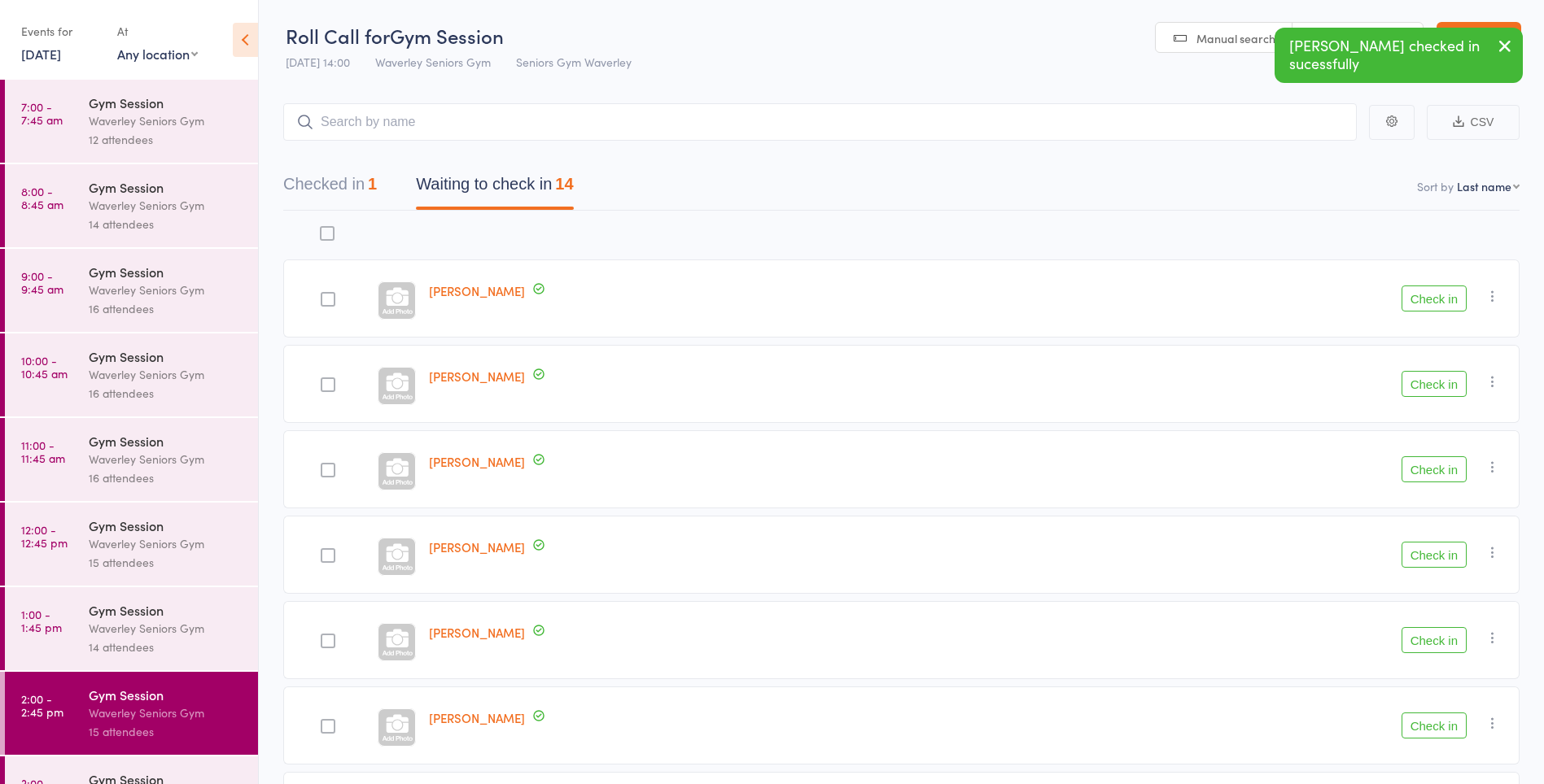
click at [1430, 390] on button "Check in" at bounding box center [1434, 384] width 65 height 26
click at [1488, 51] on button "button" at bounding box center [1505, 47] width 36 height 38
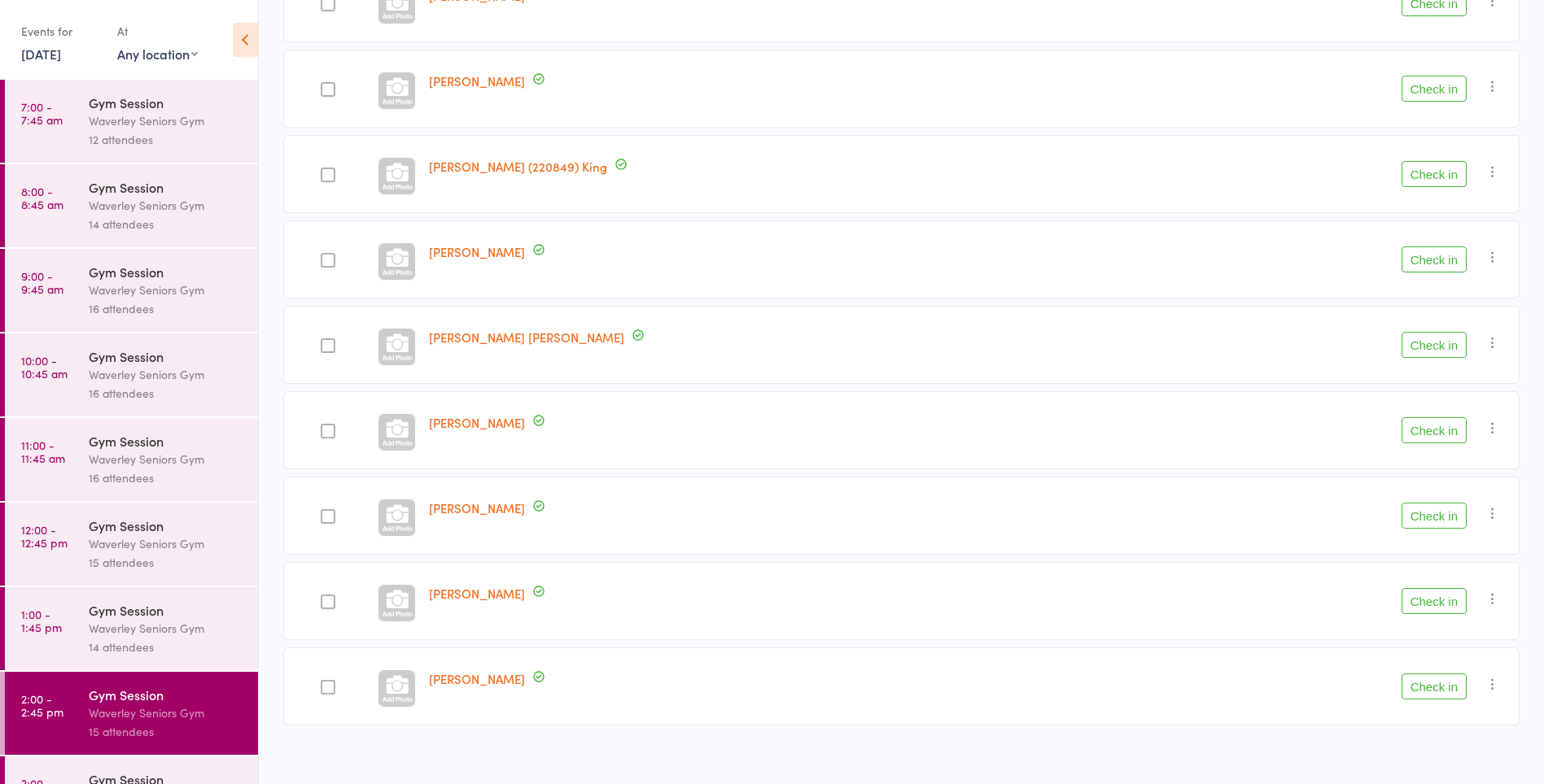
scroll to position [651, 0]
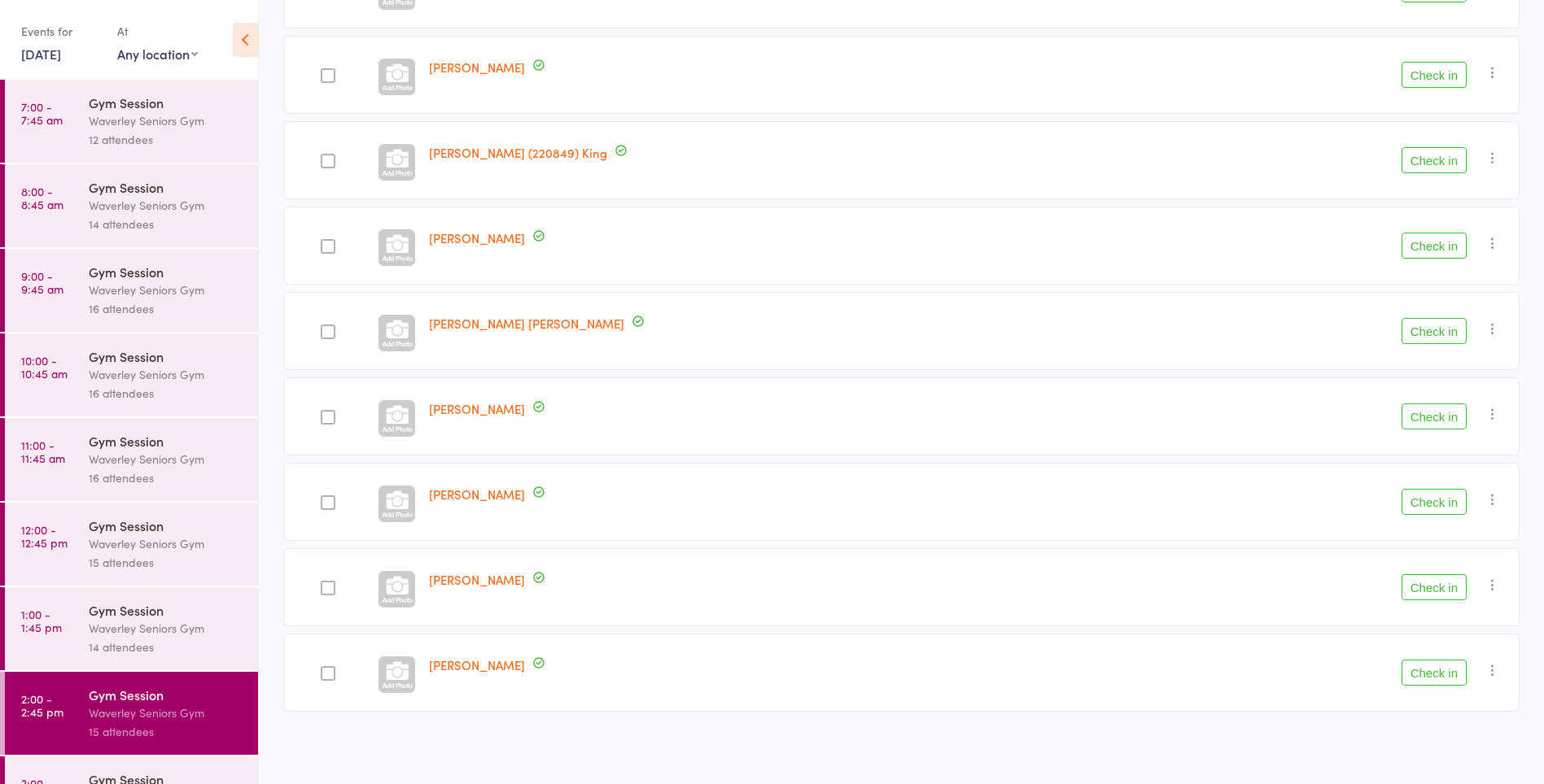
click at [1423, 505] on button "Check in" at bounding box center [1434, 502] width 65 height 26
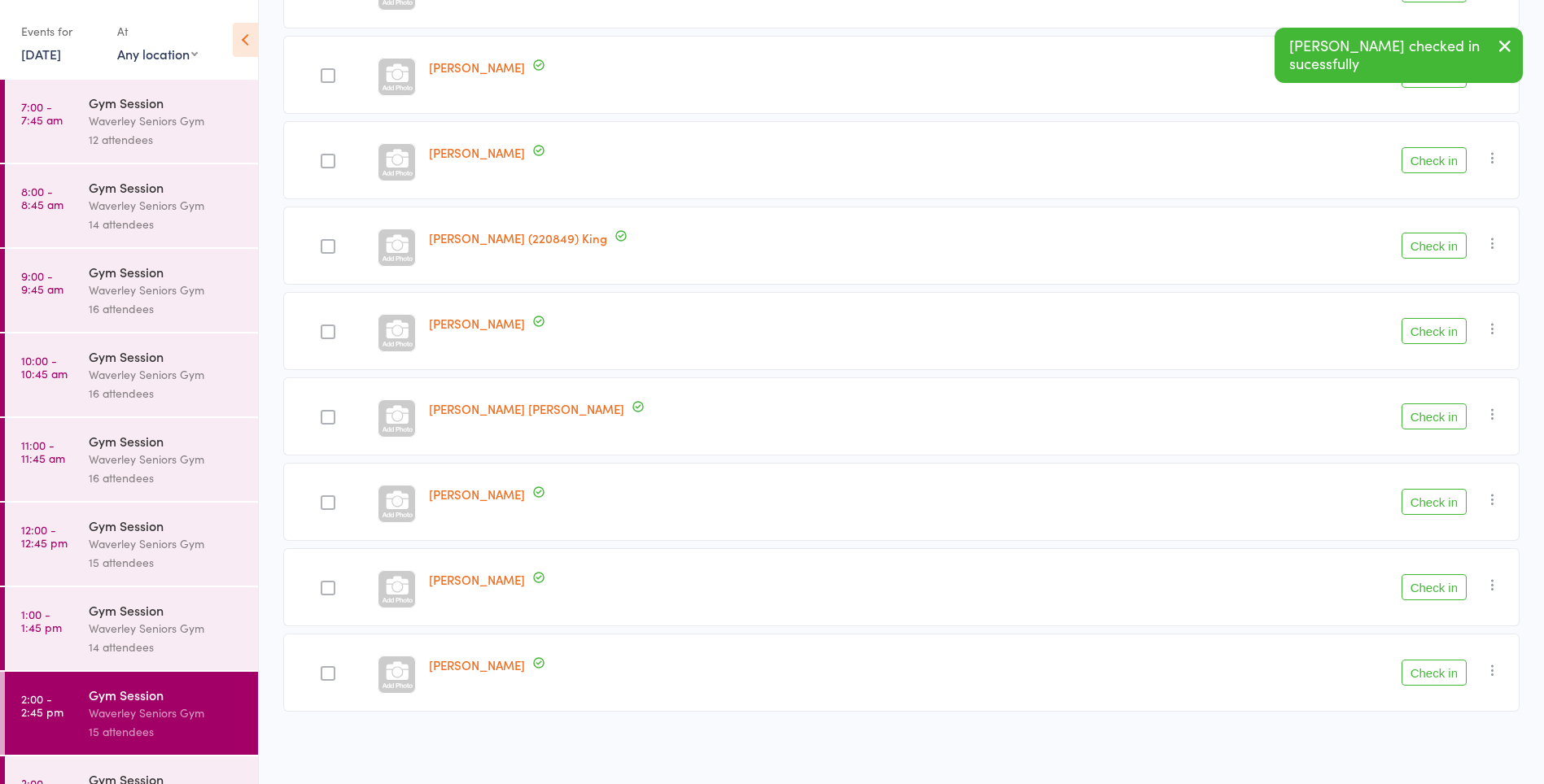
click at [1437, 416] on button "Check in" at bounding box center [1434, 416] width 65 height 26
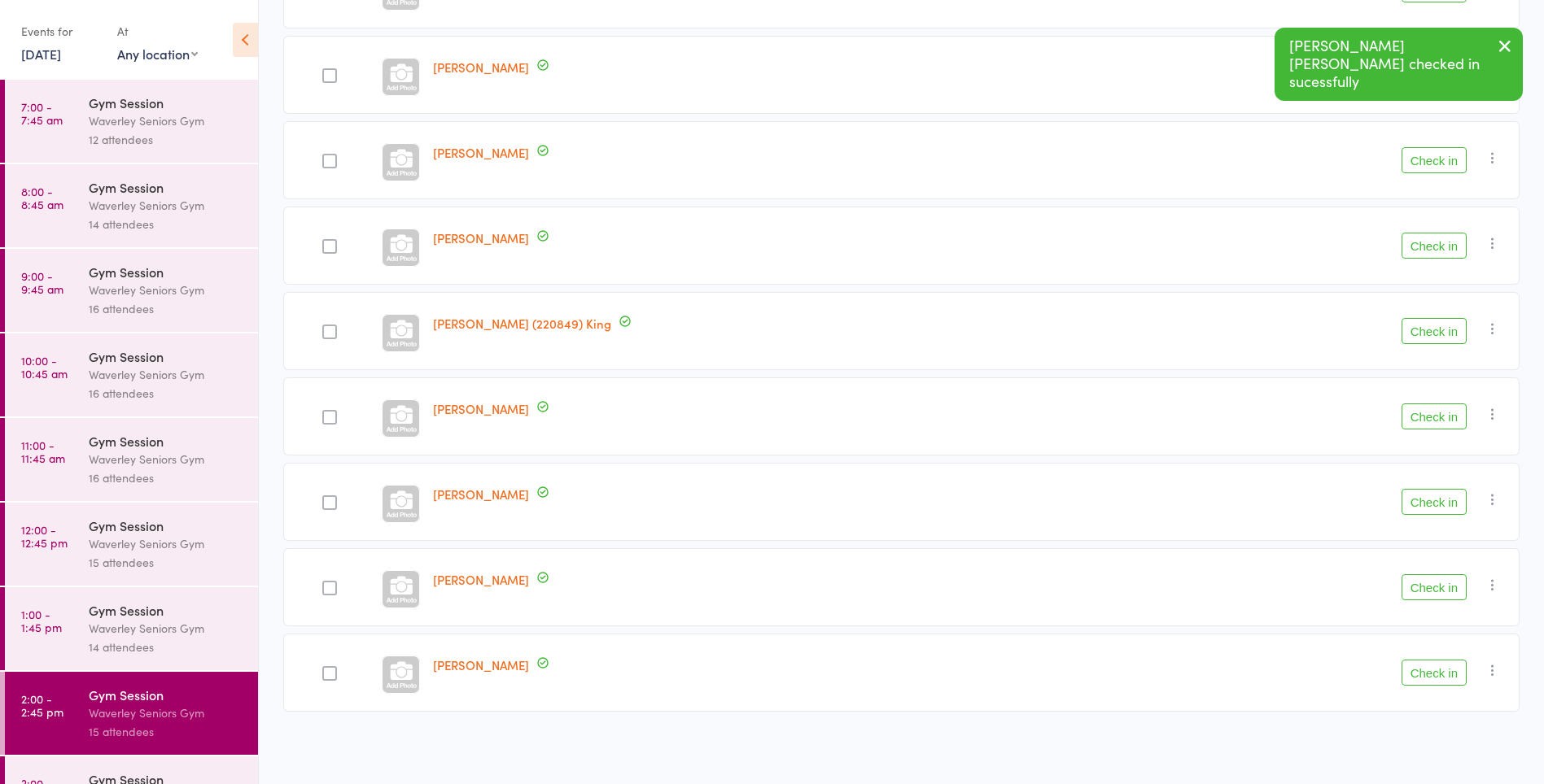
click at [1502, 58] on button "button" at bounding box center [1505, 47] width 36 height 38
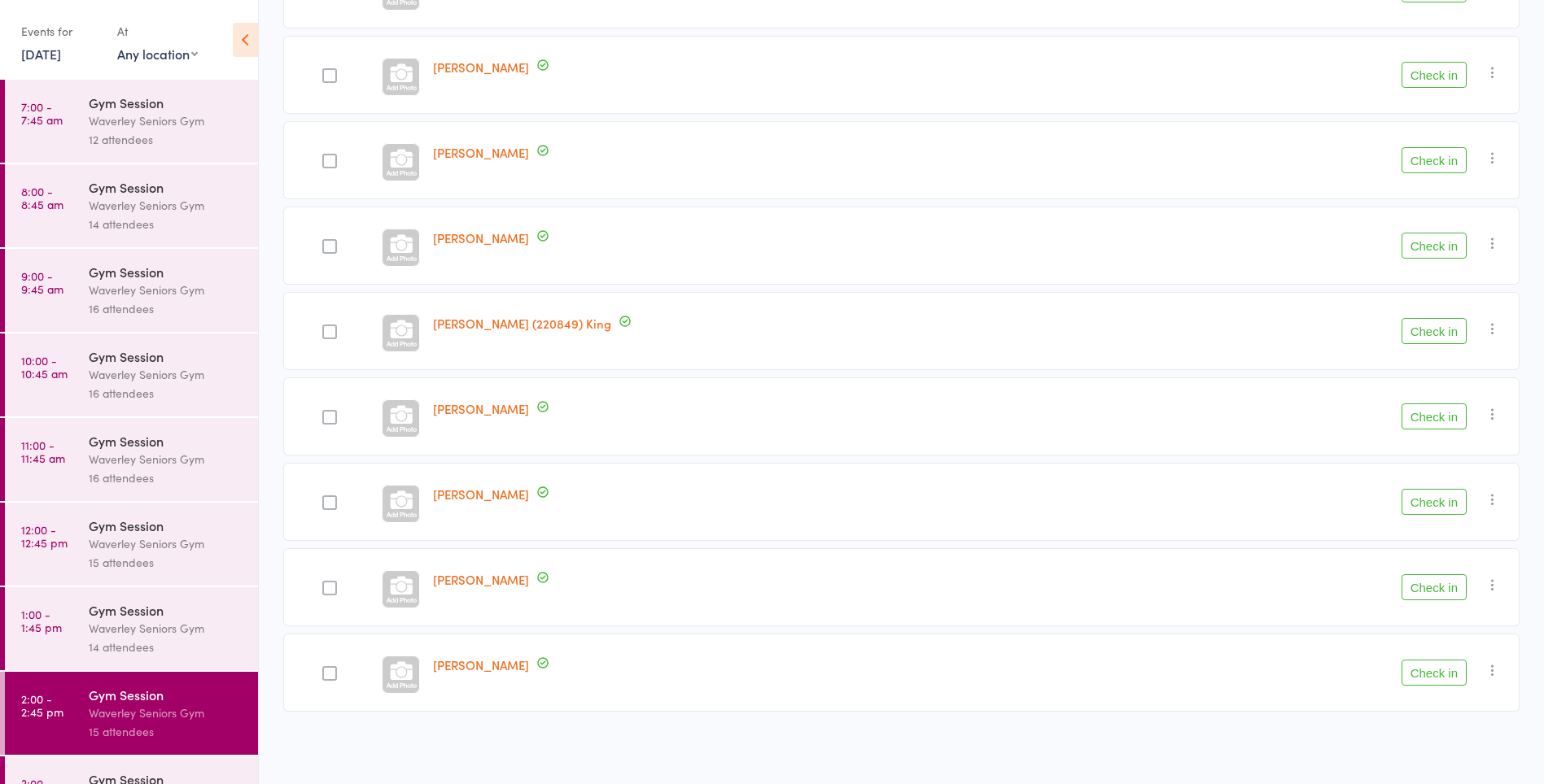
click at [1430, 505] on button "Check in" at bounding box center [1434, 502] width 65 height 26
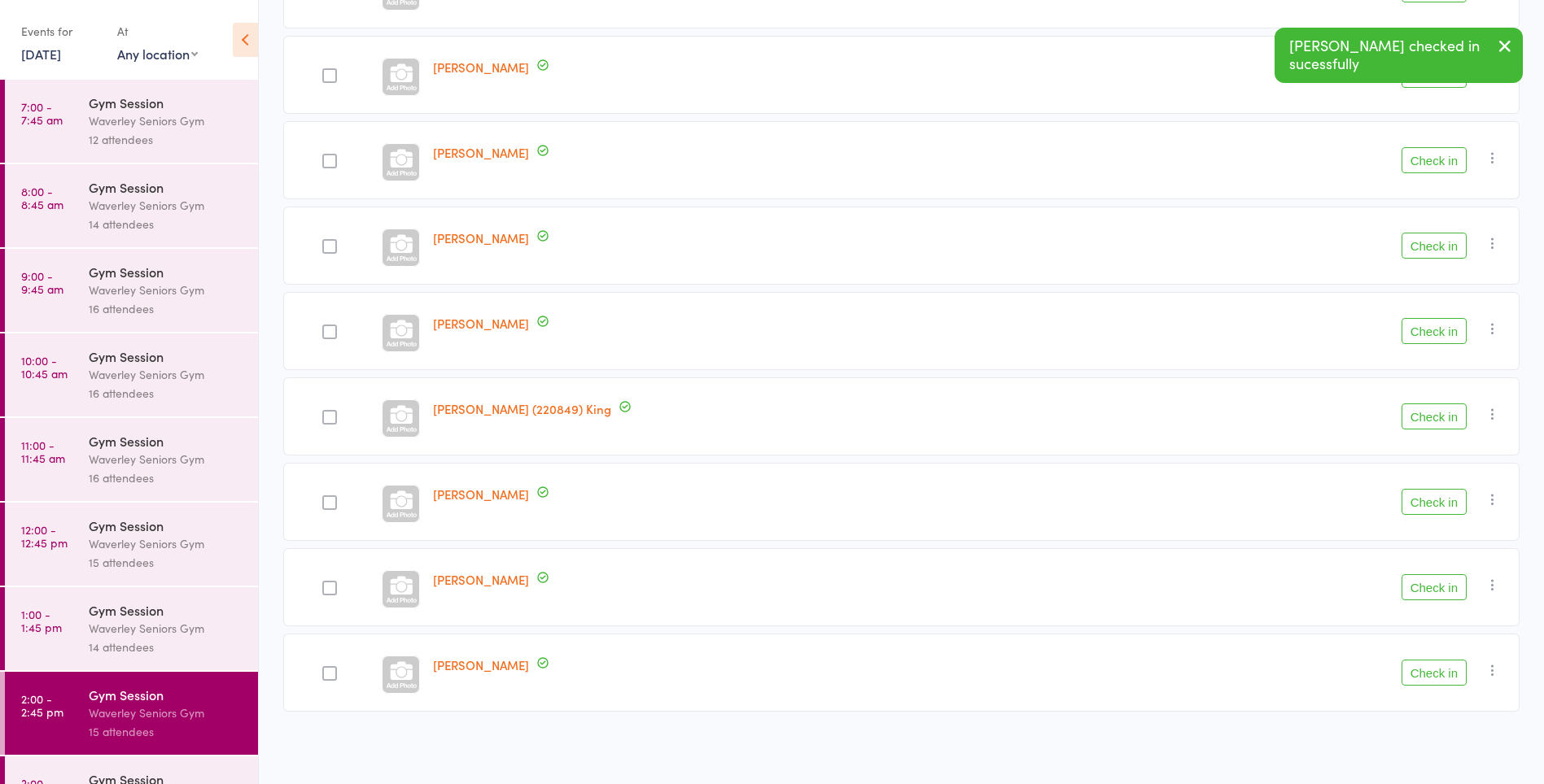
click at [1498, 55] on icon "button" at bounding box center [1505, 45] width 19 height 20
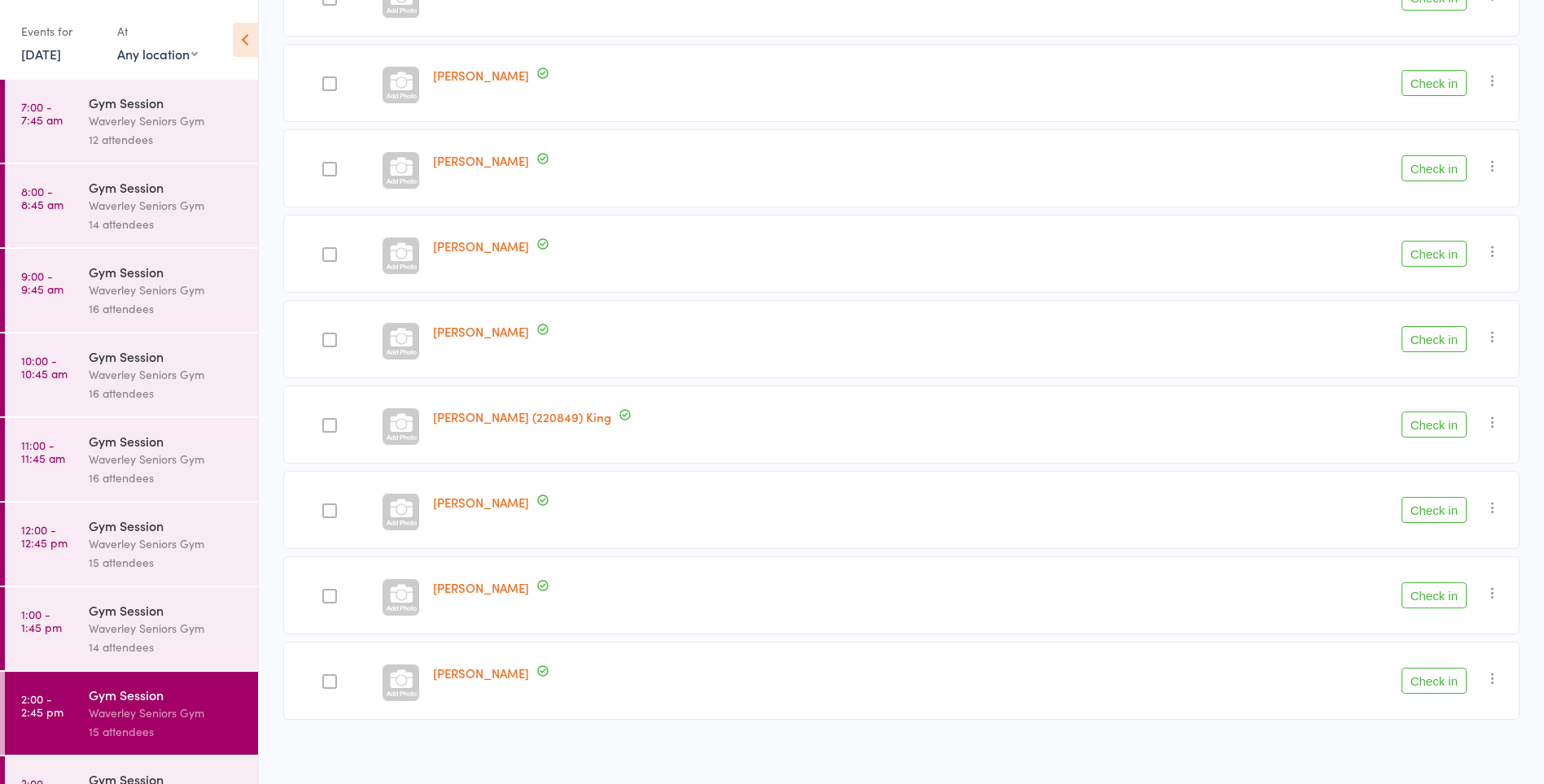
scroll to position [376, 0]
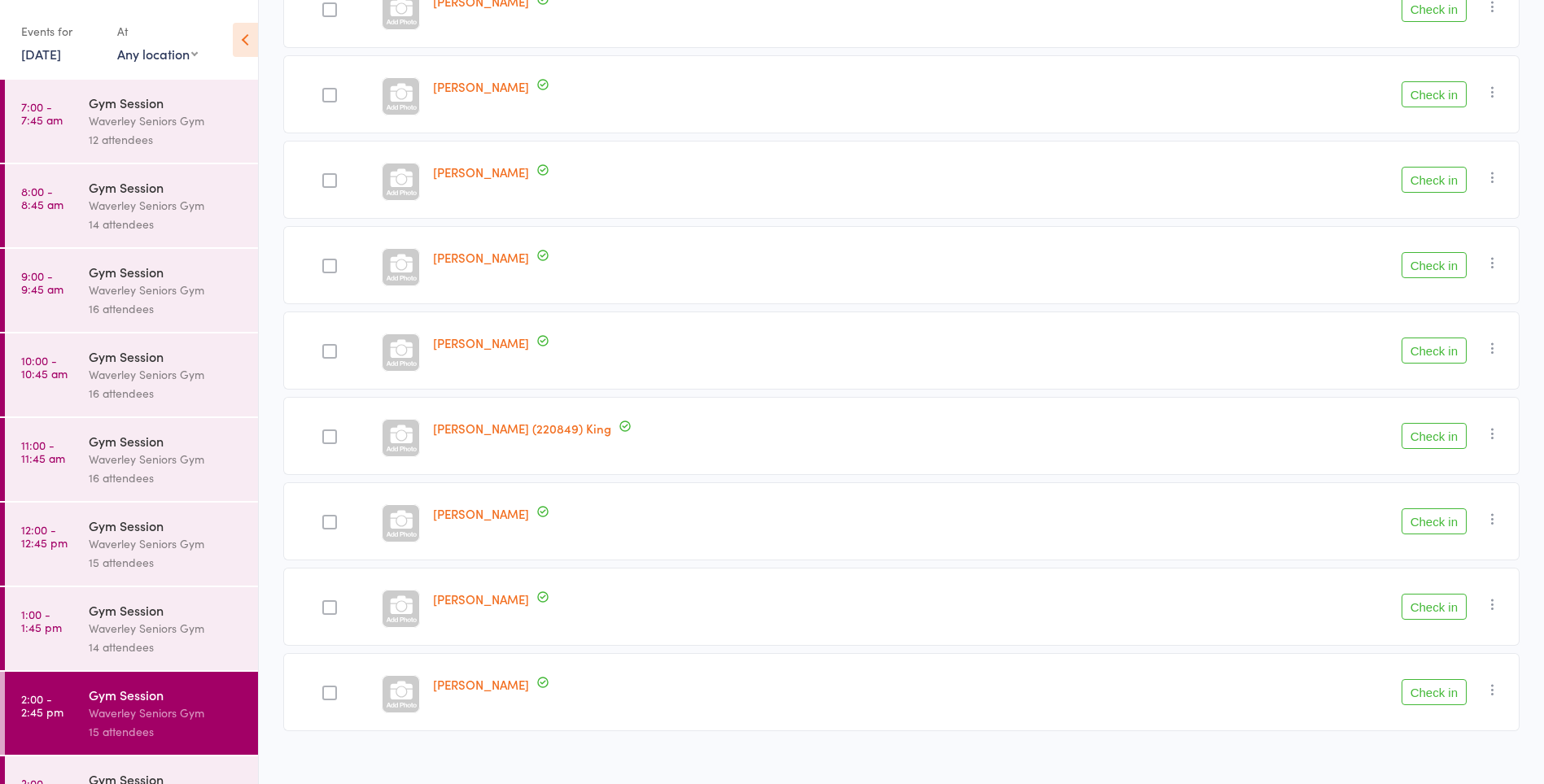
click at [1422, 437] on button "Check in" at bounding box center [1434, 437] width 65 height 26
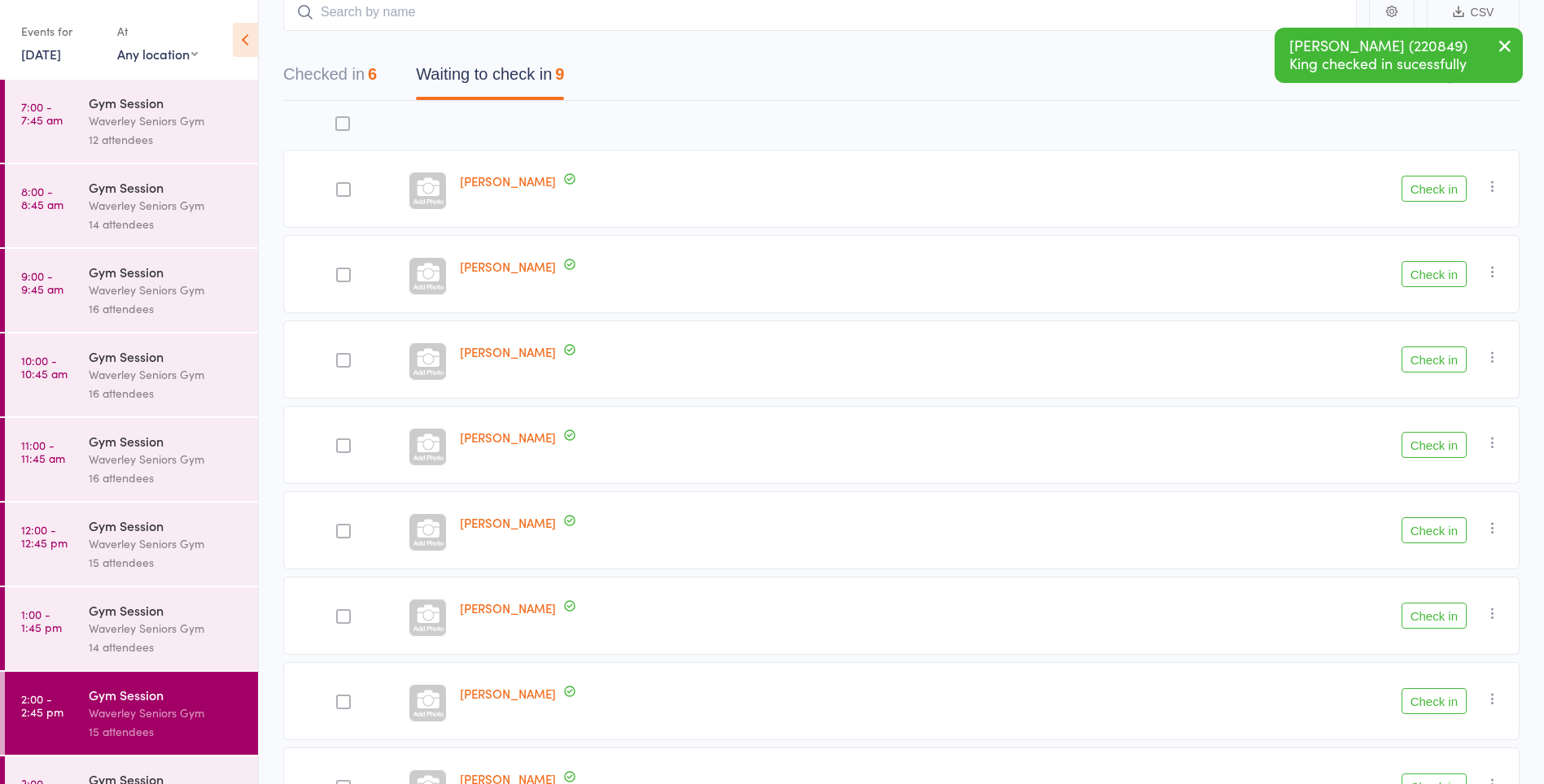
click at [362, 66] on button "Checked in 6" at bounding box center [329, 78] width 93 height 43
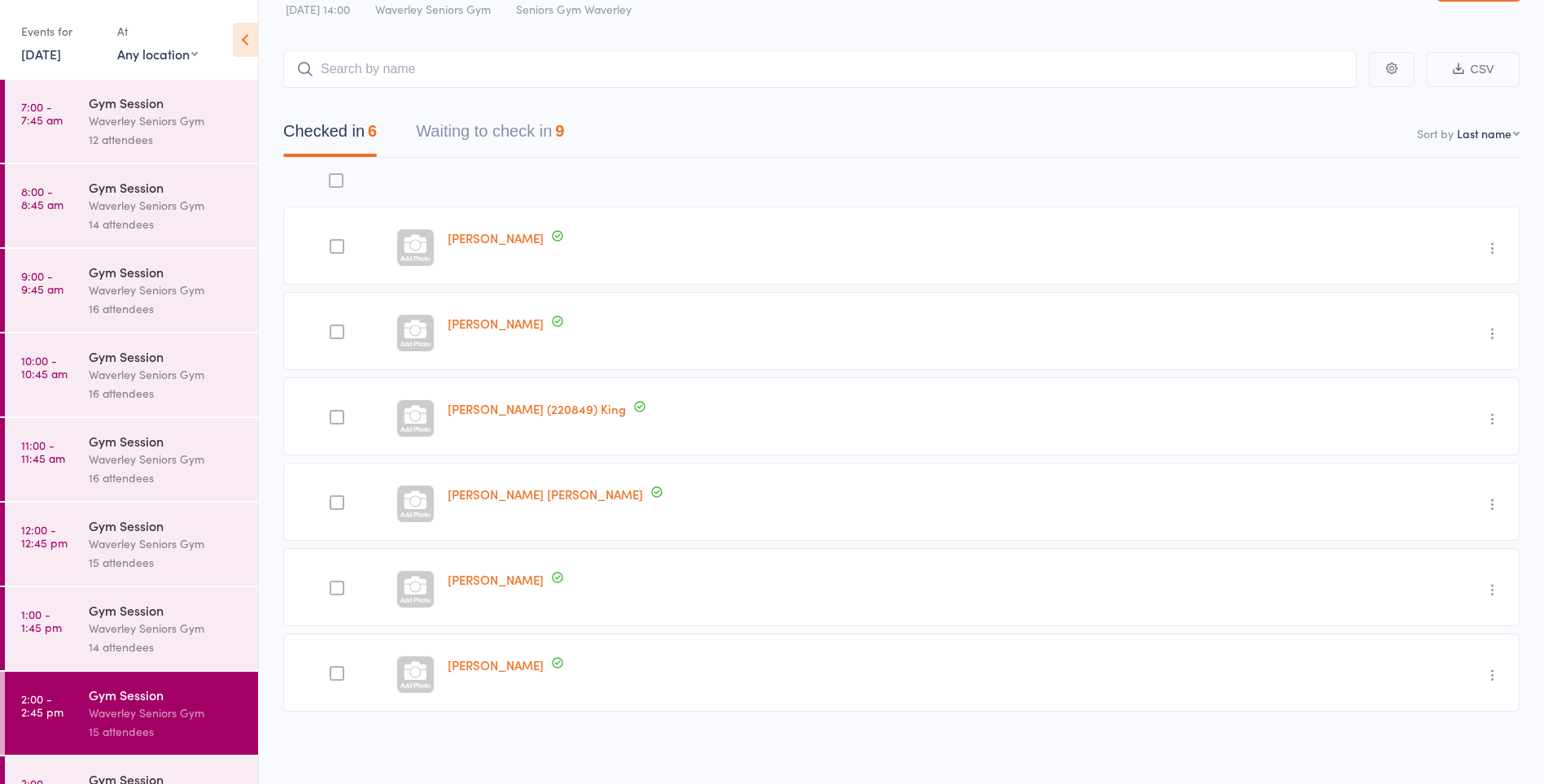
click at [484, 128] on button "Waiting to check in 9" at bounding box center [490, 134] width 148 height 43
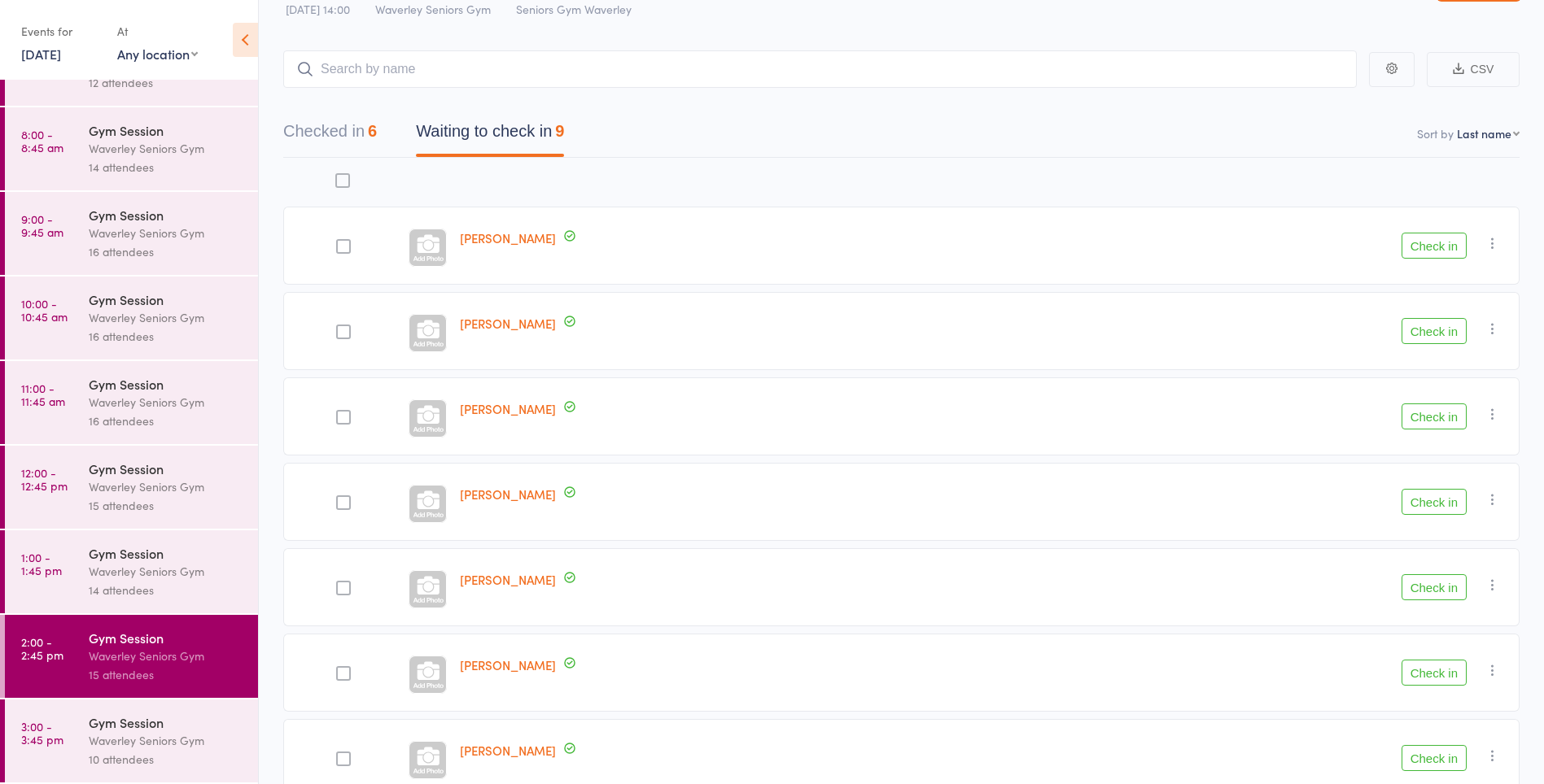
scroll to position [54, 0]
click at [335, 124] on button "Checked in 6" at bounding box center [329, 134] width 93 height 43
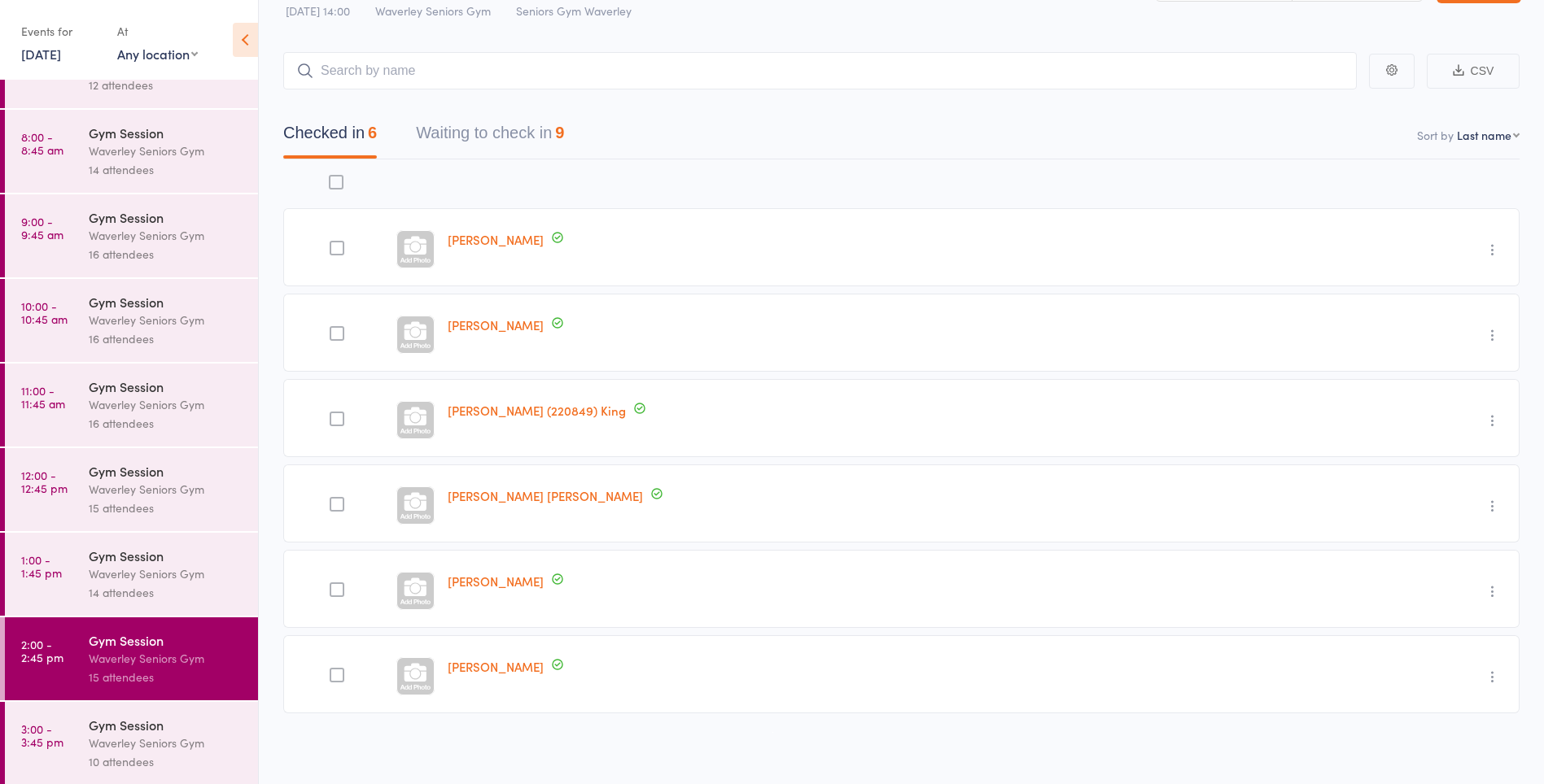
scroll to position [54, 0]
click at [532, 137] on button "Waiting to check in 9" at bounding box center [490, 134] width 148 height 43
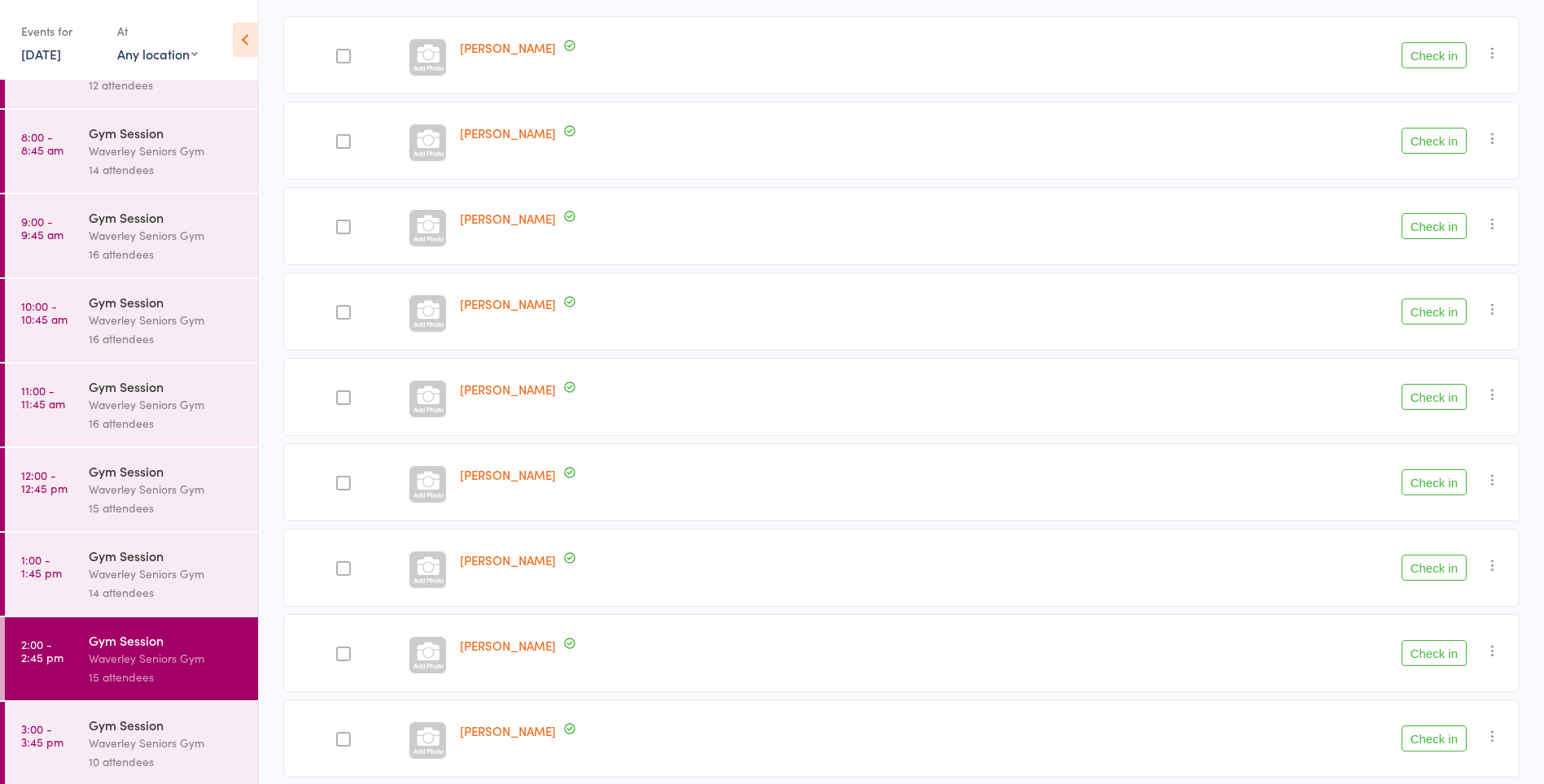
scroll to position [310, 0]
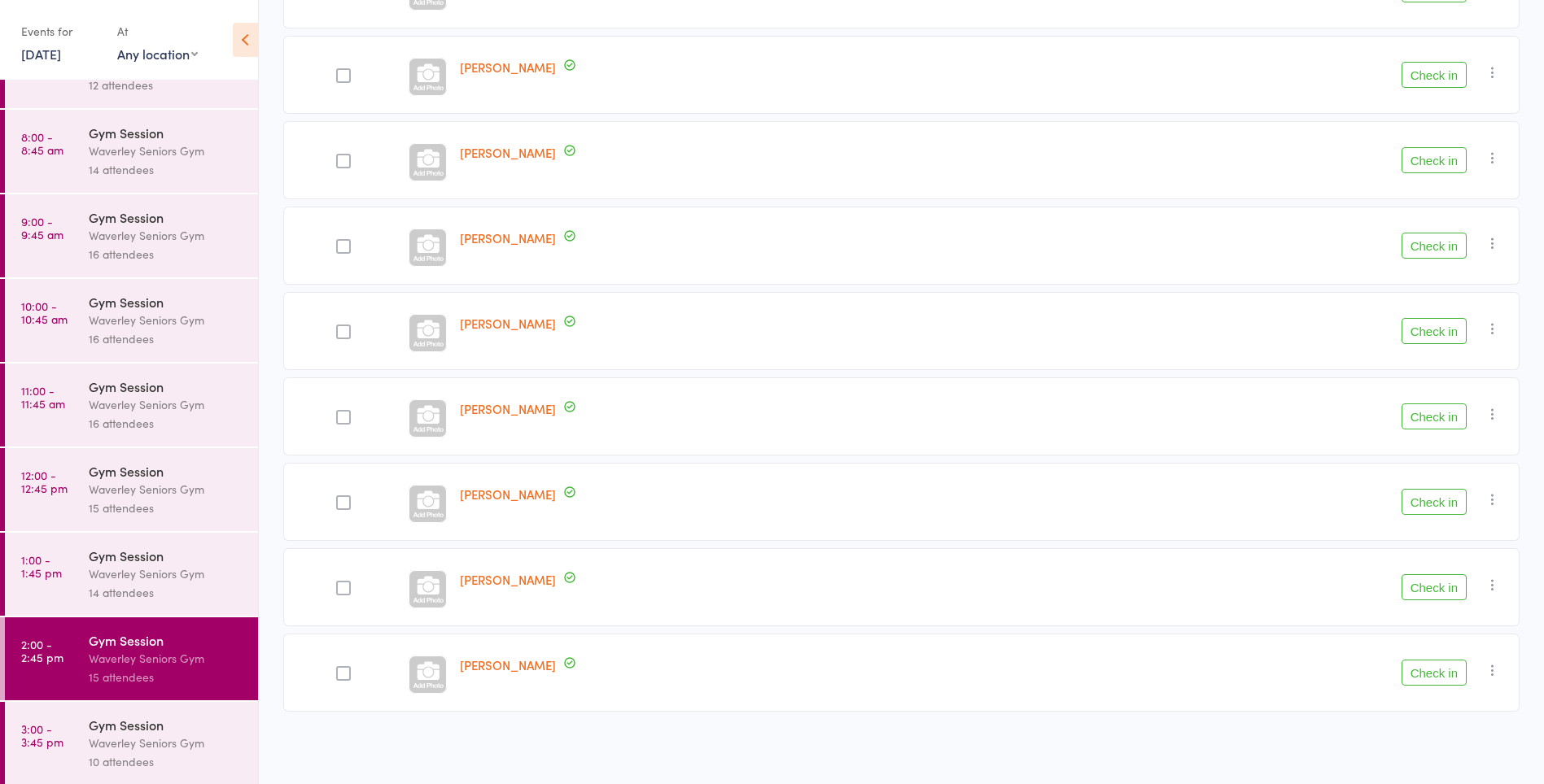
click at [340, 671] on div at bounding box center [343, 673] width 15 height 15
click at [340, 669] on input "checkbox" at bounding box center [340, 669] width 0 height 0
click at [1427, 679] on button "Check in" at bounding box center [1434, 673] width 65 height 26
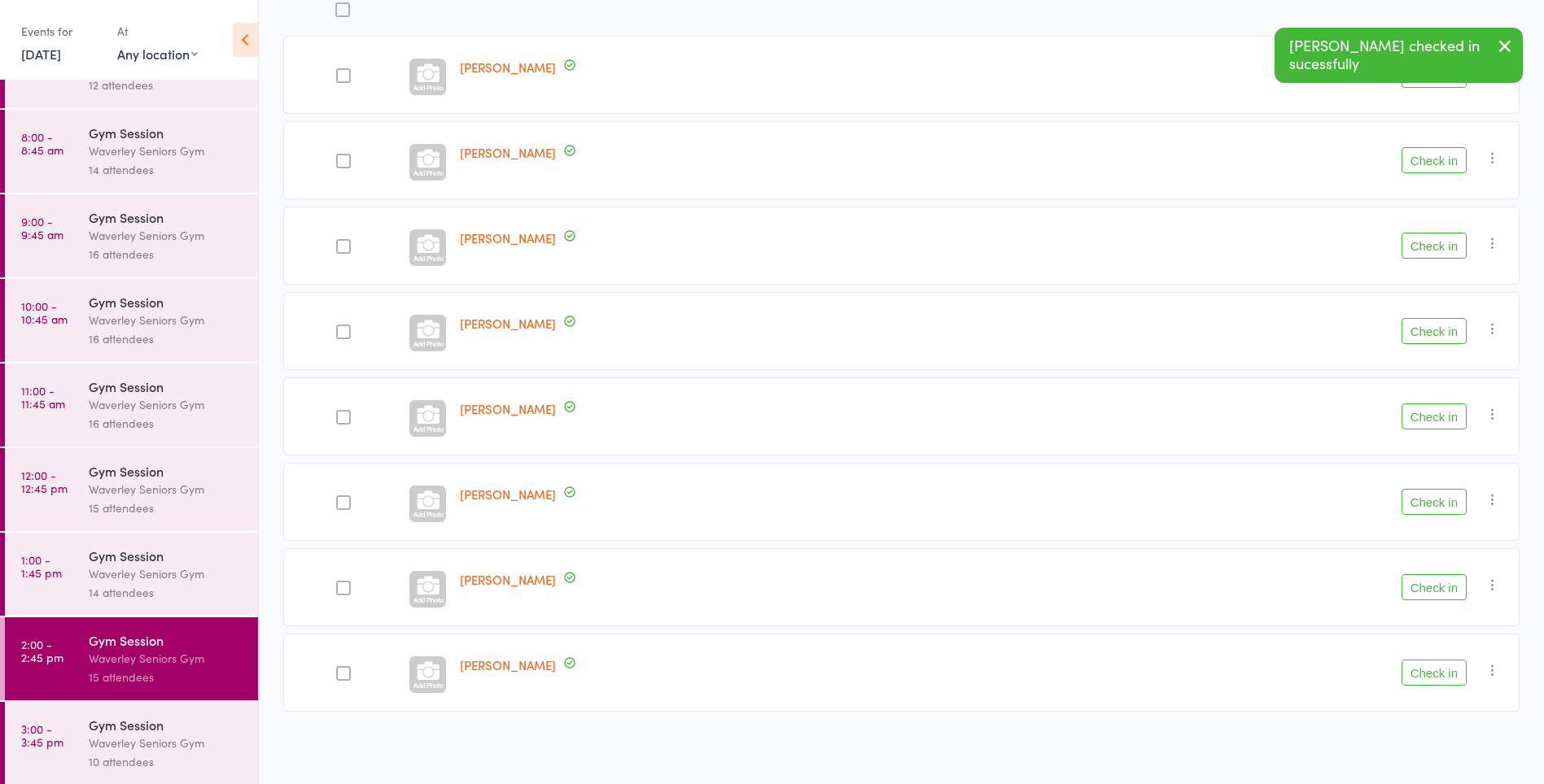
scroll to position [224, 0]
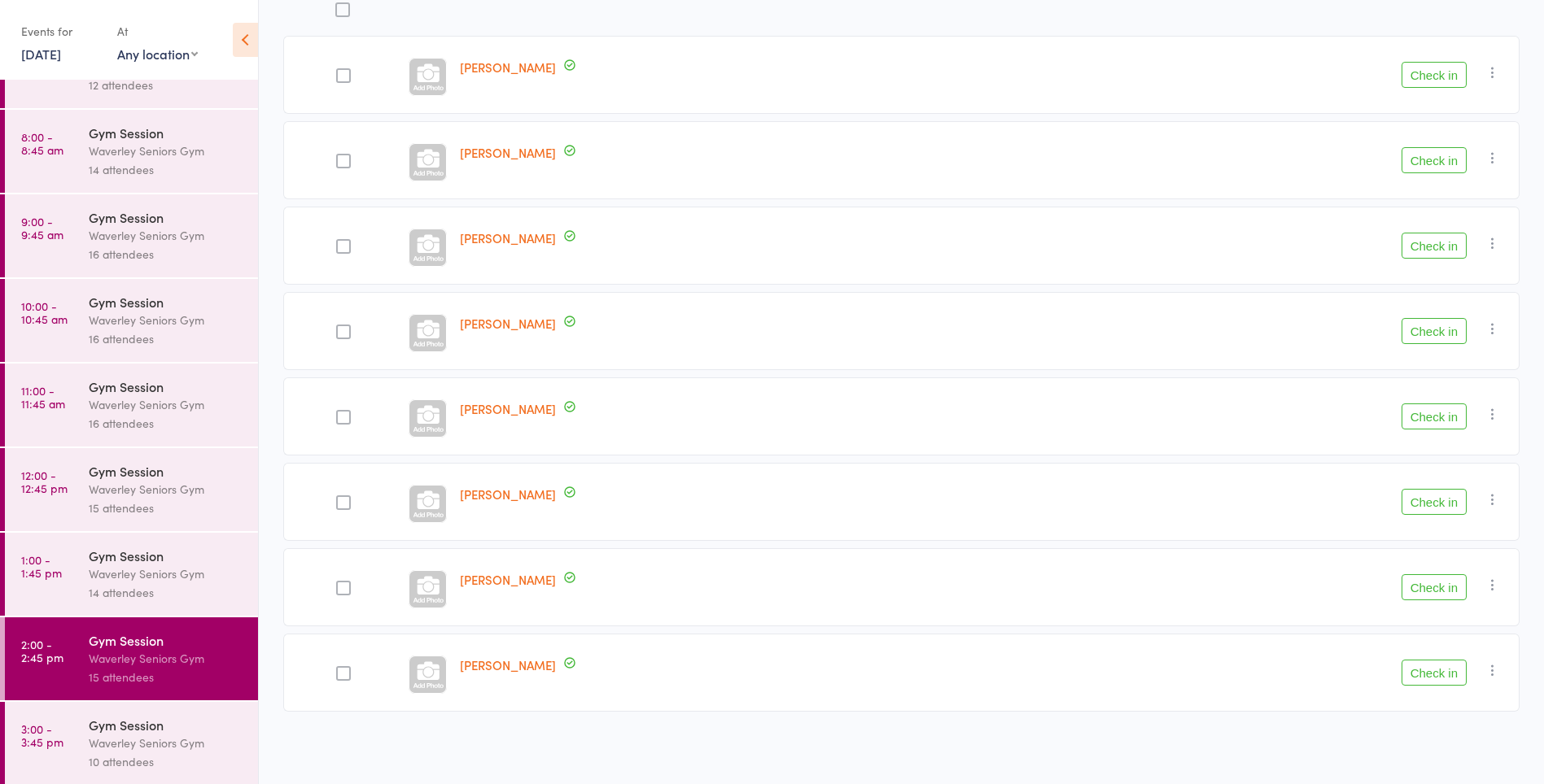
click at [1437, 588] on button "Check in" at bounding box center [1434, 588] width 65 height 26
click at [1439, 337] on button "Check in" at bounding box center [1434, 331] width 65 height 26
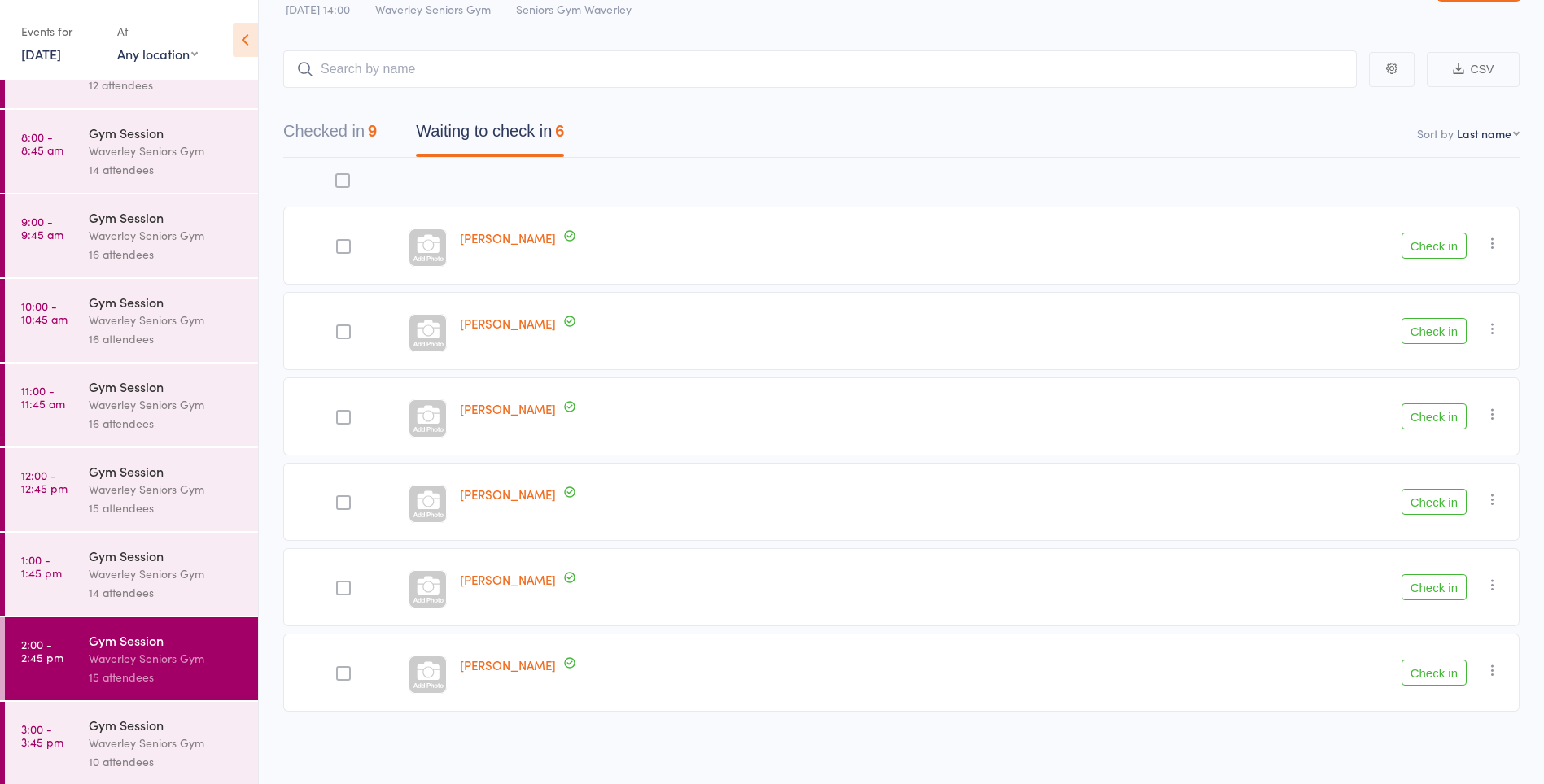
scroll to position [57, 0]
click at [1485, 499] on icon "button" at bounding box center [1492, 499] width 17 height 17
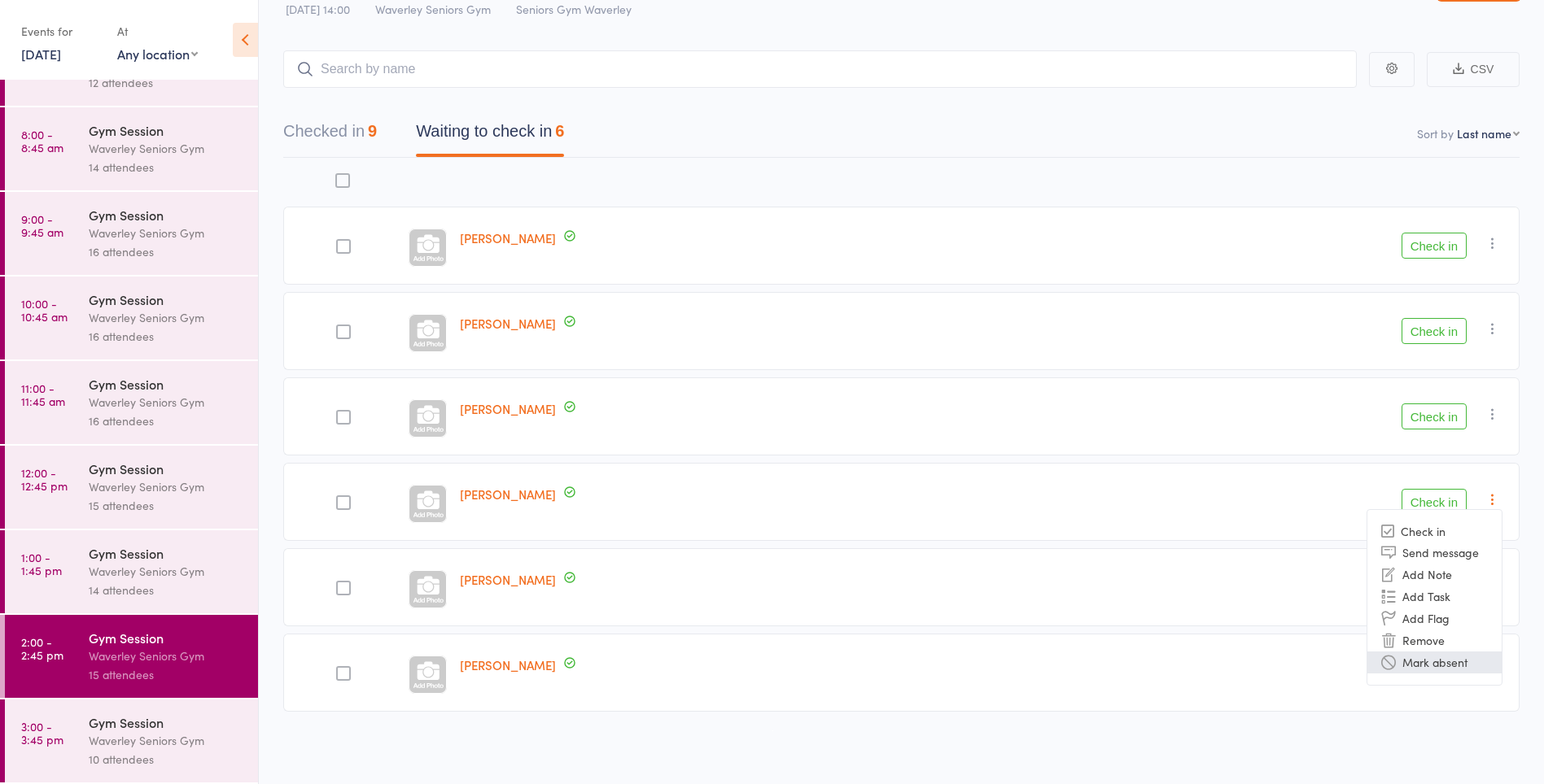
click at [1436, 664] on li "Mark absent" at bounding box center [1435, 662] width 134 height 22
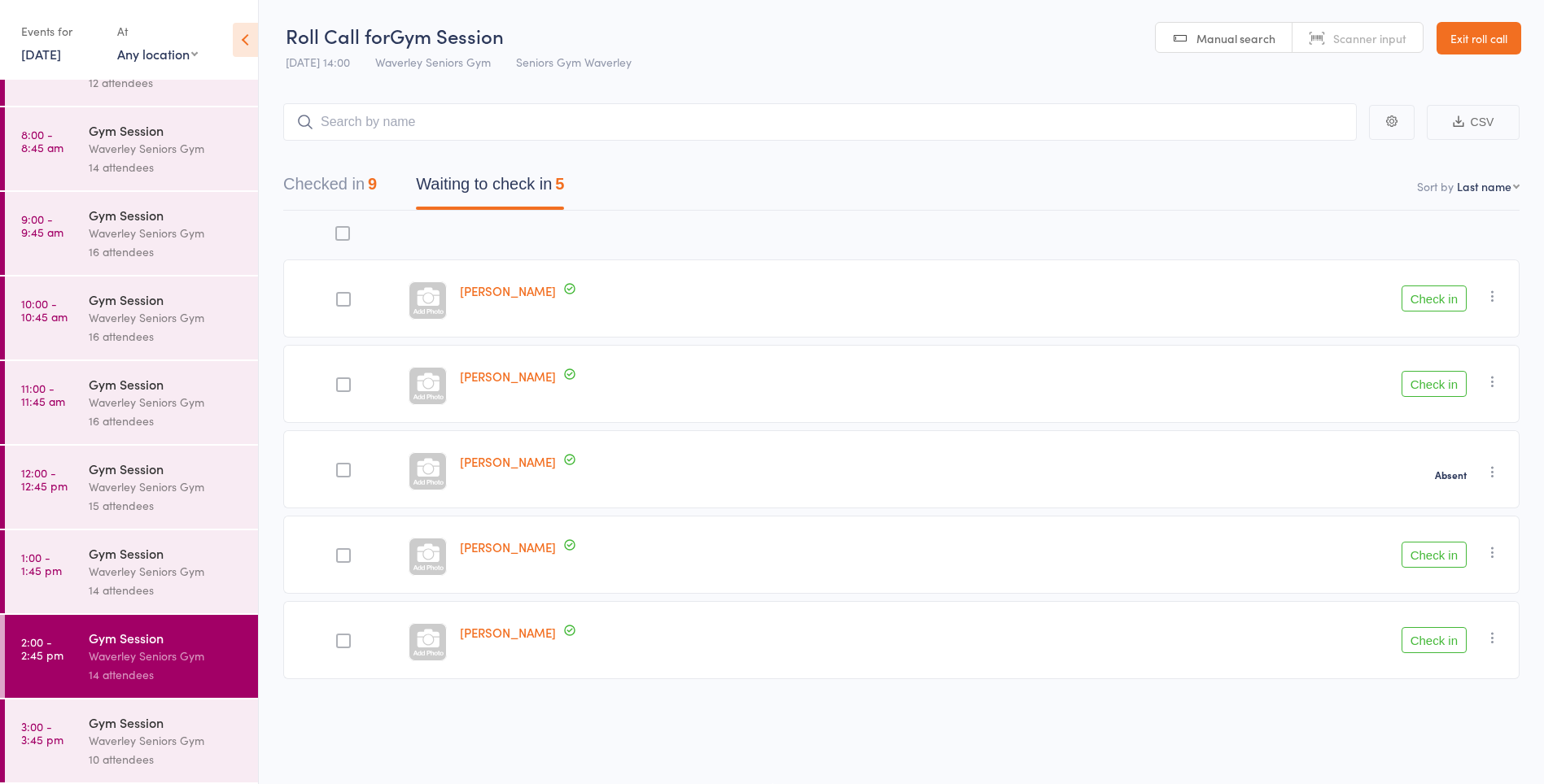
click at [75, 744] on link "3:00 - 3:45 pm Gym Session Waverley Seniors Gym 10 attendees" at bounding box center [132, 740] width 253 height 83
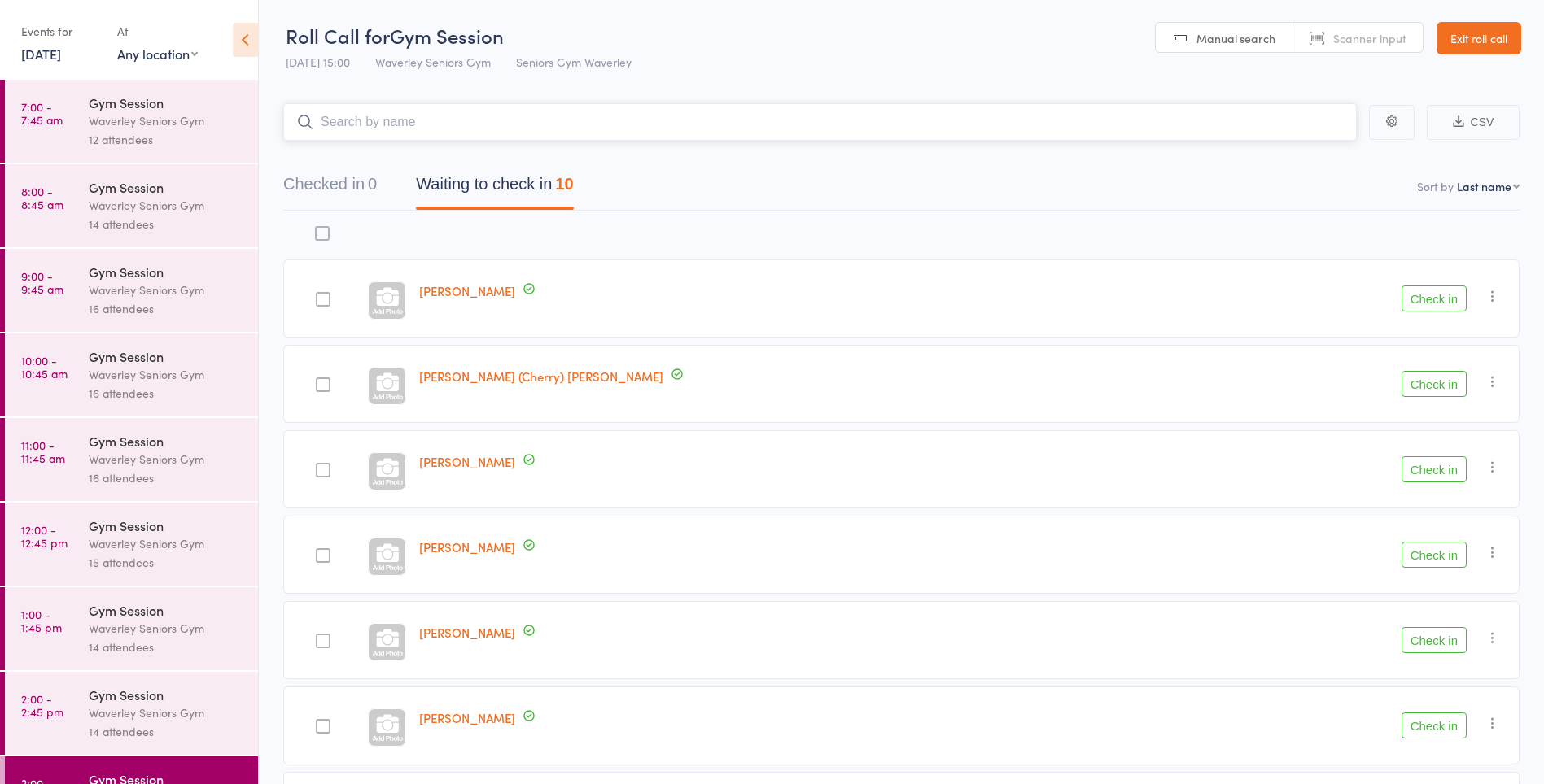
click at [520, 178] on button "Waiting to check in 10" at bounding box center [494, 188] width 157 height 43
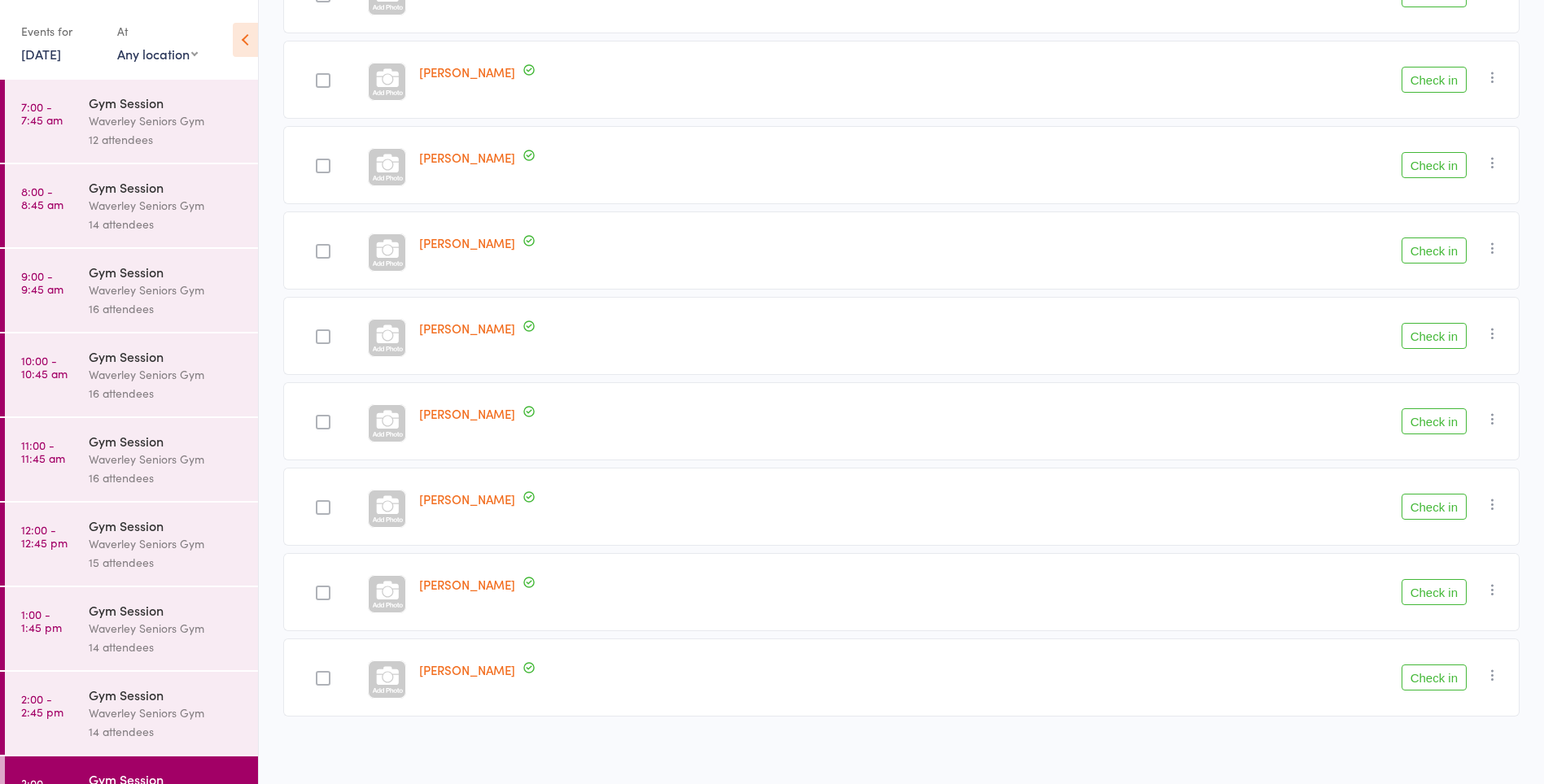
scroll to position [394, 0]
click at [1434, 581] on button "Check in" at bounding box center [1434, 589] width 65 height 26
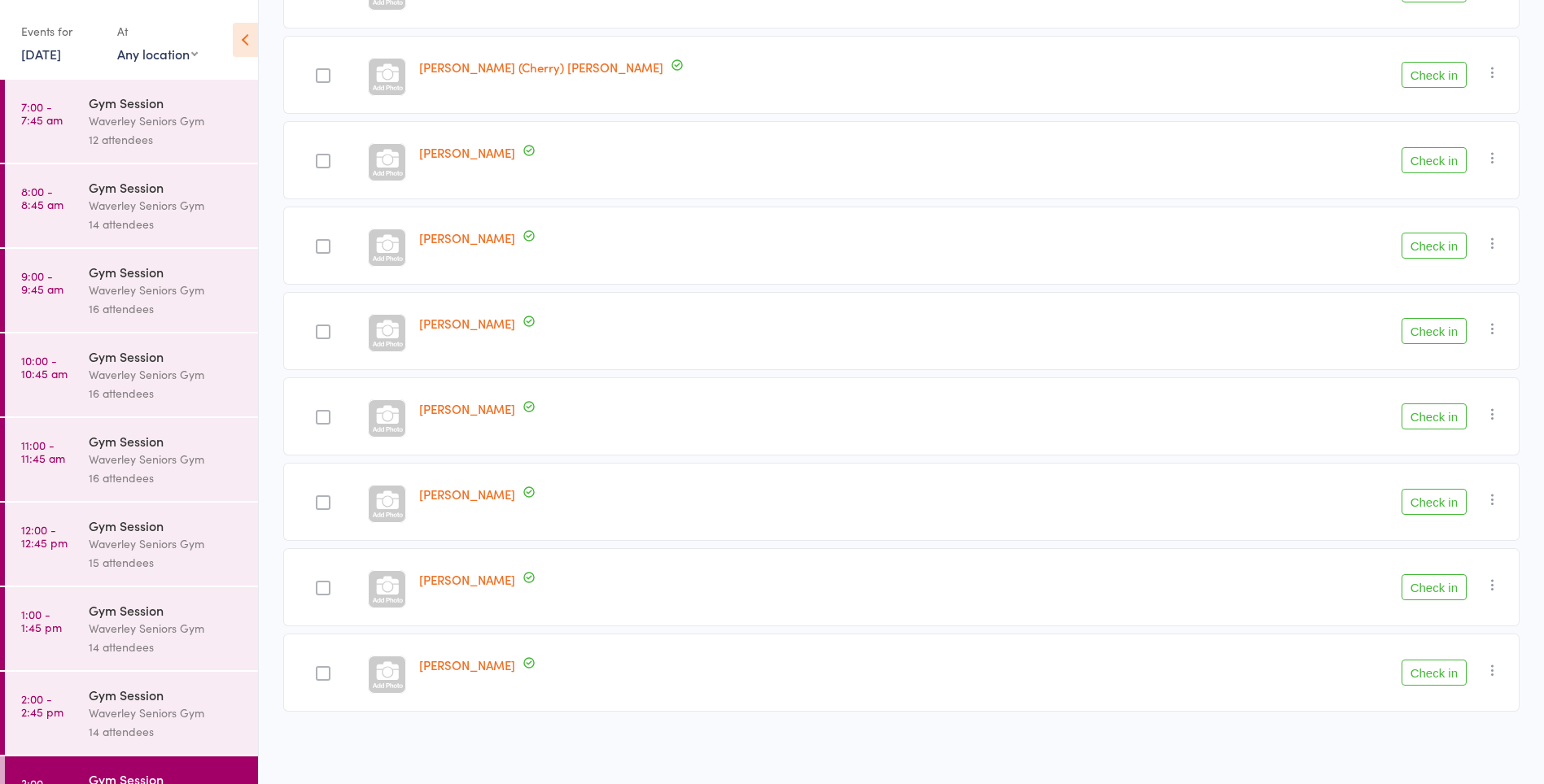
click at [1437, 155] on button "Check in" at bounding box center [1434, 161] width 65 height 26
click at [1435, 671] on button "Check in" at bounding box center [1434, 673] width 65 height 26
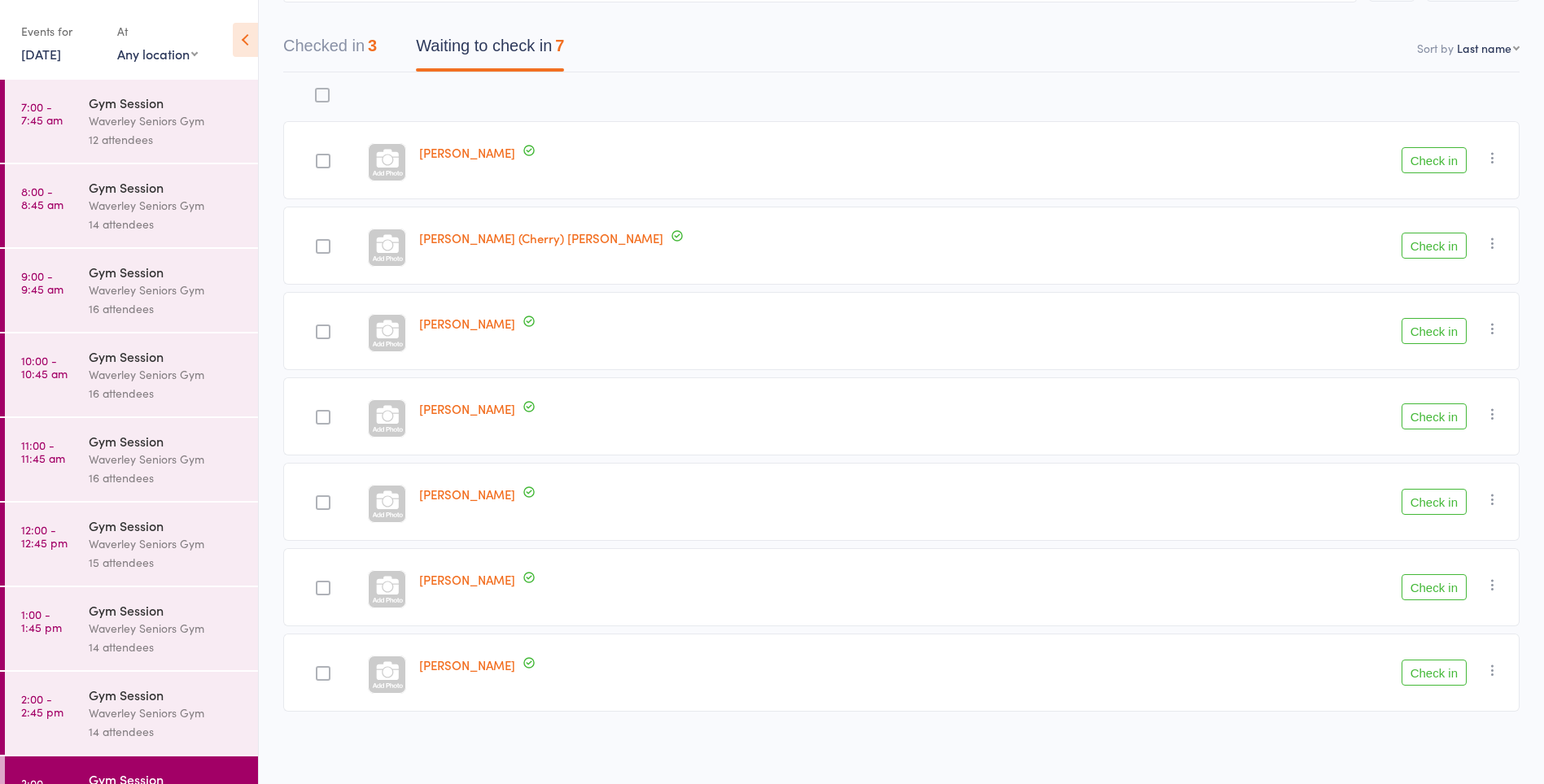
click at [342, 48] on button "Checked in 3" at bounding box center [329, 50] width 93 height 43
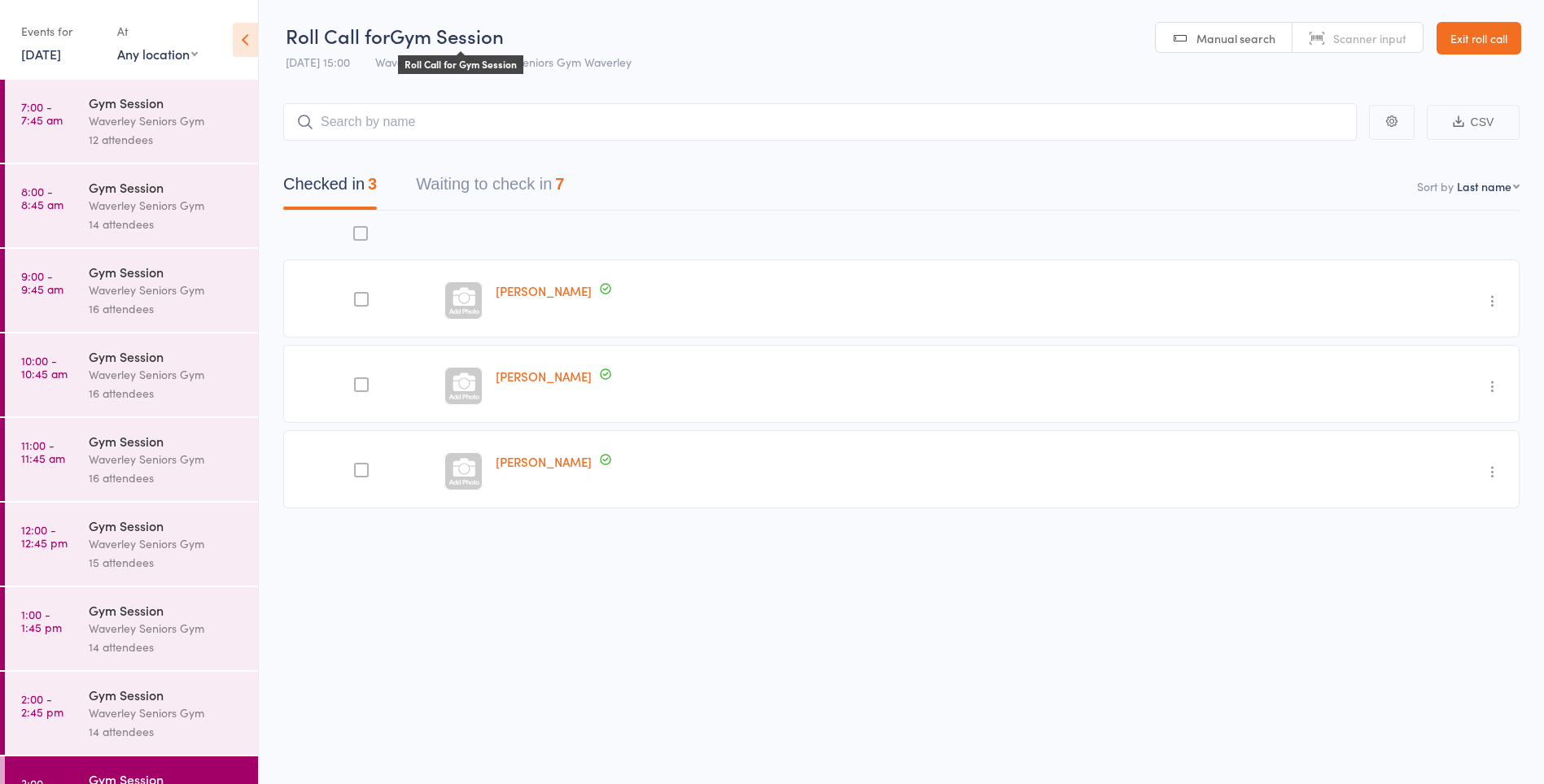
click at [519, 184] on button "Waiting to check in 7" at bounding box center [490, 188] width 148 height 43
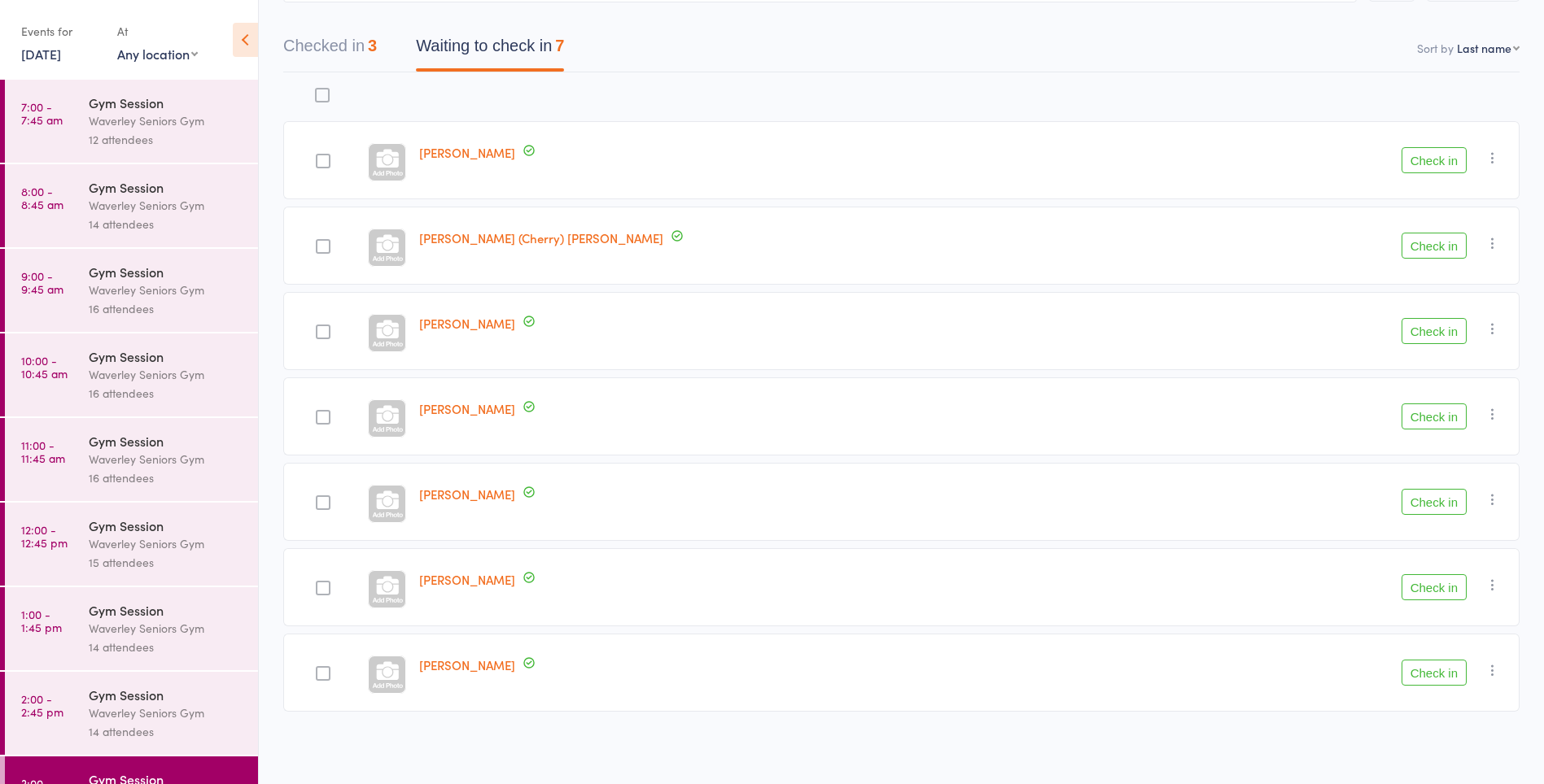
scroll to position [57, 0]
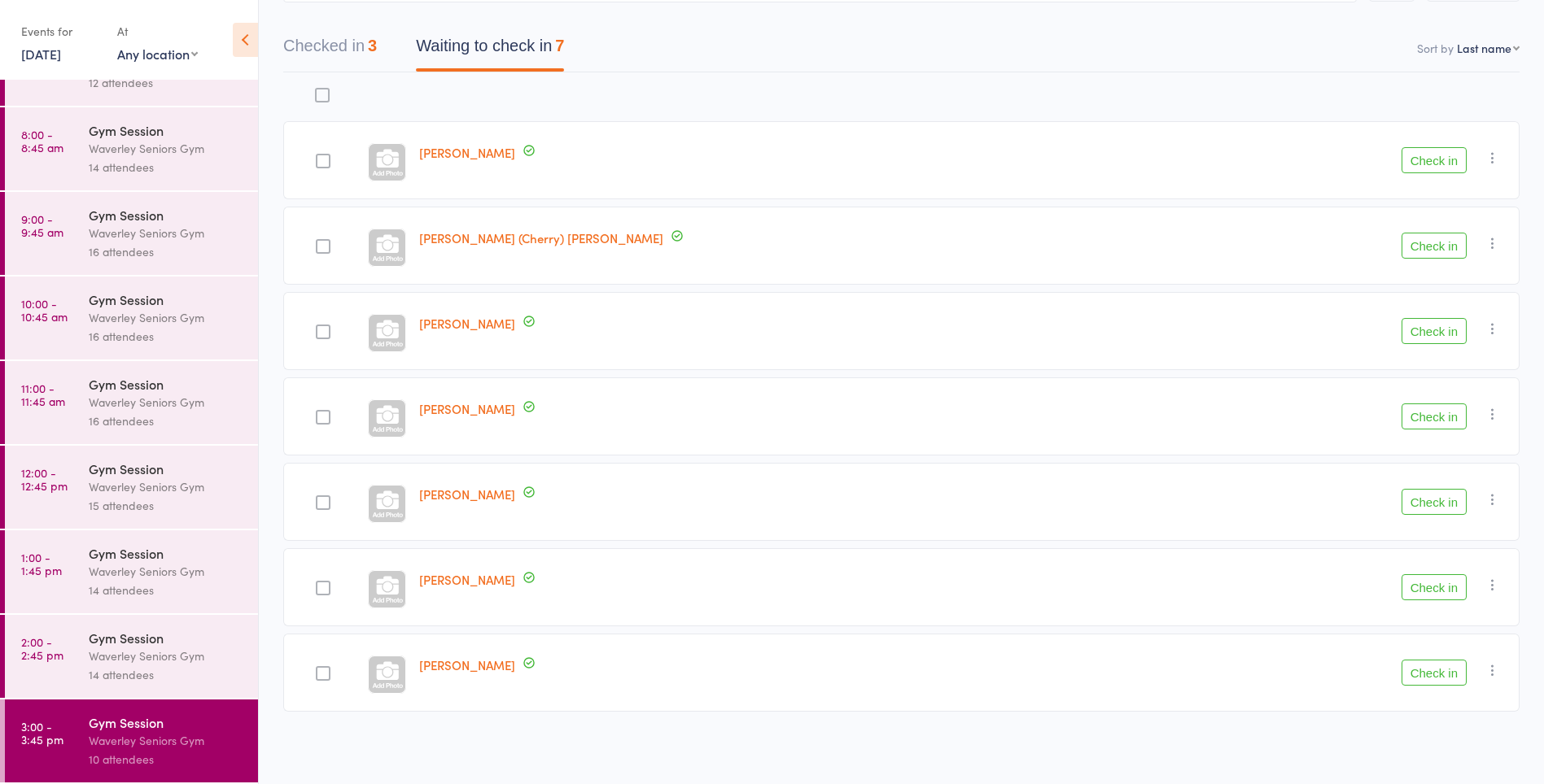
click at [1496, 502] on icon "button" at bounding box center [1492, 499] width 17 height 17
click at [1452, 664] on li "Mark absent" at bounding box center [1435, 662] width 134 height 22
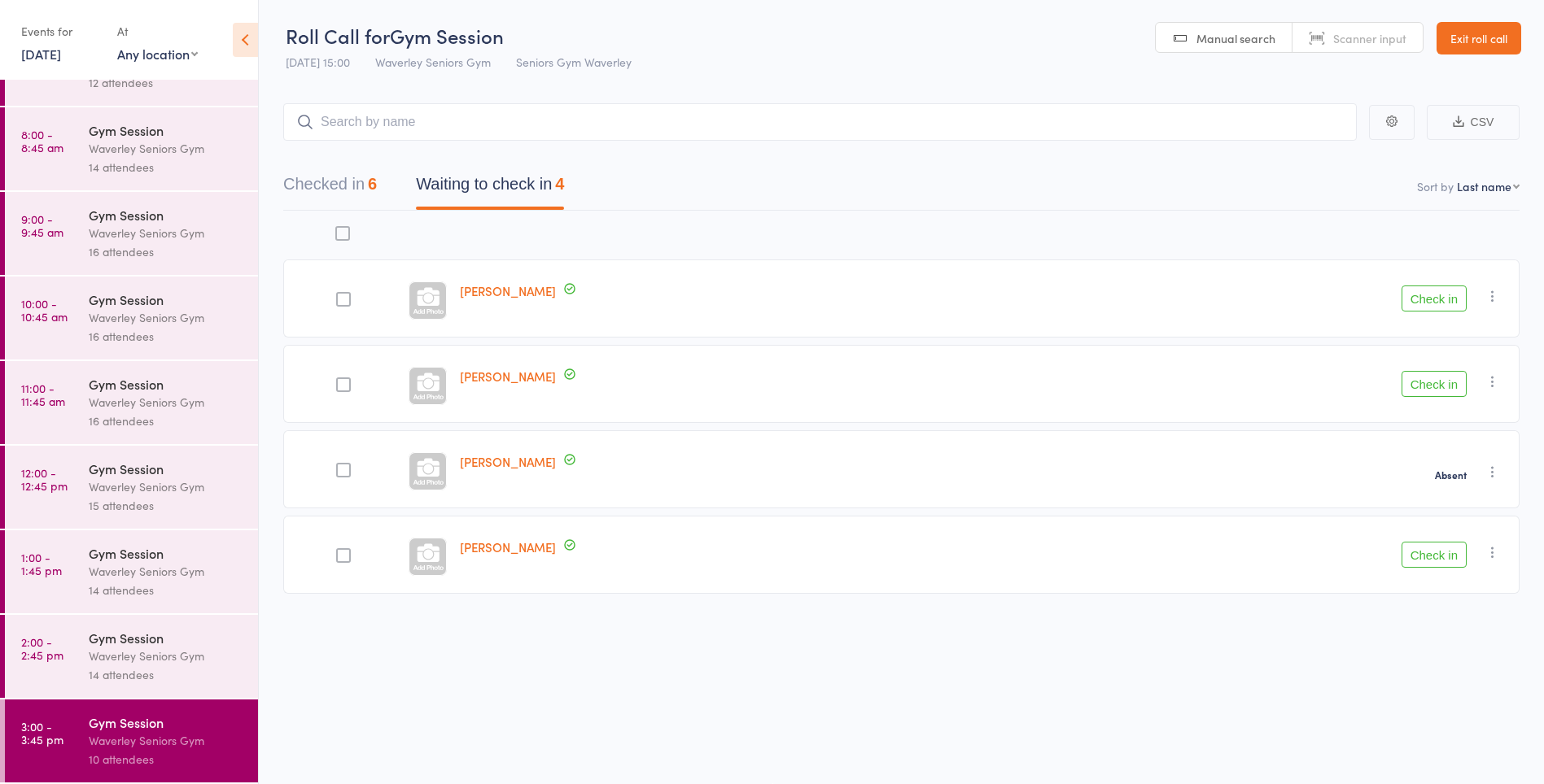
click at [1490, 292] on icon "button" at bounding box center [1492, 296] width 17 height 17
click at [1458, 464] on li "Mark absent" at bounding box center [1435, 458] width 134 height 22
click at [1444, 389] on button "Check in" at bounding box center [1434, 384] width 65 height 26
click at [1444, 472] on button "Check in" at bounding box center [1434, 470] width 65 height 26
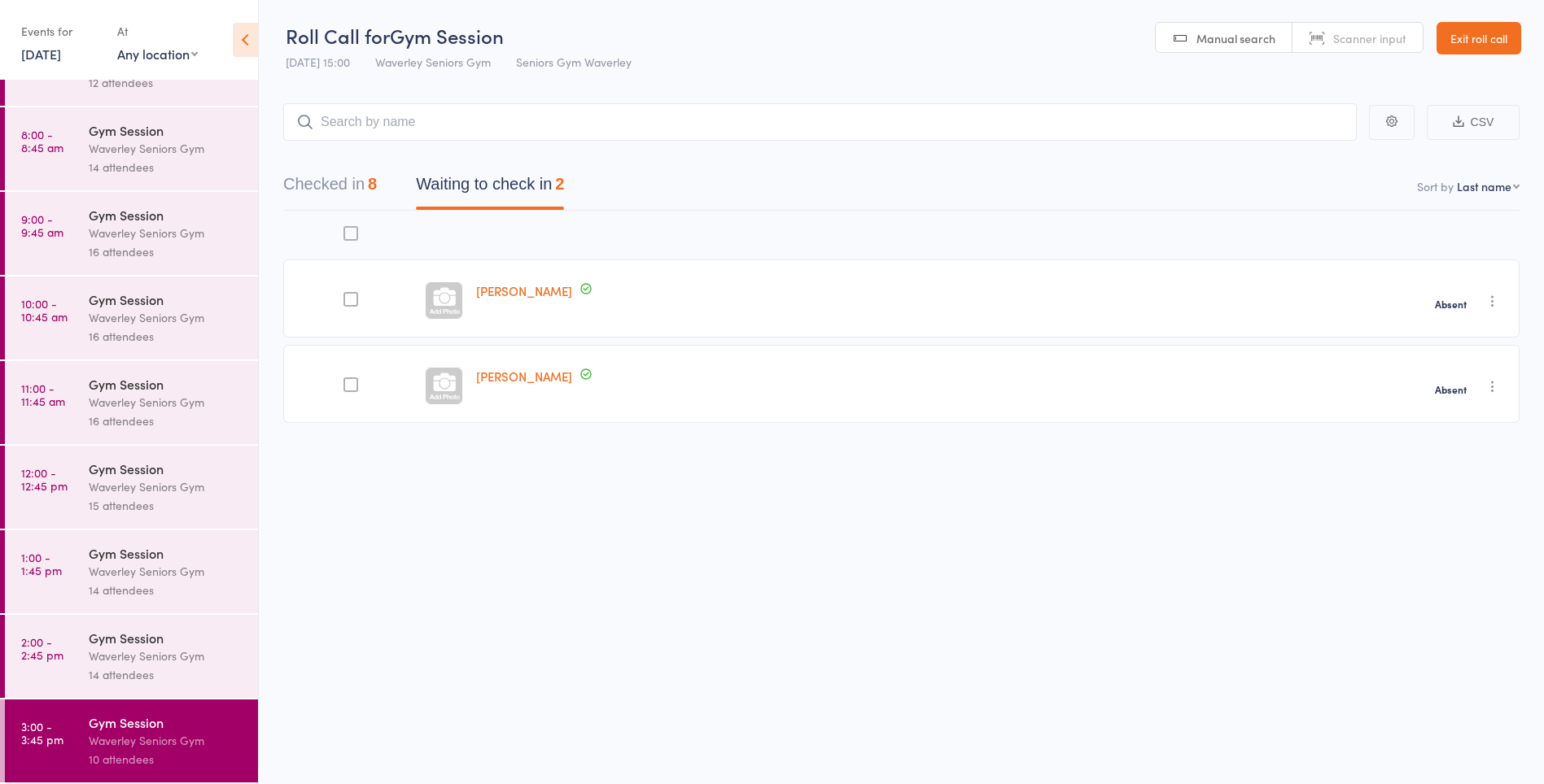
click at [33, 54] on link "[DATE]" at bounding box center [41, 53] width 40 height 18
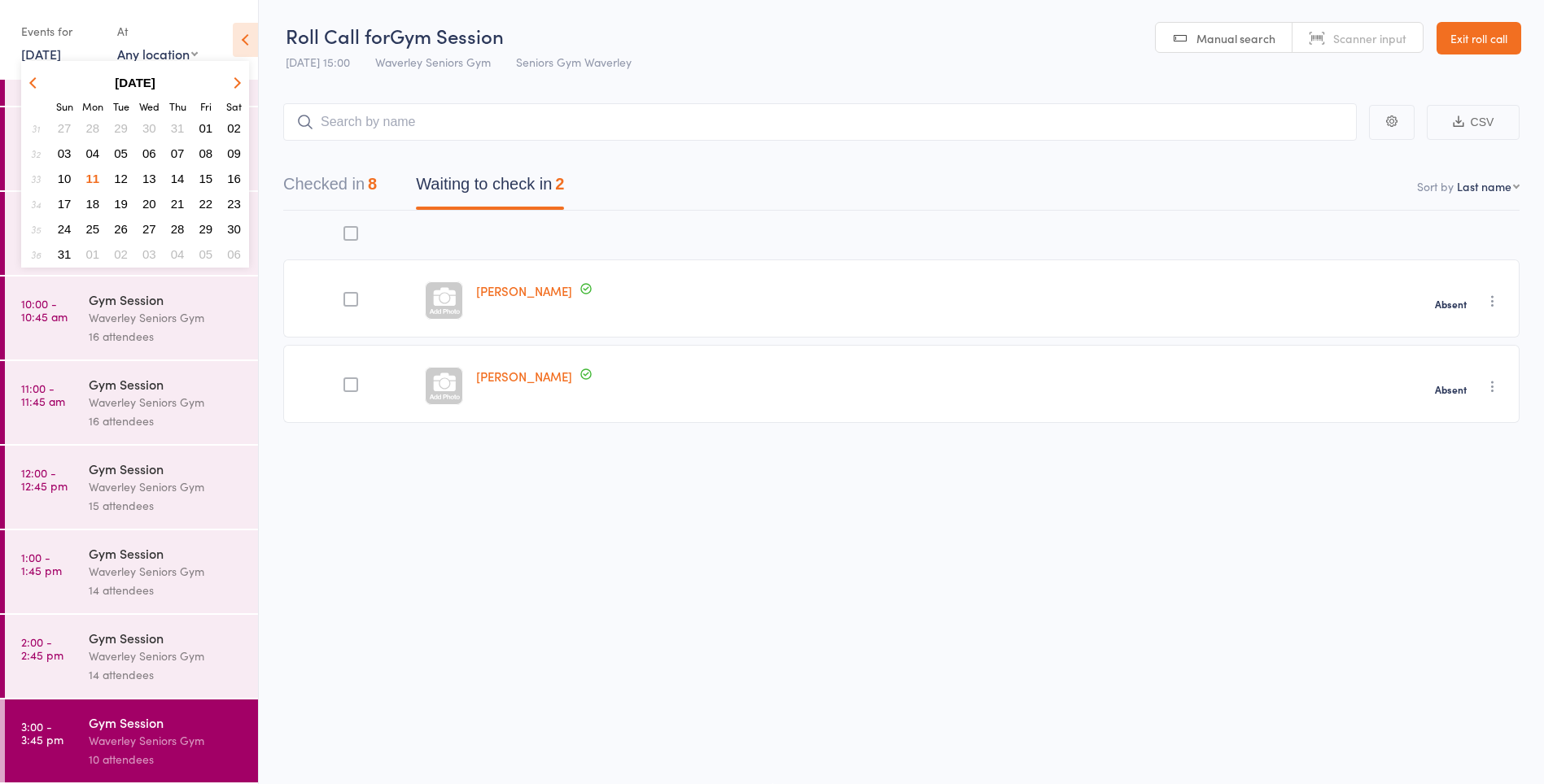
click at [86, 209] on span "18" at bounding box center [93, 204] width 14 height 14
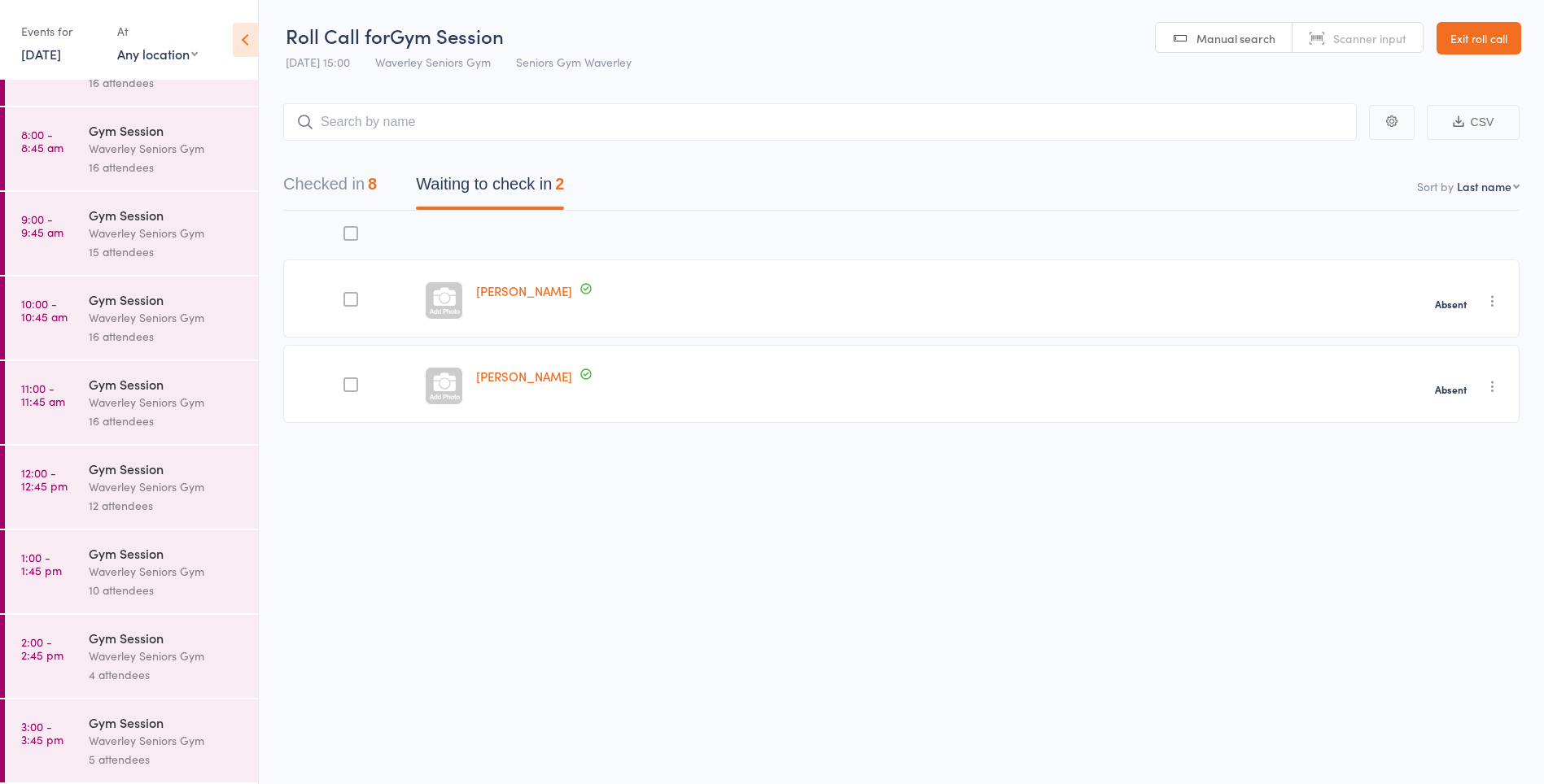
scroll to position [0, 0]
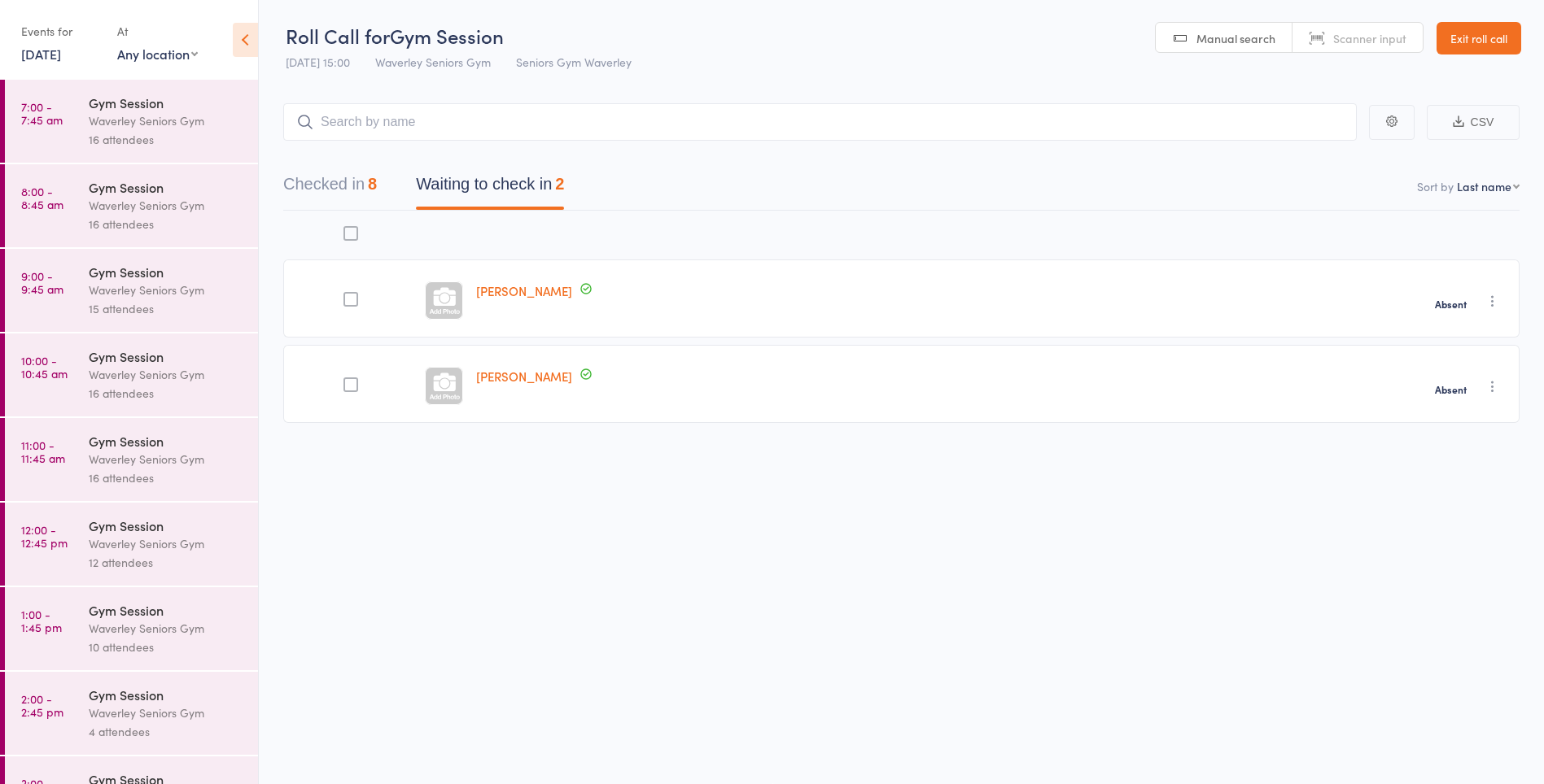
click at [47, 100] on time "7:00 - 7:45 am" at bounding box center [42, 113] width 42 height 26
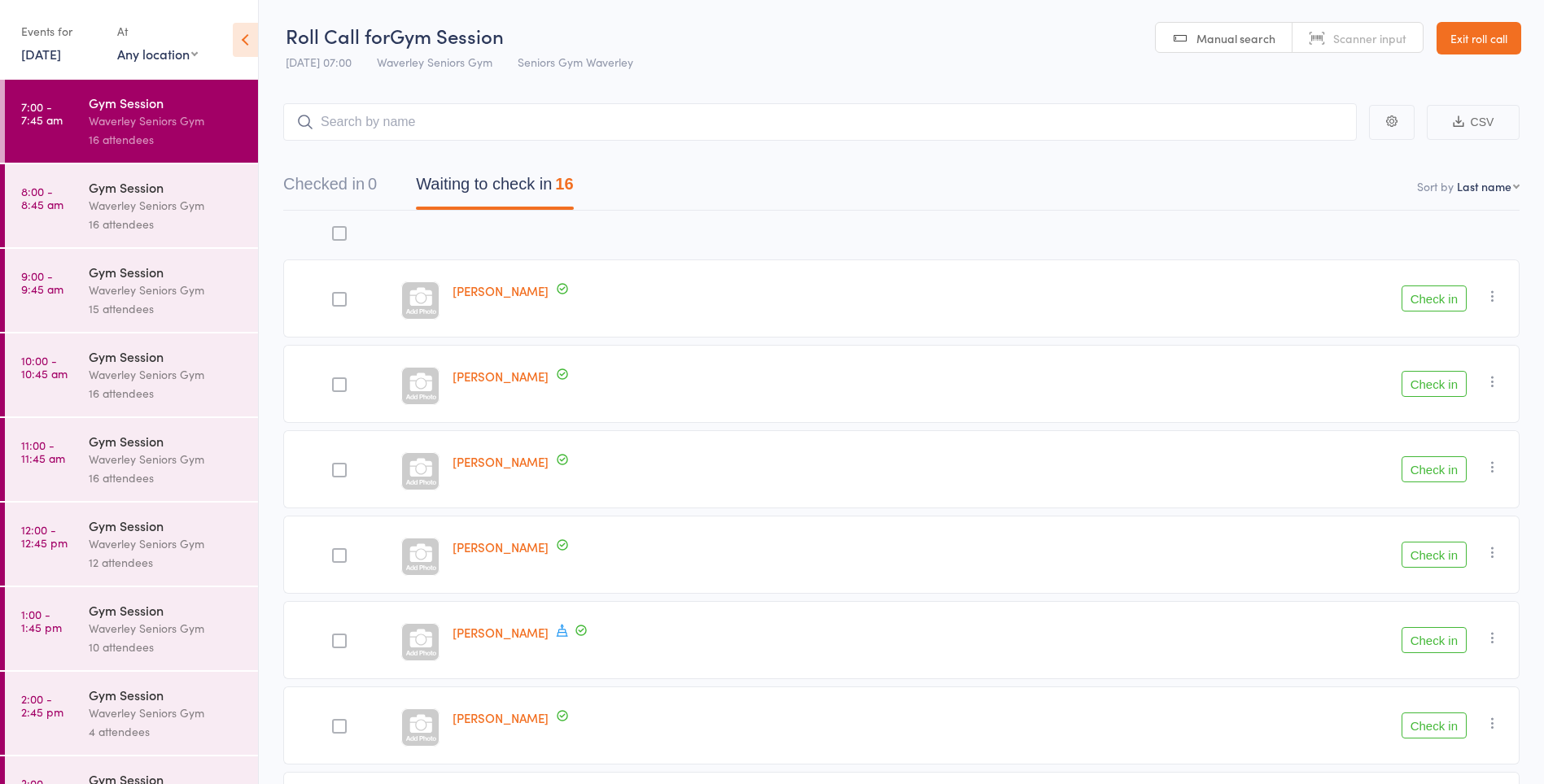
click at [37, 45] on link "18 Aug, 2025" at bounding box center [41, 53] width 40 height 18
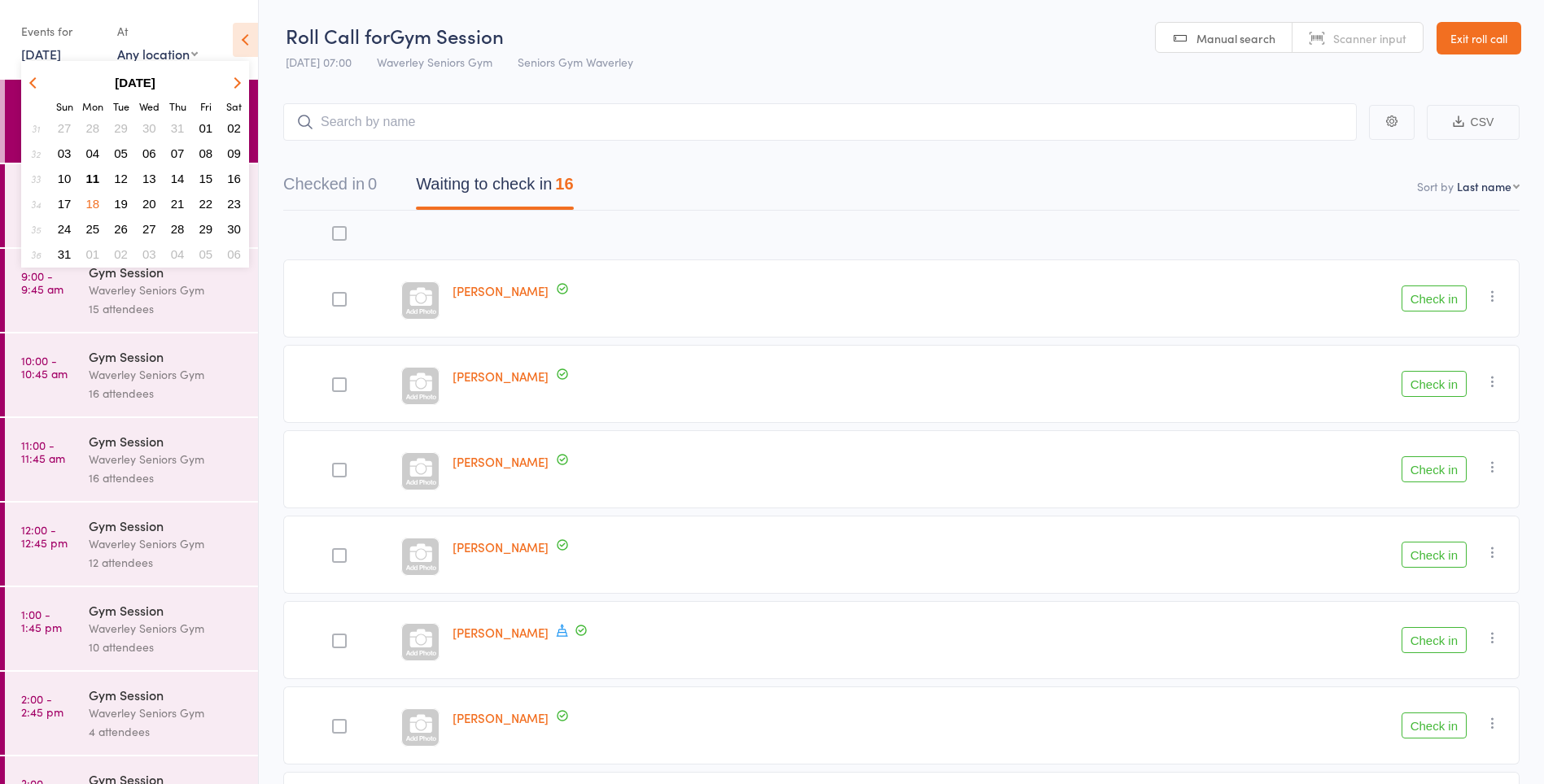
click at [119, 178] on span "12" at bounding box center [121, 179] width 14 height 14
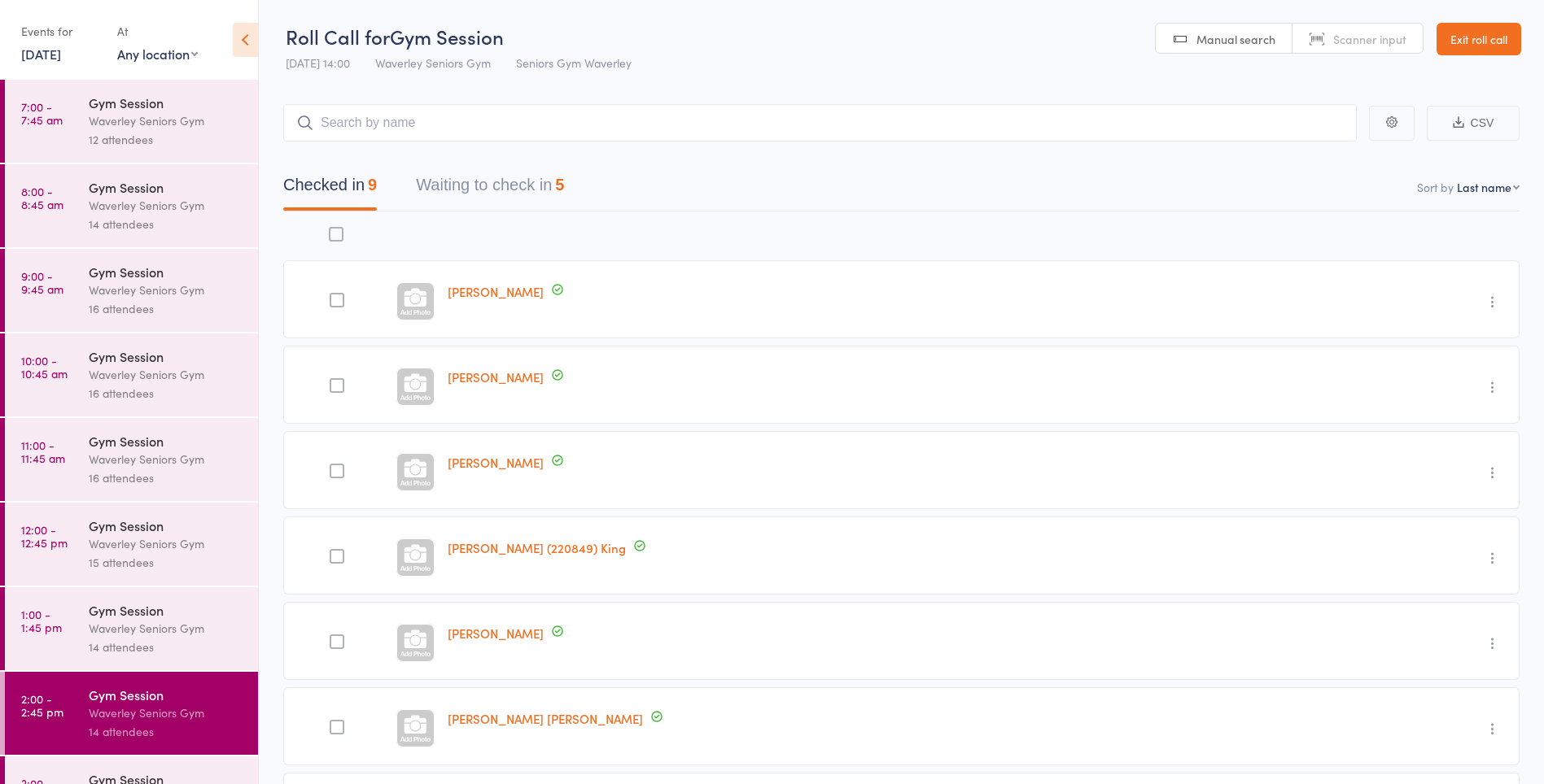
click at [54, 62] on link "[DATE]" at bounding box center [41, 53] width 40 height 18
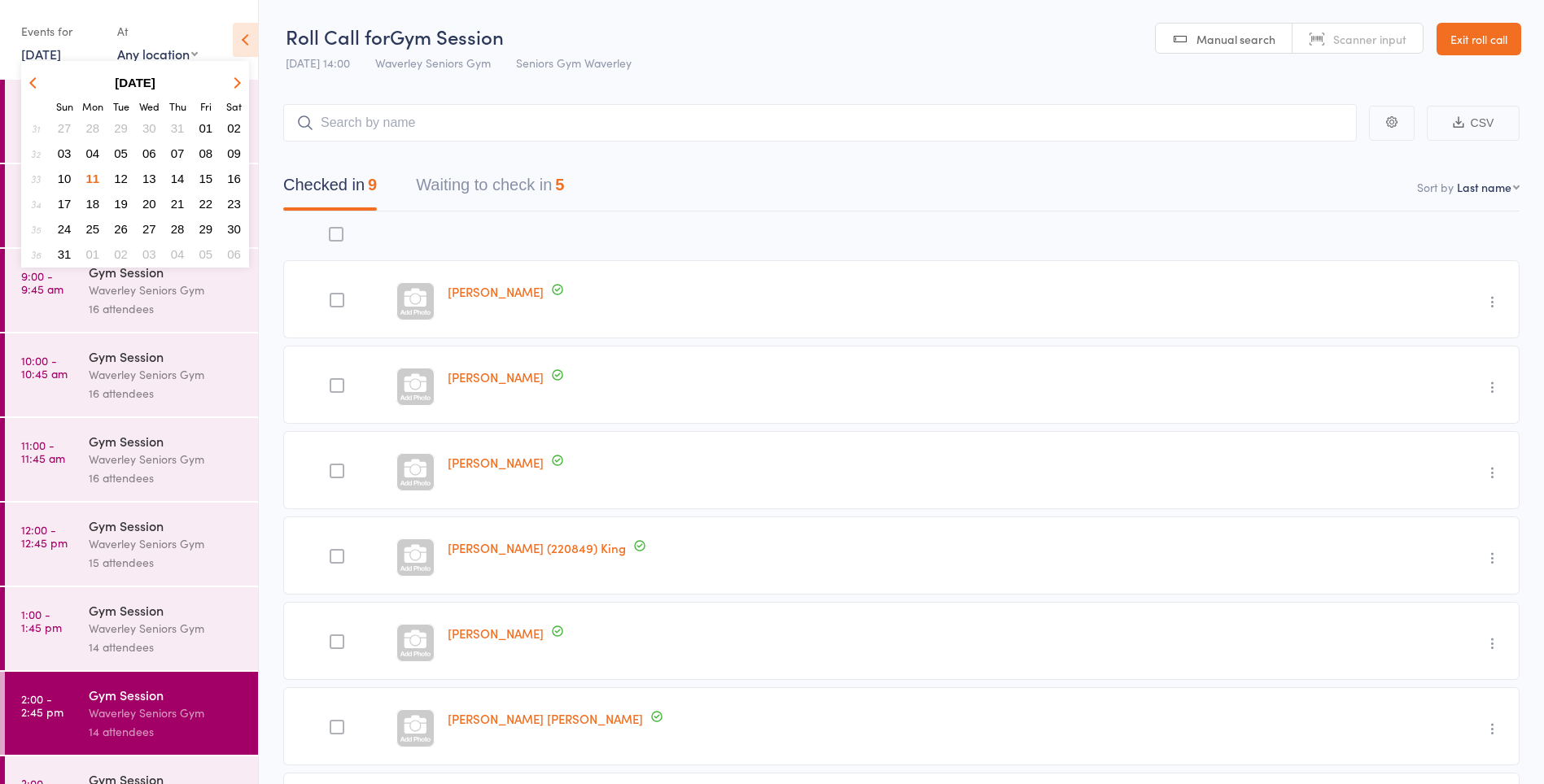
click at [126, 173] on span "12" at bounding box center [121, 179] width 14 height 14
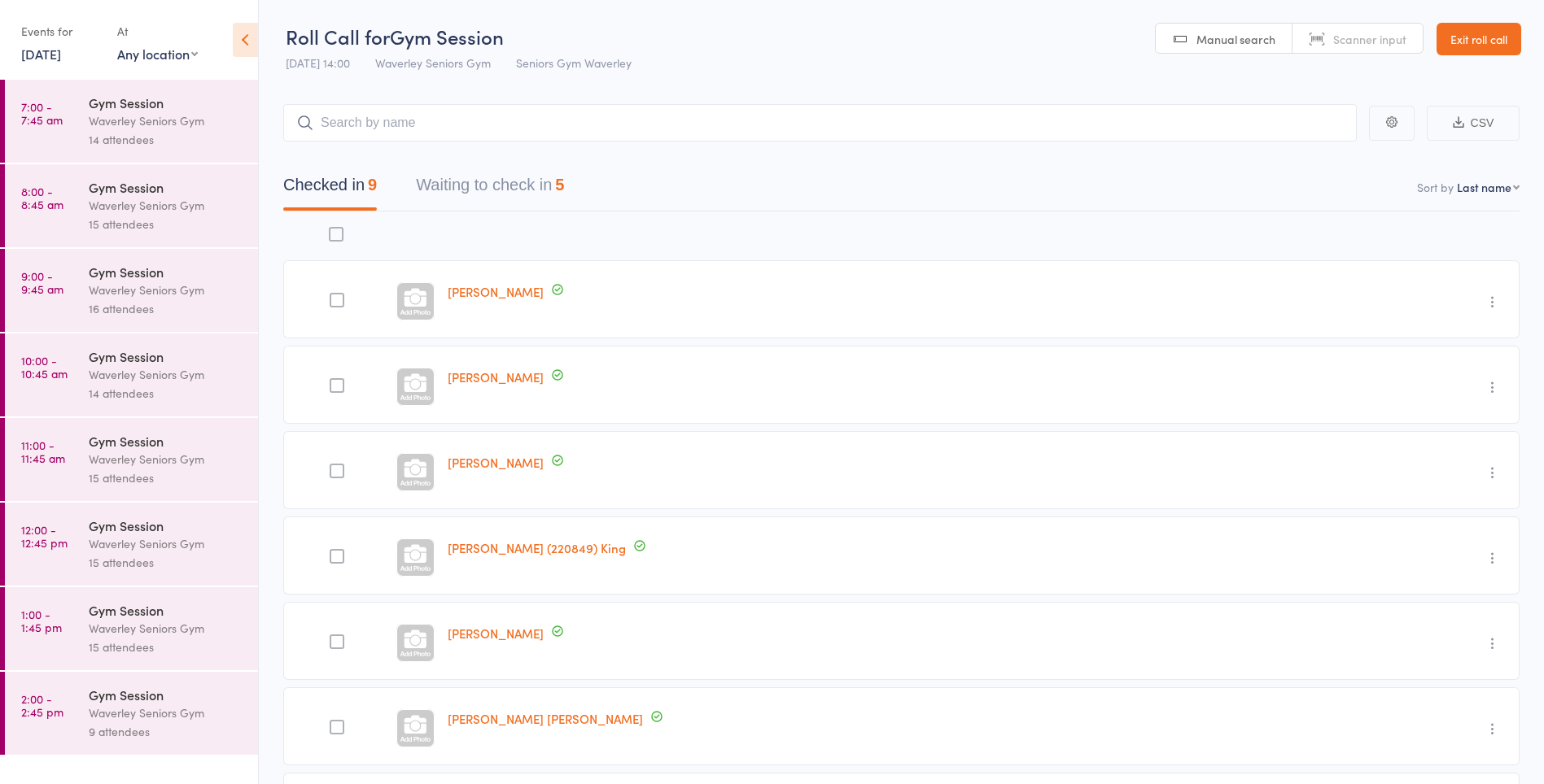
click at [38, 125] on time "7:00 - 7:45 am" at bounding box center [42, 113] width 42 height 26
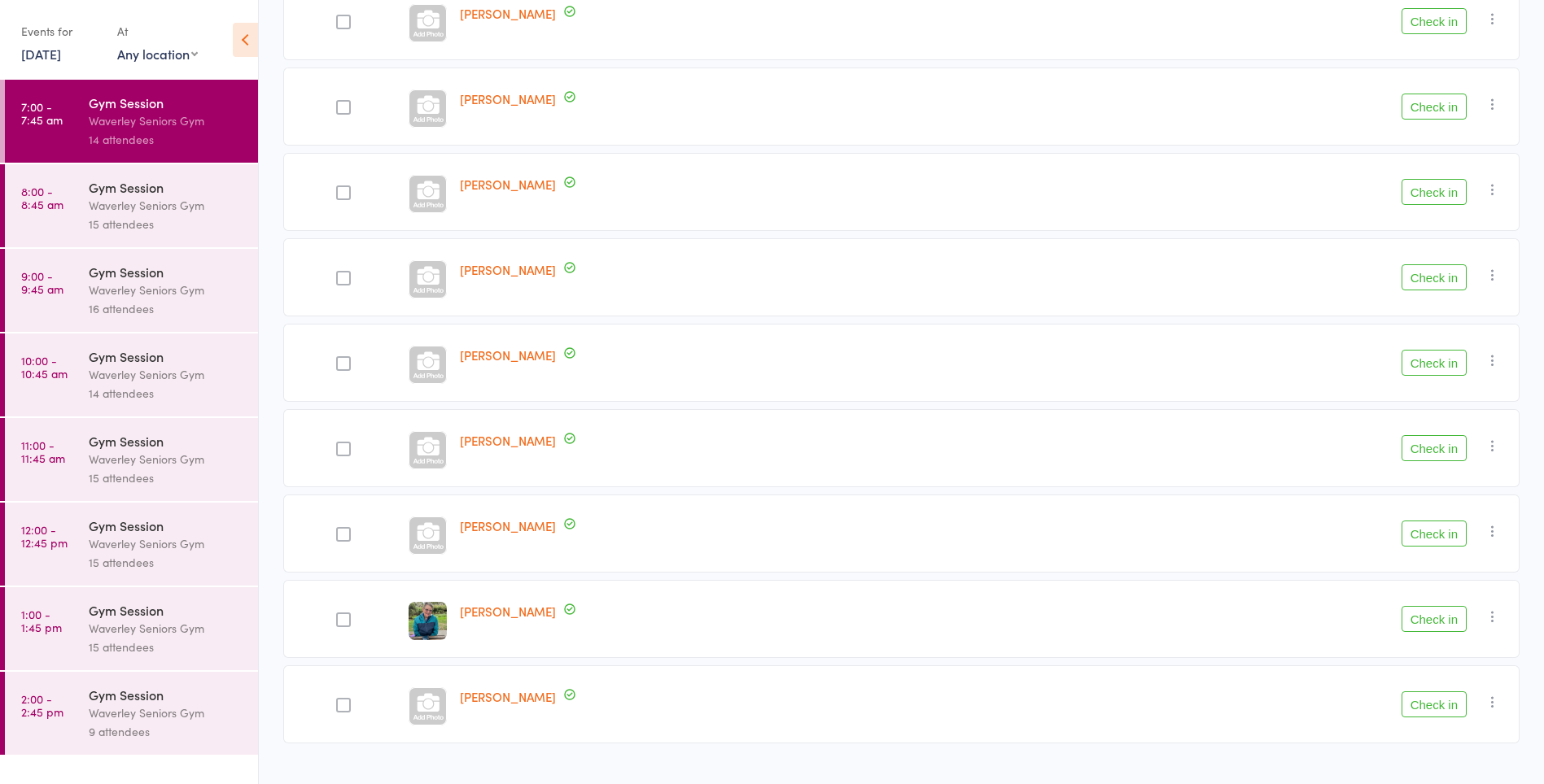
scroll to position [737, 0]
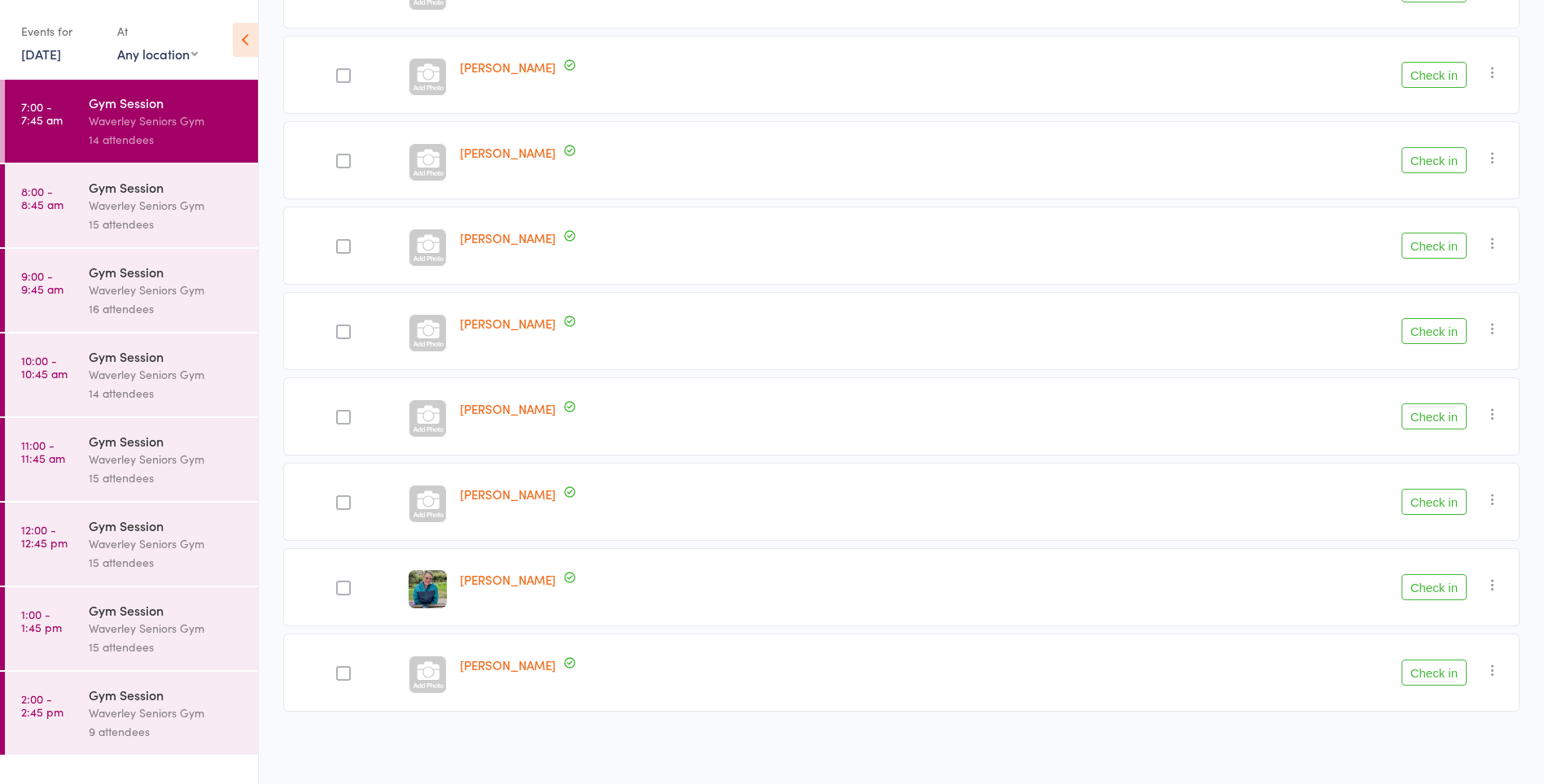
click at [59, 217] on link "8:00 - 8:45 am Gym Session Waverley Seniors Gym 15 attendees" at bounding box center [132, 205] width 253 height 83
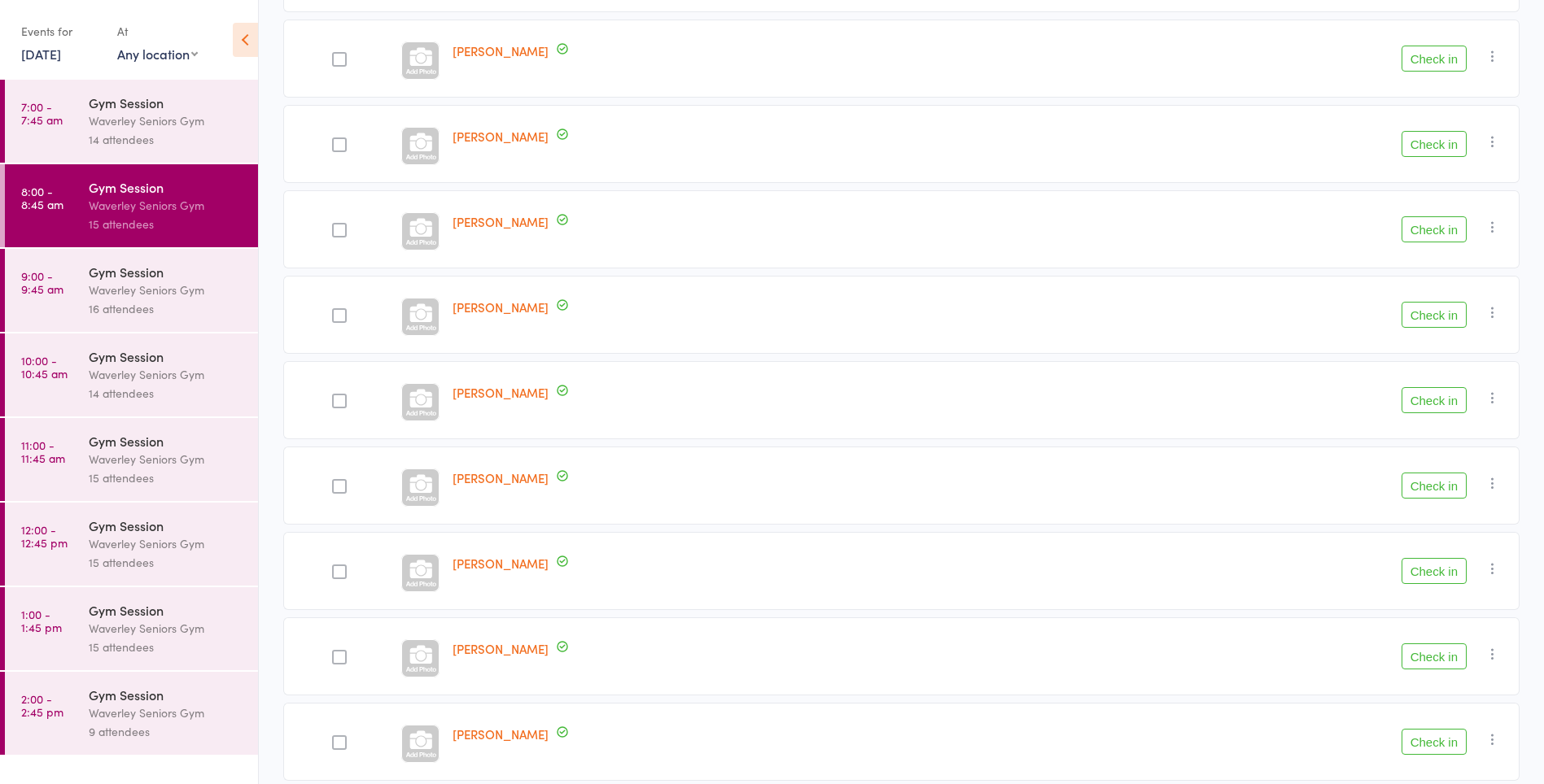
scroll to position [822, 0]
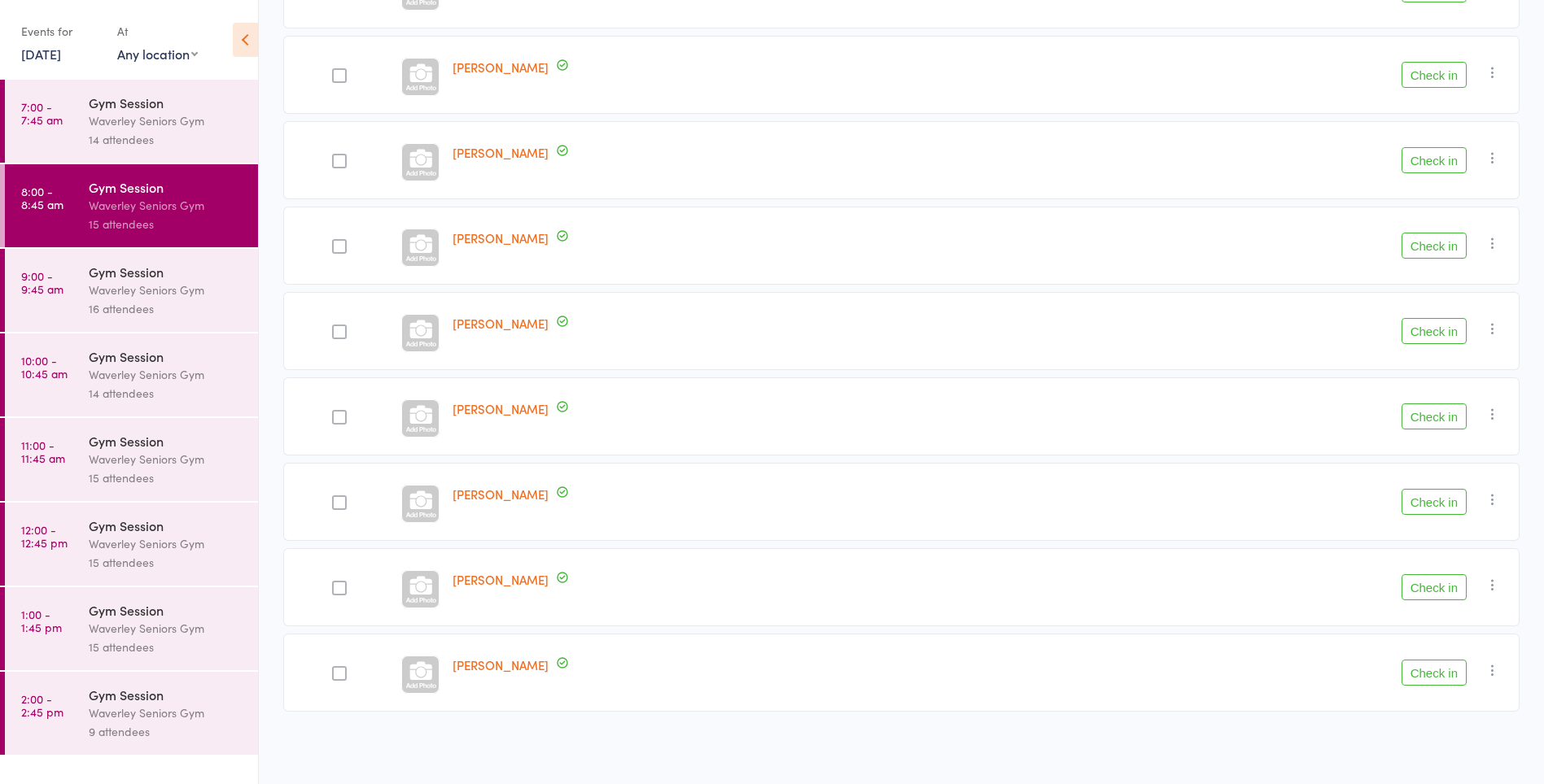
click at [47, 285] on time "9:00 - 9:45 am" at bounding box center [42, 282] width 42 height 26
click at [70, 283] on link "9:00 - 9:45 am Gym Session Waverley Seniors Gym 16 attendees" at bounding box center [132, 290] width 253 height 83
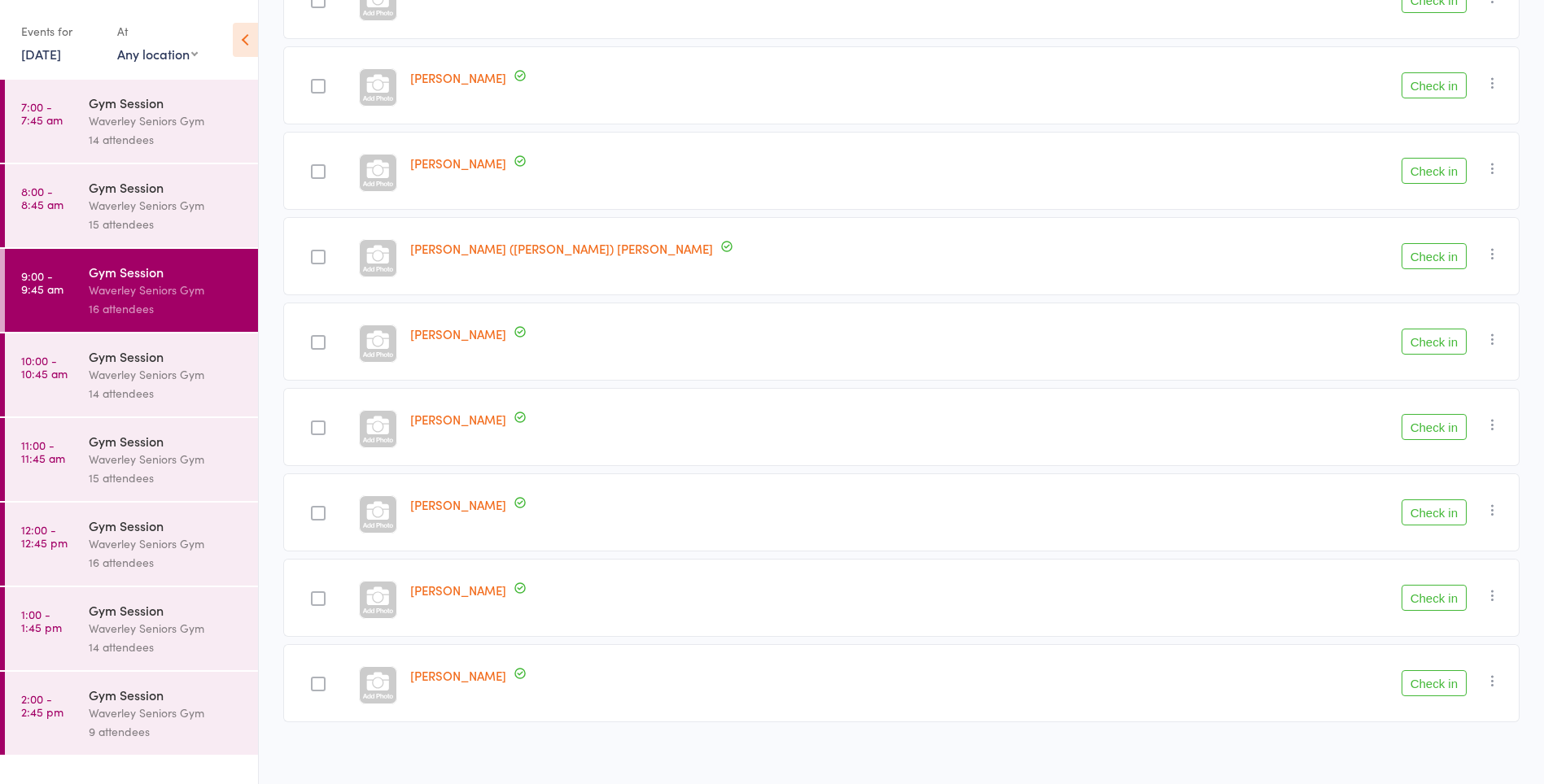
scroll to position [908, 0]
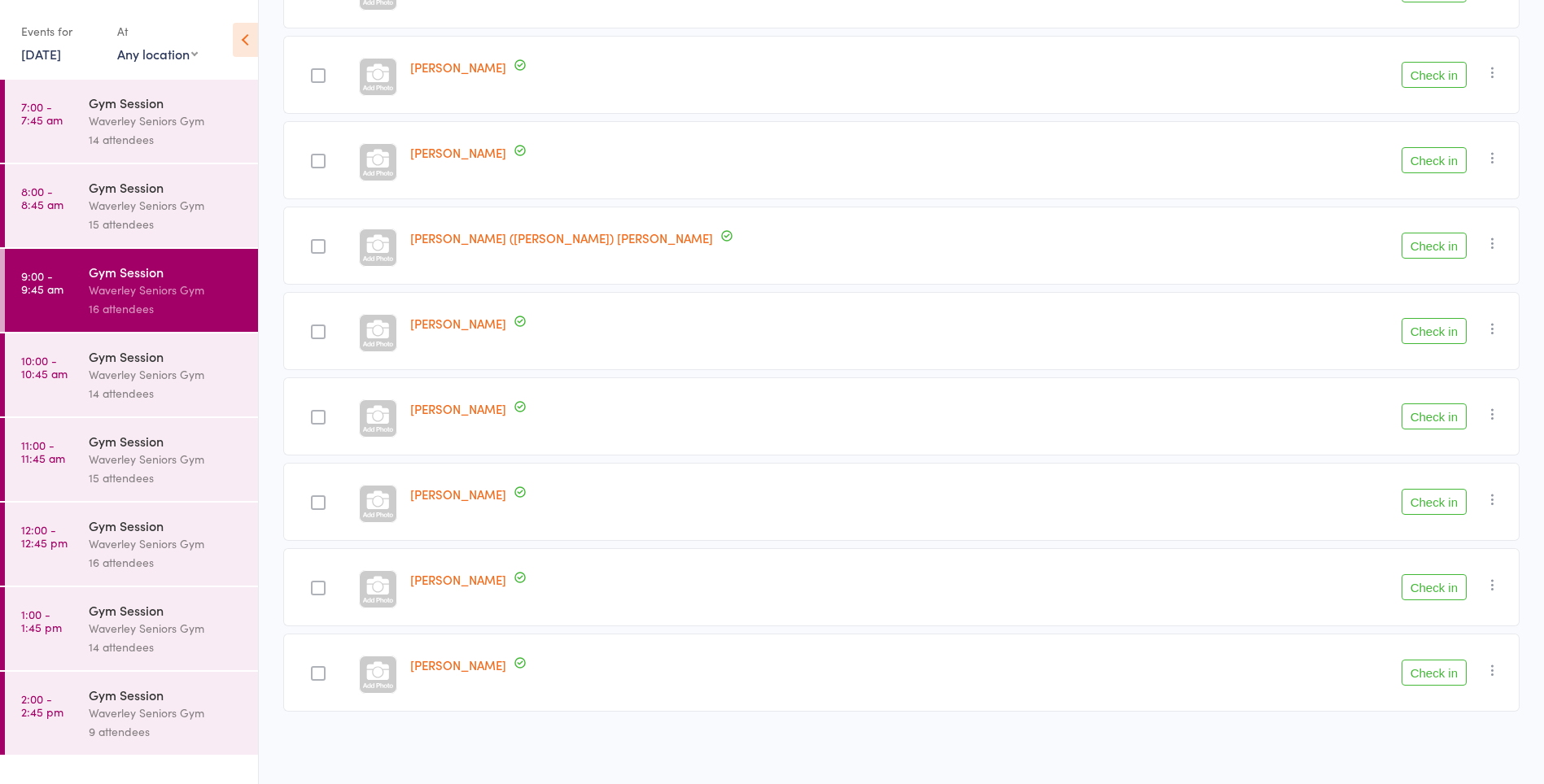
click at [54, 355] on time "10:00 - 10:45 am" at bounding box center [44, 367] width 46 height 26
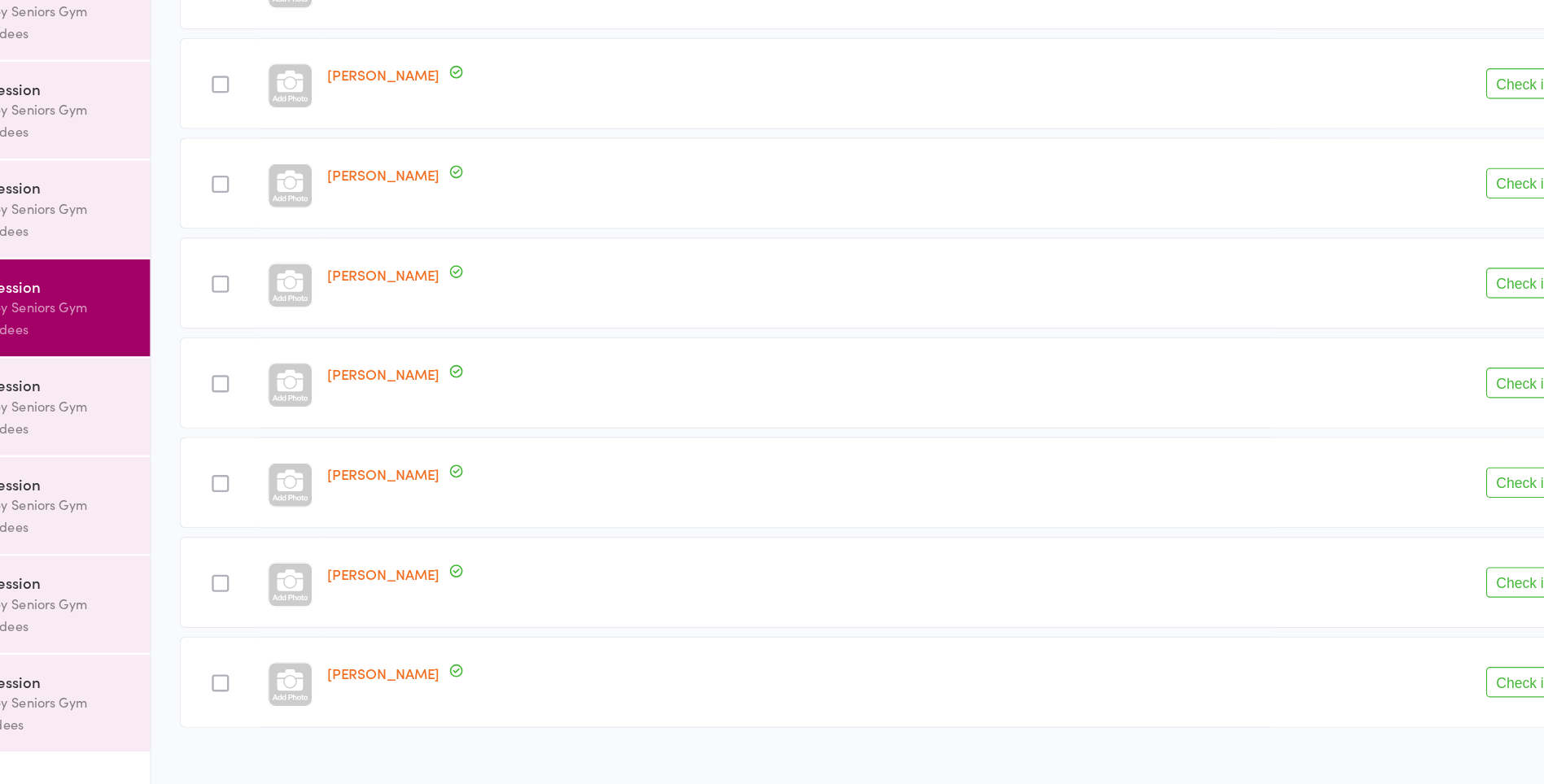
scroll to position [737, 0]
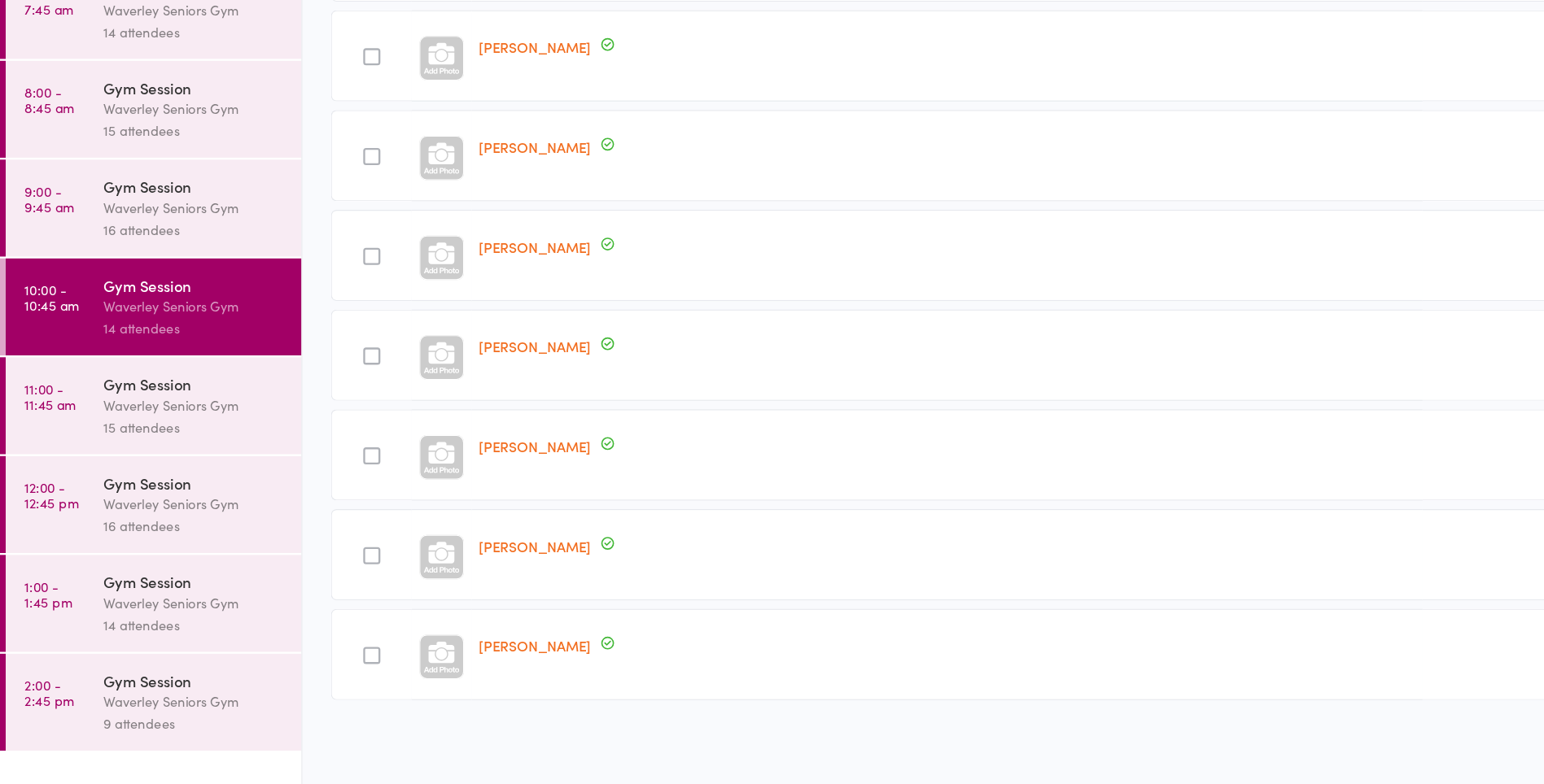
click at [126, 466] on div "Waverley Seniors Gym" at bounding box center [167, 458] width 155 height 18
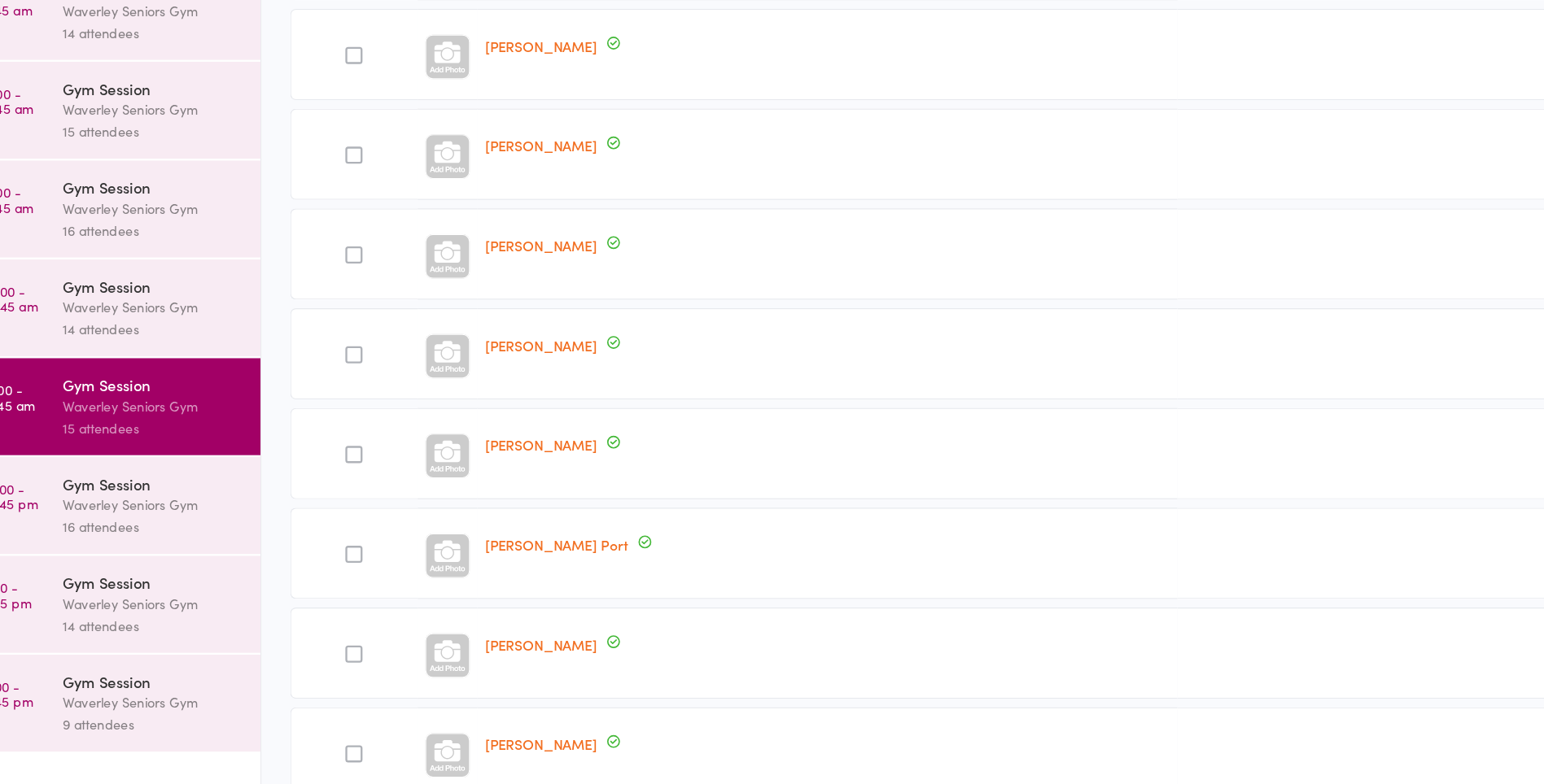
scroll to position [671, 0]
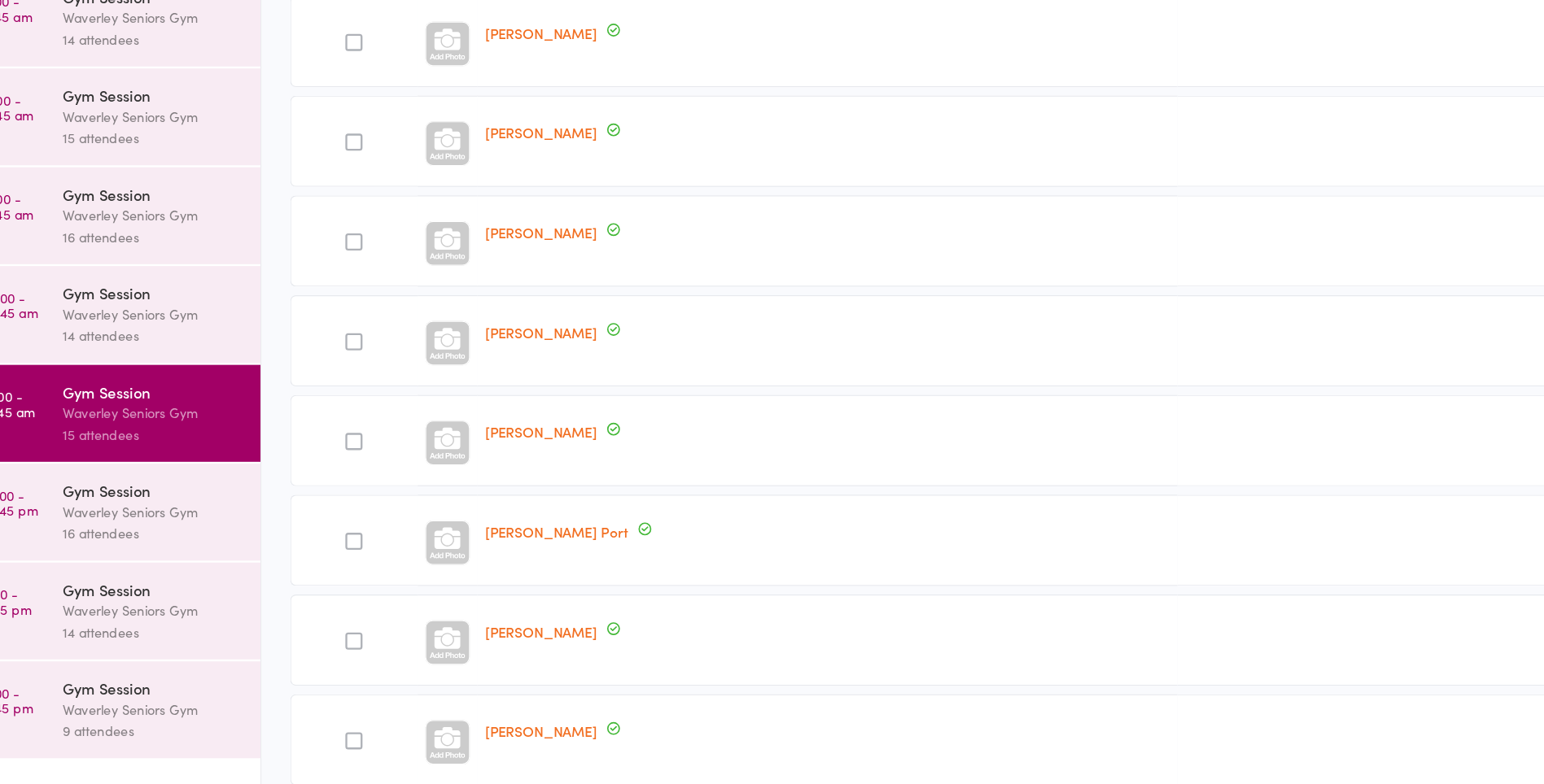
click at [105, 312] on div "16 attendees" at bounding box center [167, 308] width 155 height 18
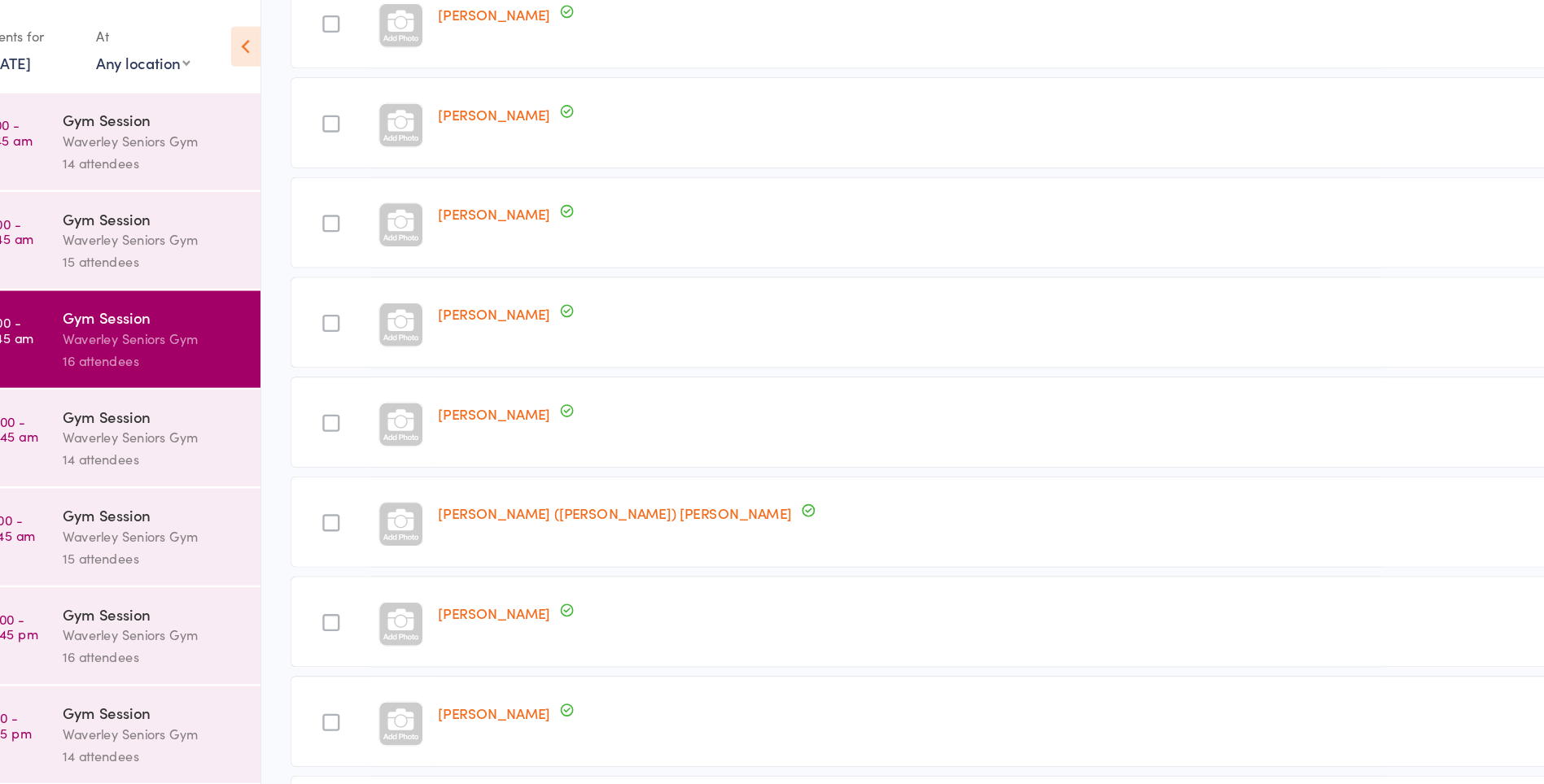
scroll to position [706, 0]
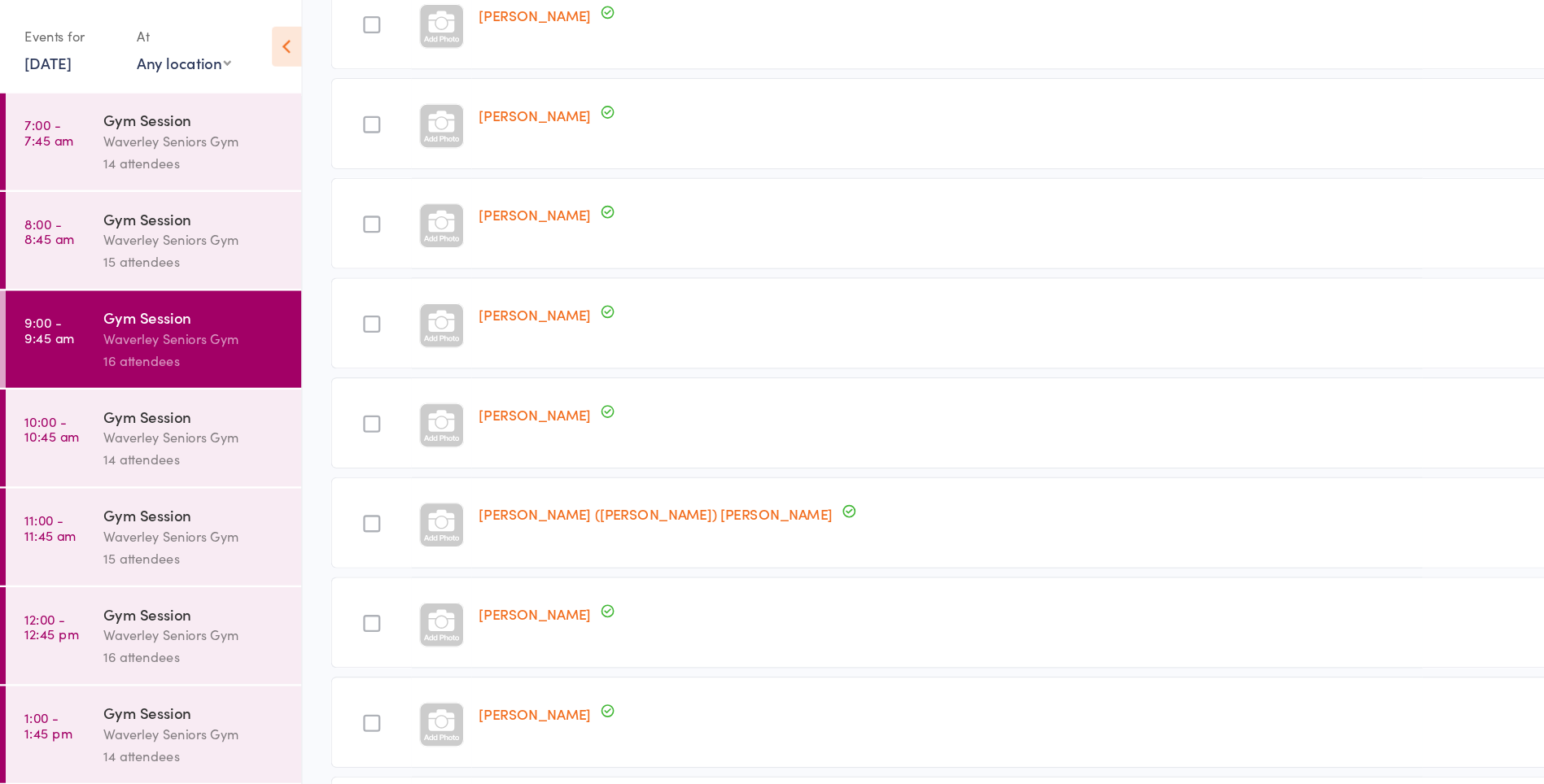
click at [44, 464] on time "11:00 - 11:45 am" at bounding box center [43, 451] width 44 height 26
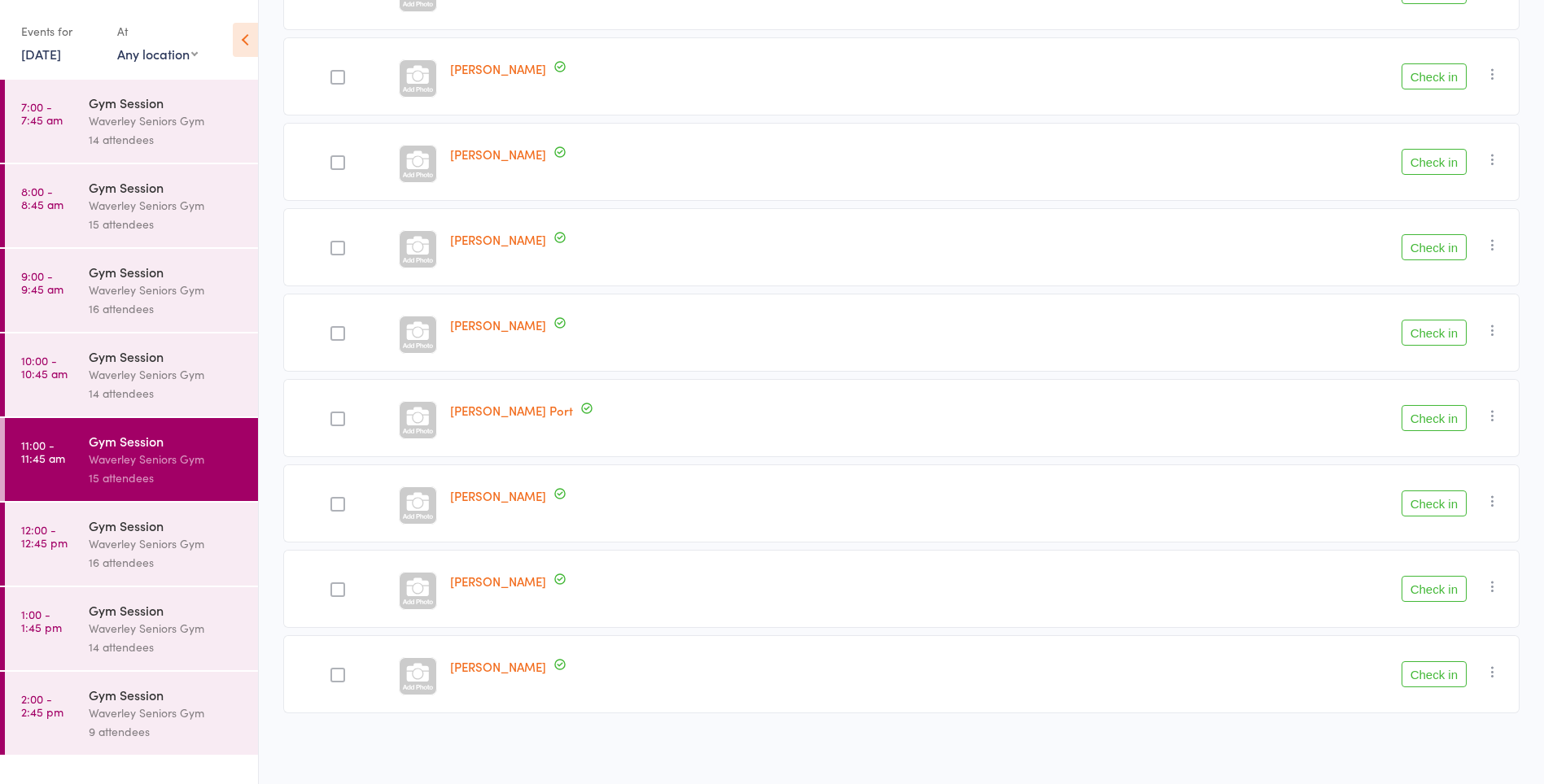
scroll to position [822, 0]
click at [61, 533] on time "12:00 - 12:45 pm" at bounding box center [44, 536] width 46 height 26
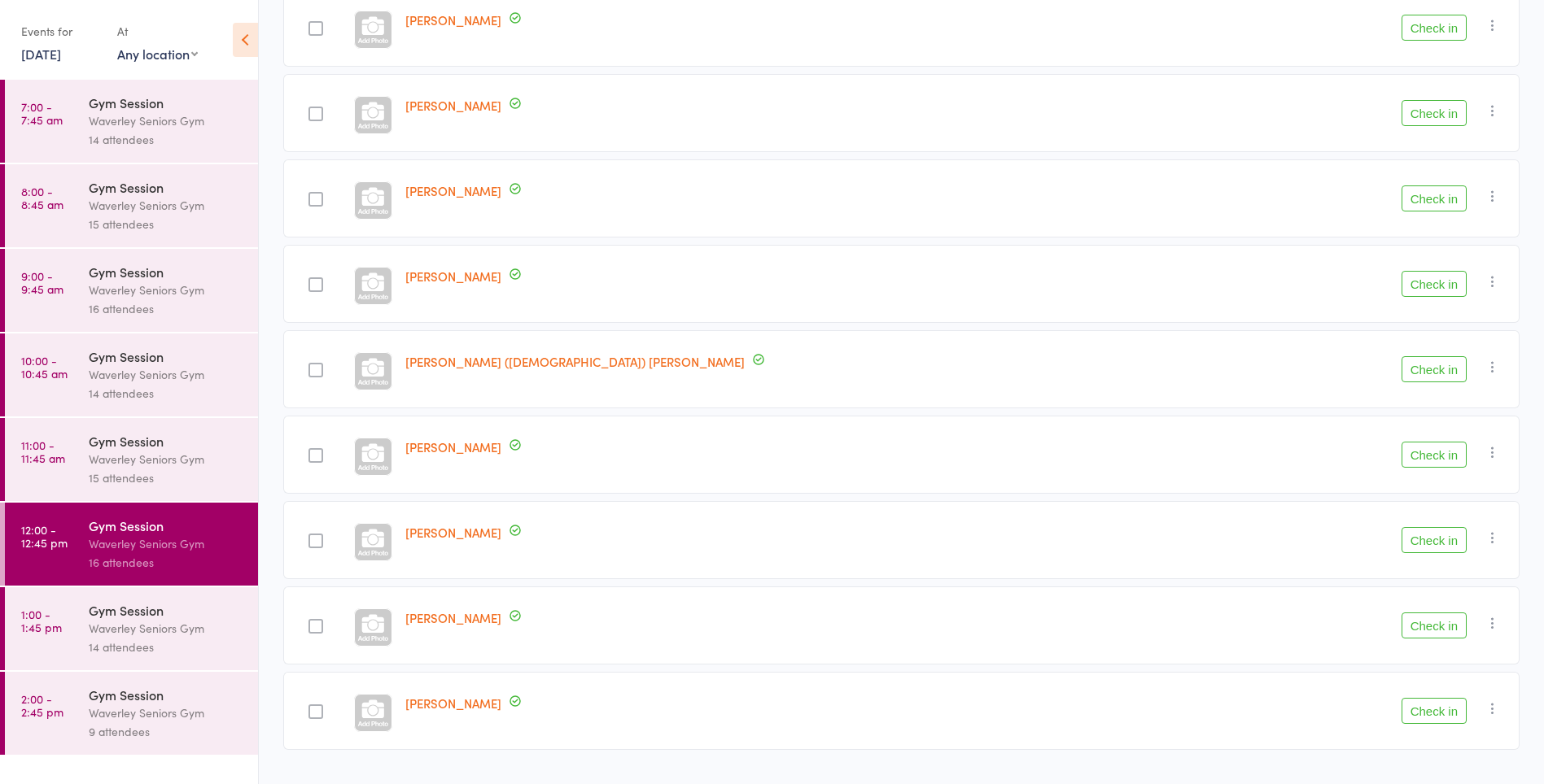
scroll to position [908, 0]
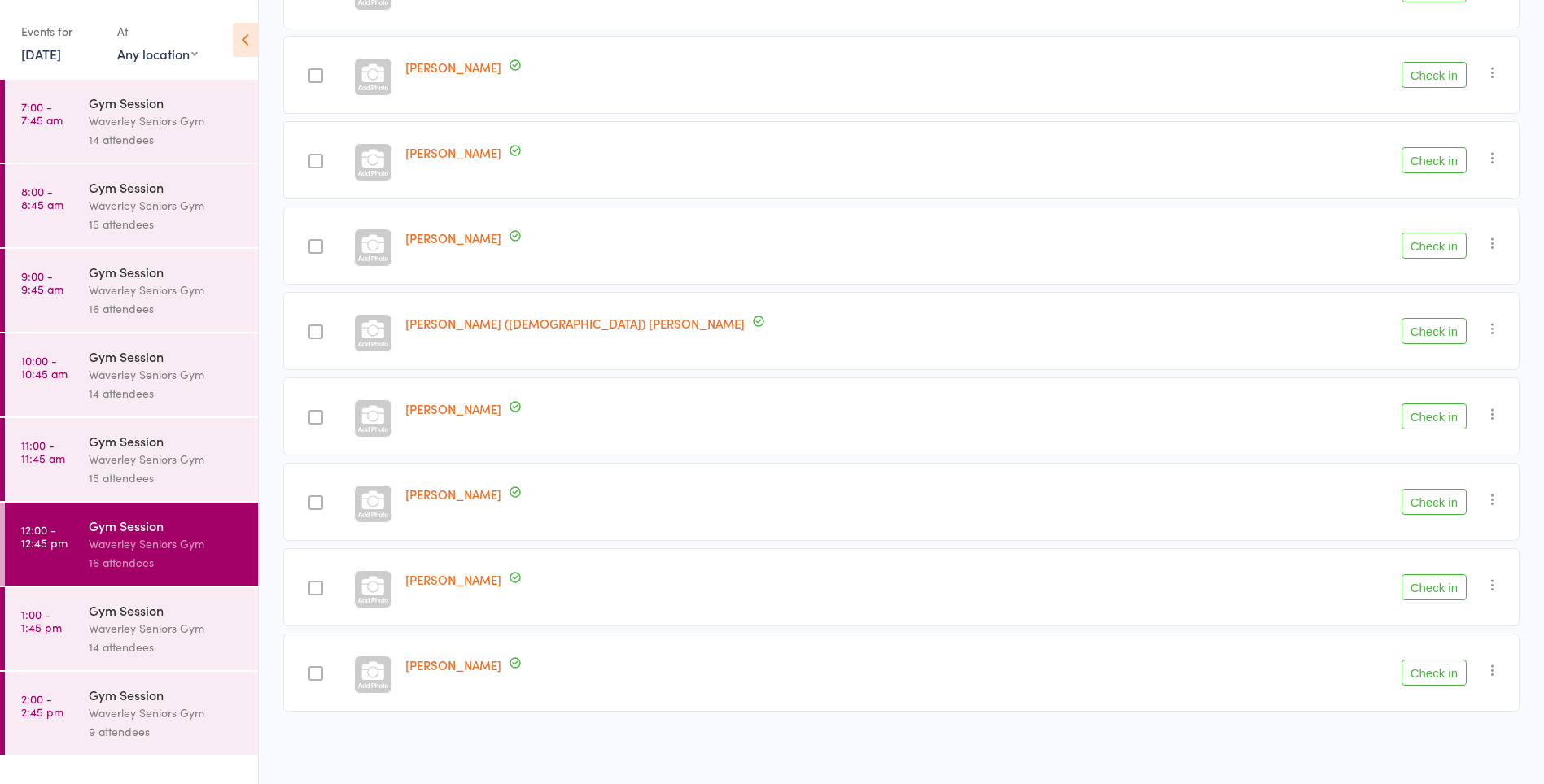
click at [58, 616] on time "1:00 - 1:45 pm" at bounding box center [41, 621] width 41 height 26
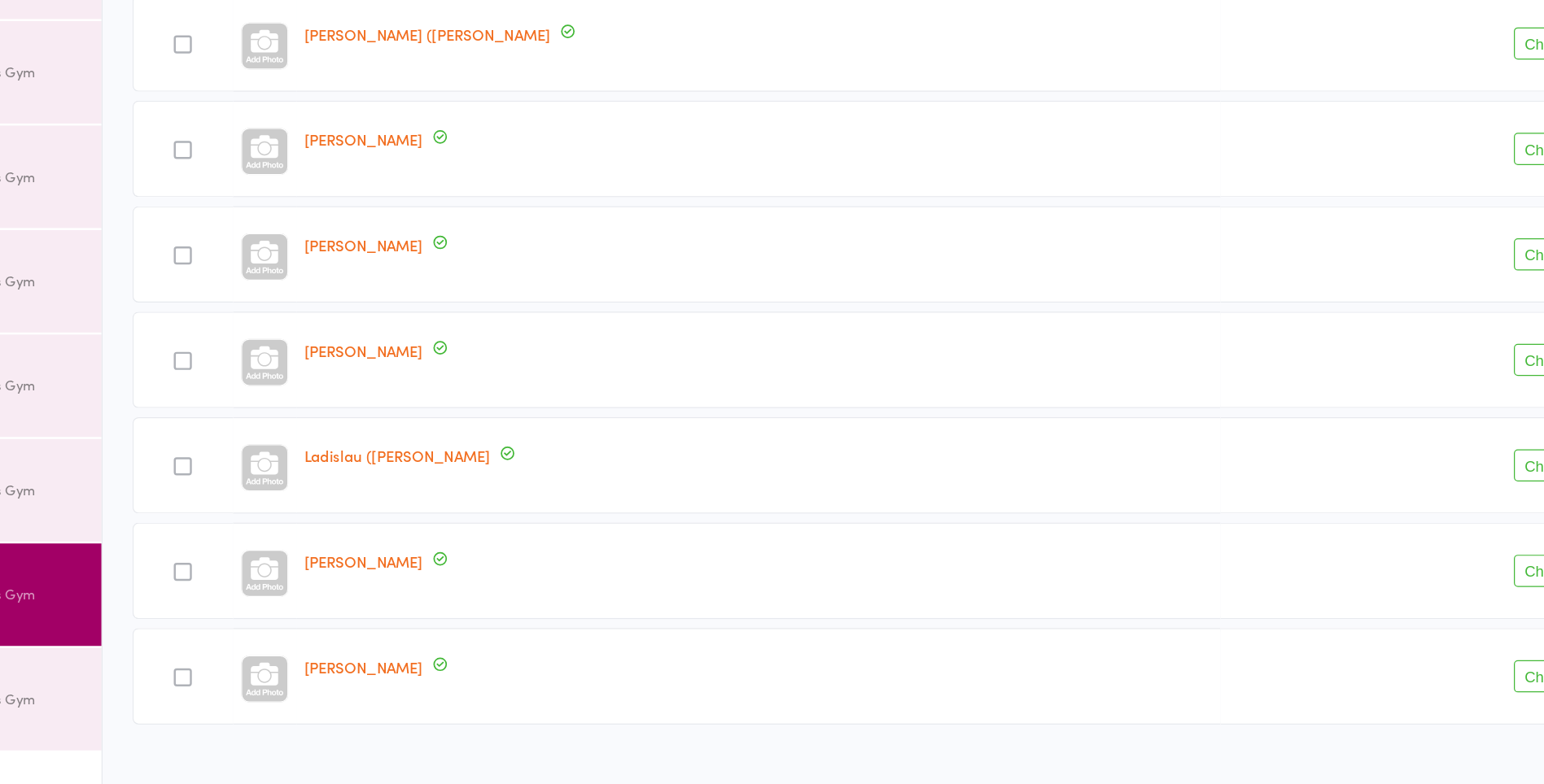
scroll to position [737, 0]
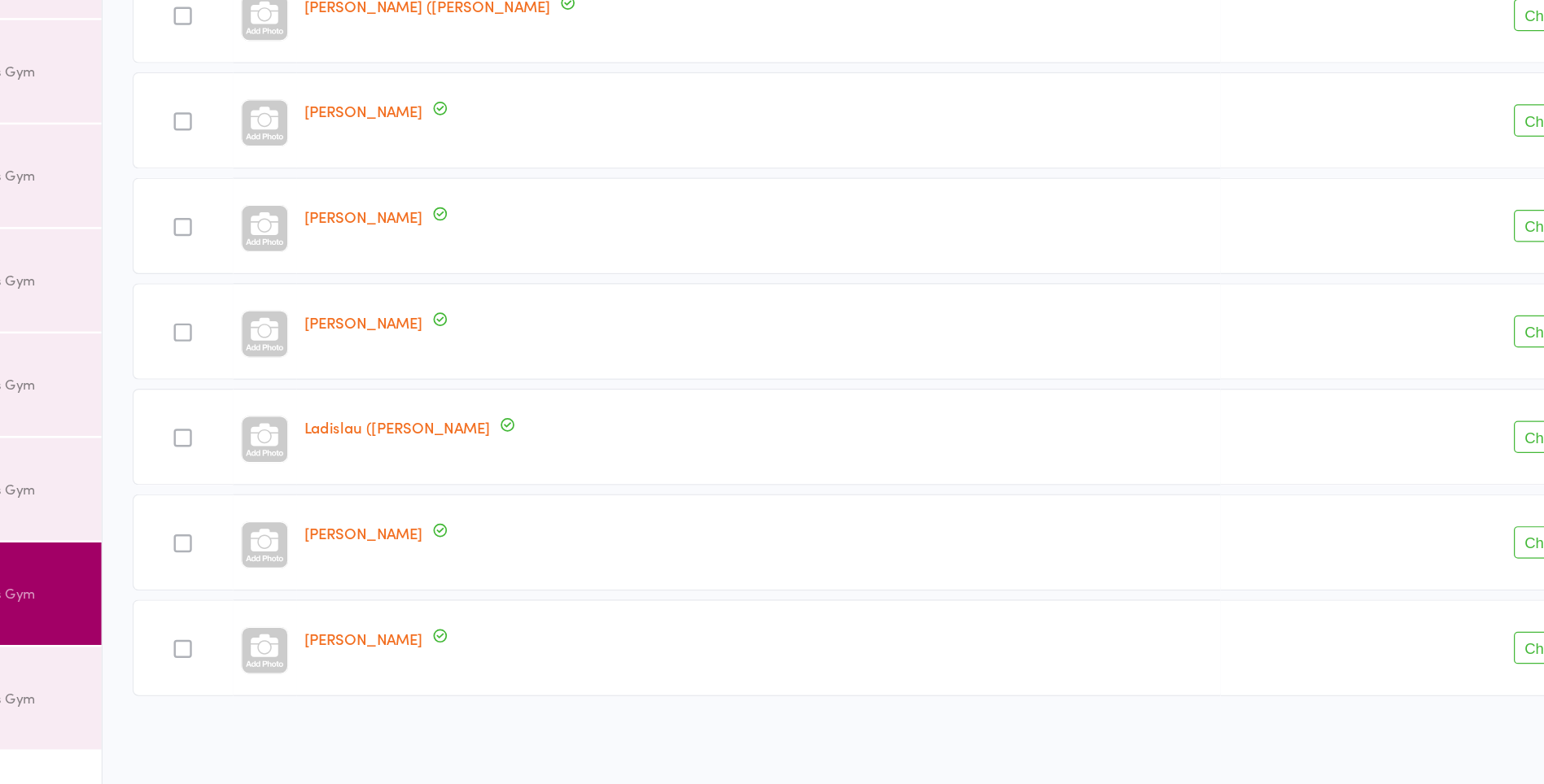
click at [227, 706] on div "Waverley Seniors Gym" at bounding box center [167, 712] width 155 height 18
click at [217, 724] on div "9 attendees" at bounding box center [167, 732] width 155 height 18
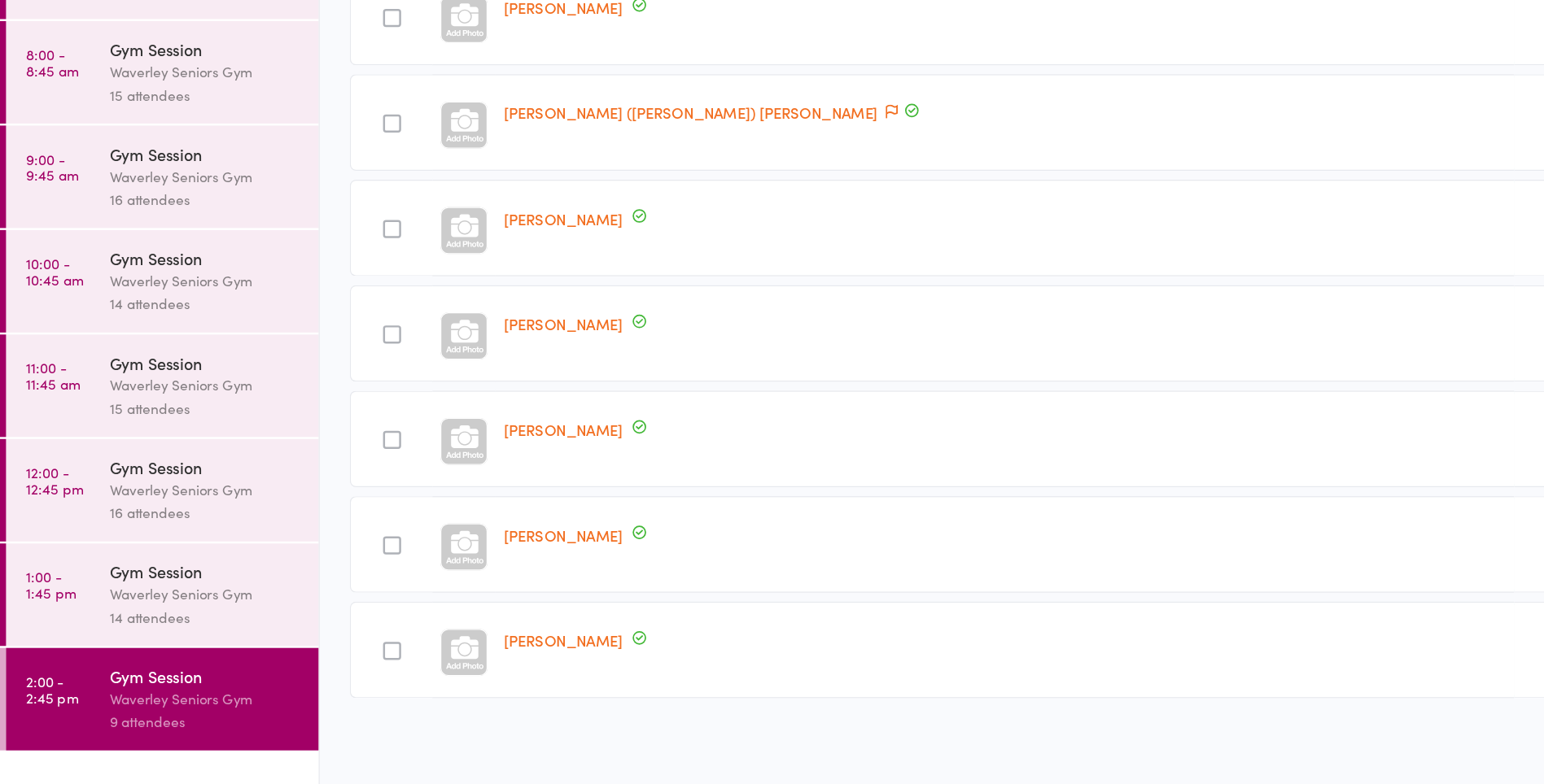
scroll to position [310, 0]
